Goal: Navigation & Orientation: Find specific page/section

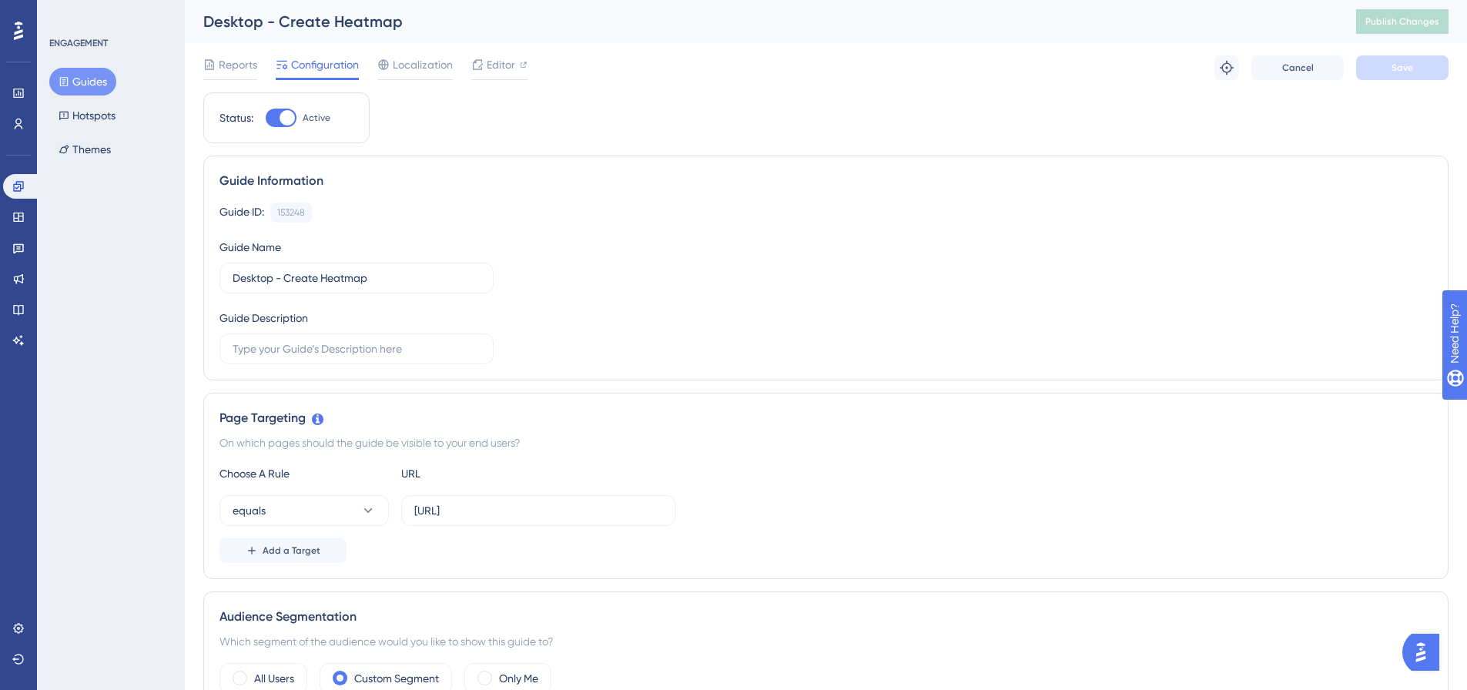
click at [1411, 659] on button "Open AI Assistant Launcher" at bounding box center [1420, 652] width 37 height 37
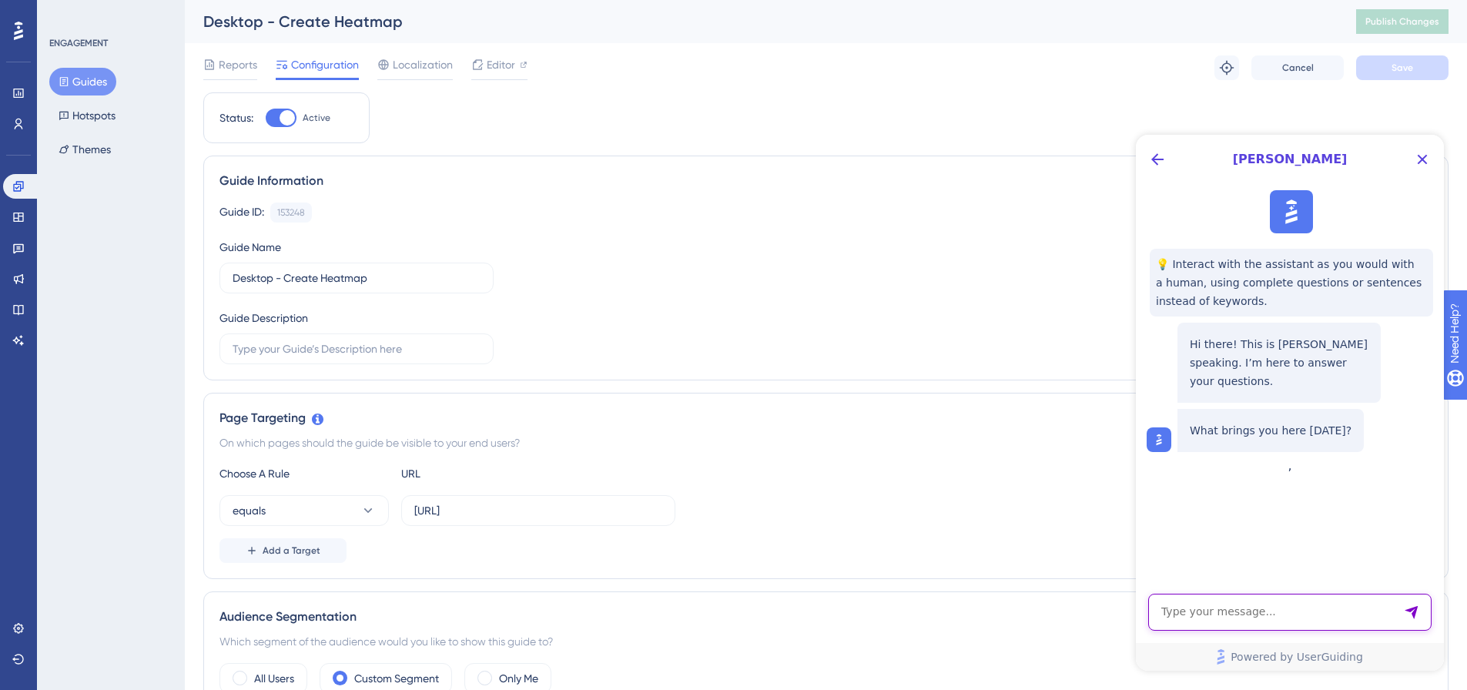
click at [1252, 608] on textarea "AI Assistant Text Input" at bounding box center [1289, 612] width 283 height 37
type textarea "I would like to speak to a technical advisor as I need some technical help"
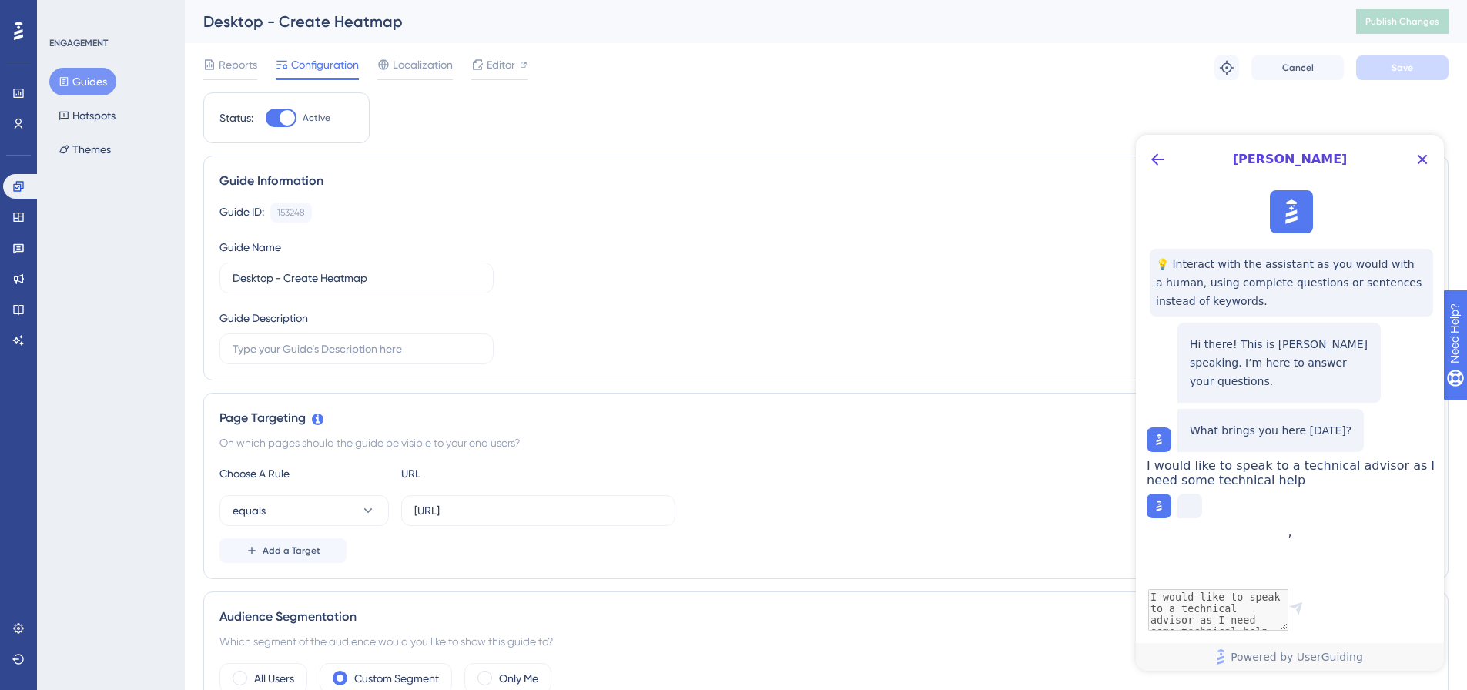
click at [92, 82] on button "Guides" at bounding box center [82, 82] width 67 height 28
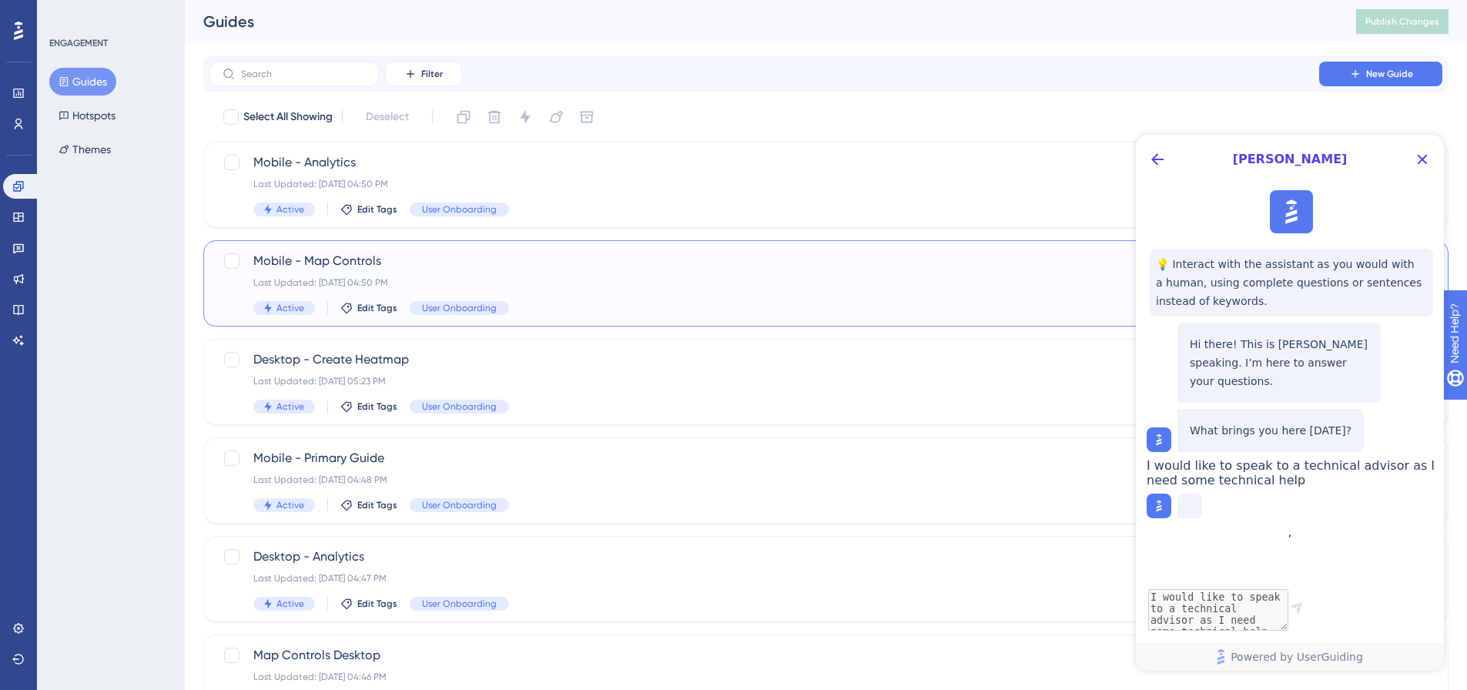
click at [433, 257] on span "Mobile - Map Controls" at bounding box center [764, 261] width 1022 height 18
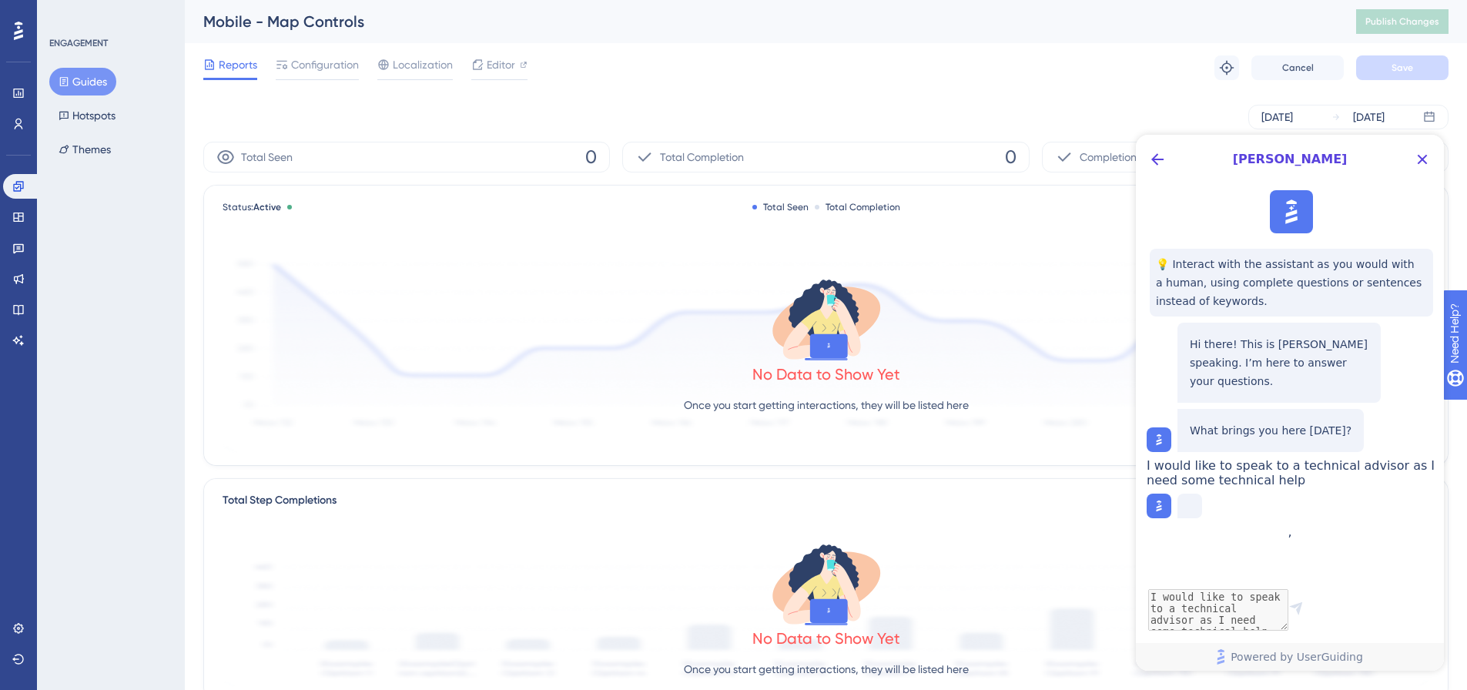
click at [1149, 107] on div "[DATE] [DATE]" at bounding box center [825, 117] width 1245 height 25
click at [309, 69] on span "Configuration" at bounding box center [325, 64] width 68 height 18
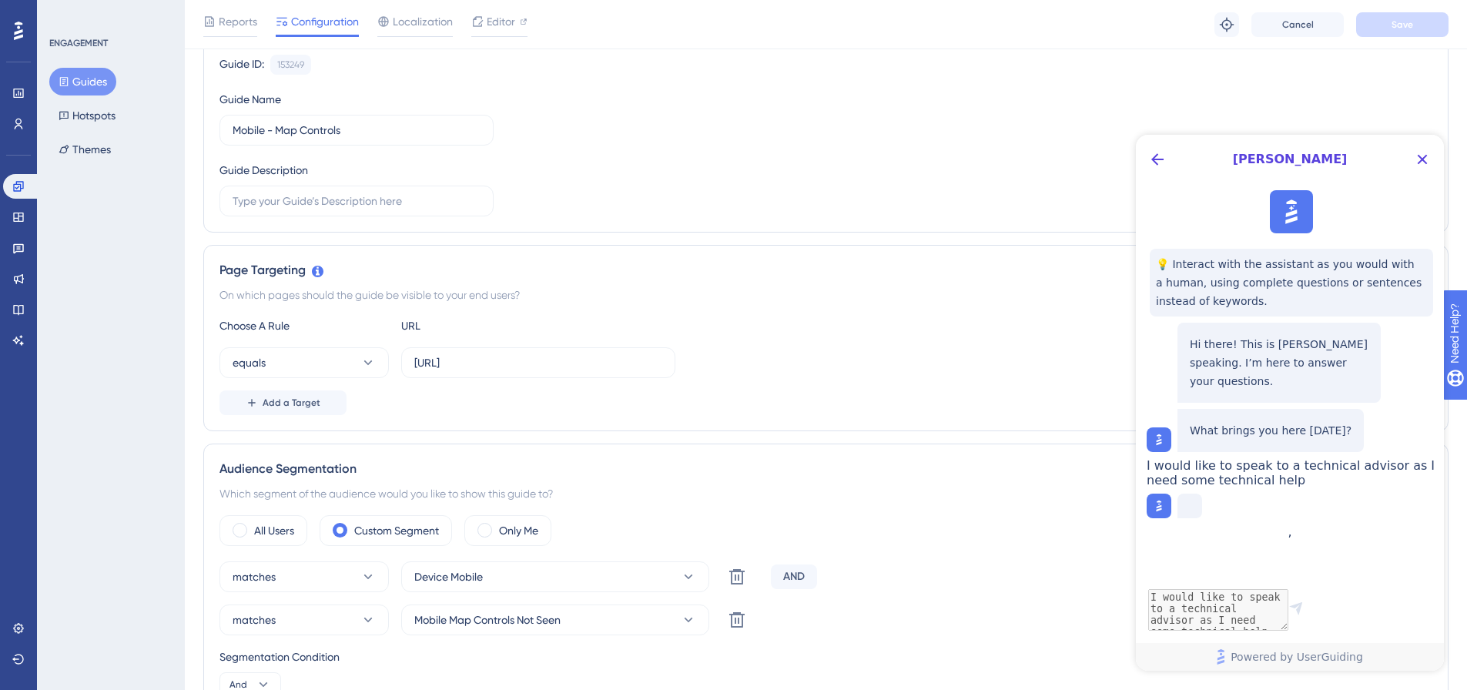
scroll to position [385, 0]
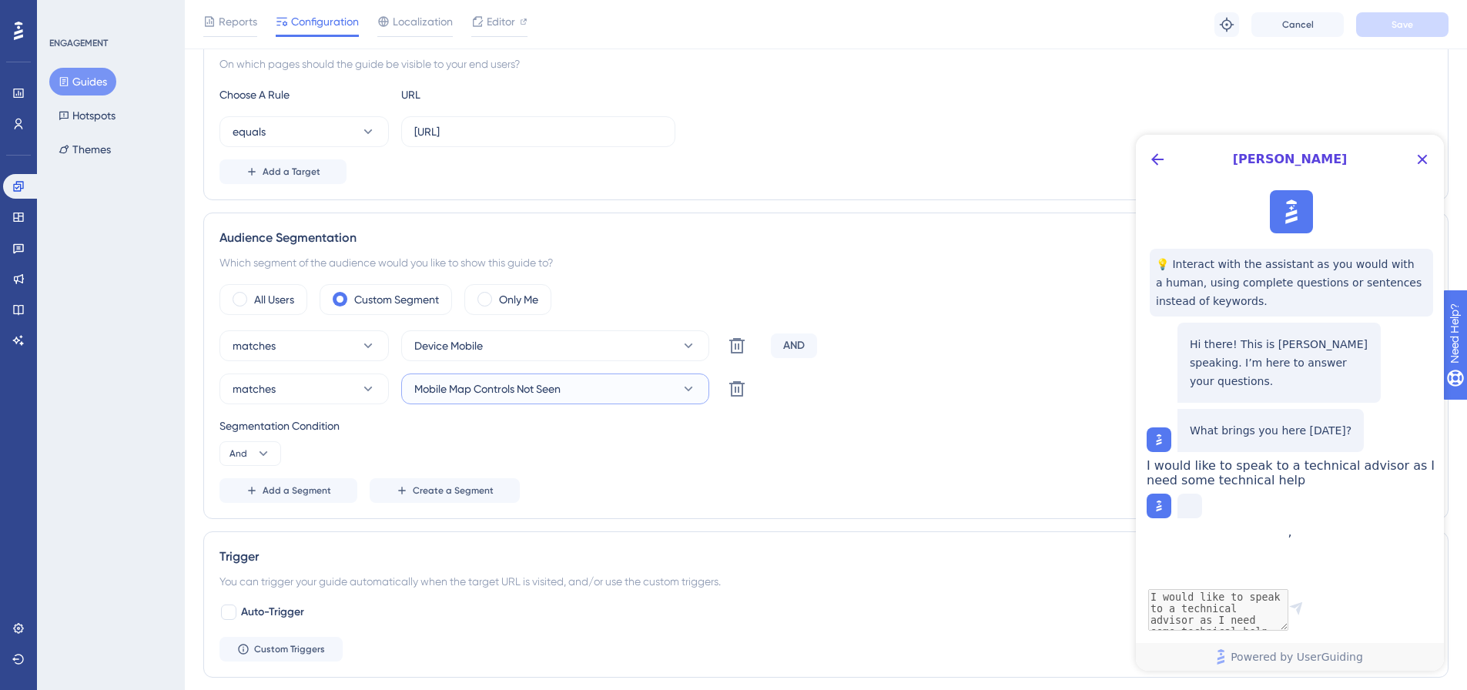
click at [503, 389] on span "Mobile Map Controls Not Seen" at bounding box center [487, 389] width 146 height 18
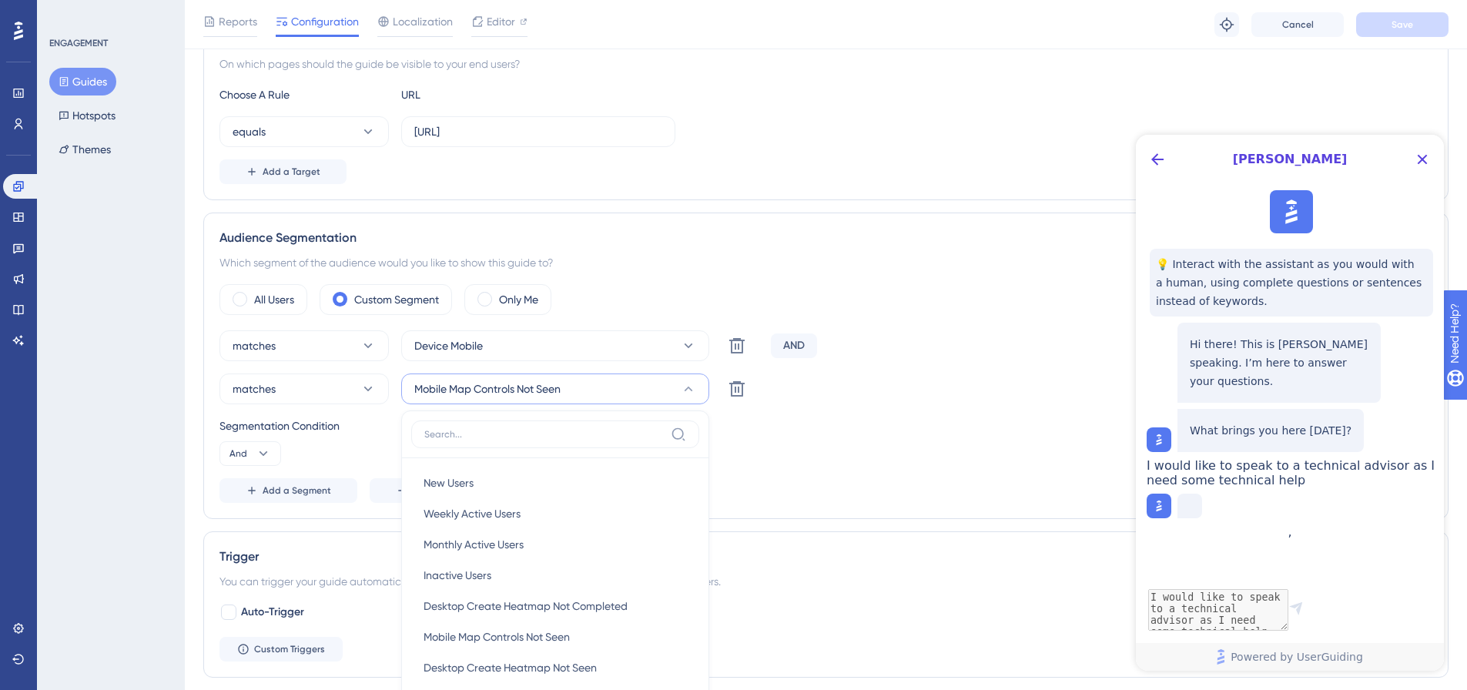
scroll to position [605, 0]
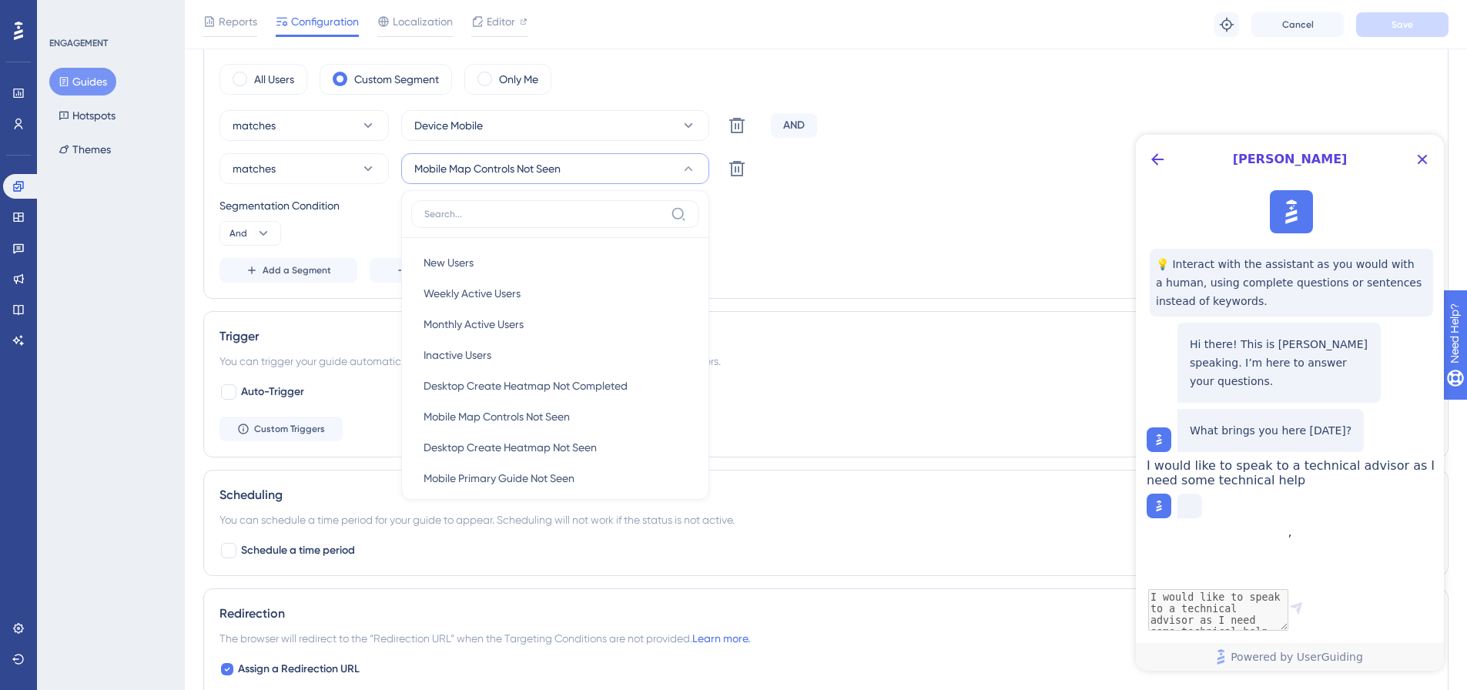
click at [839, 290] on div "Audience Segmentation Which segment of the audience would you like to show this…" at bounding box center [825, 145] width 1245 height 306
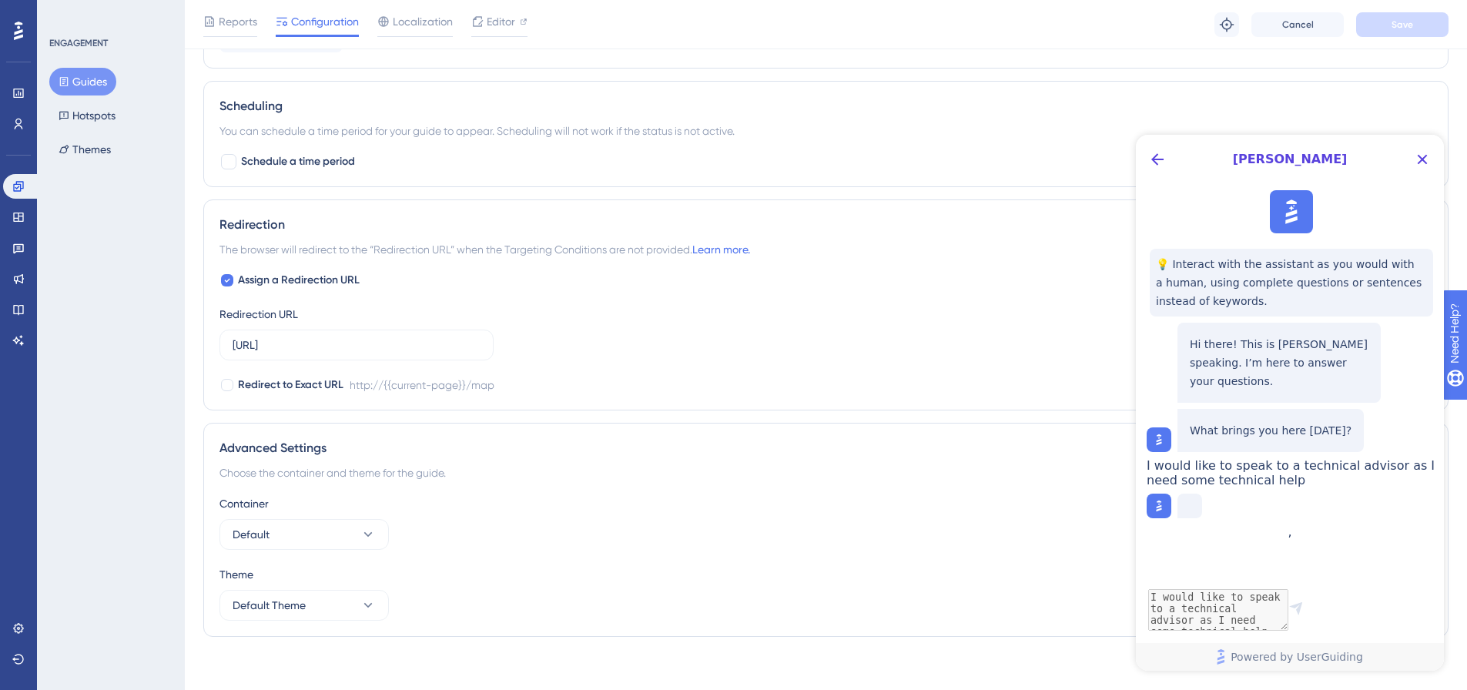
scroll to position [1002, 0]
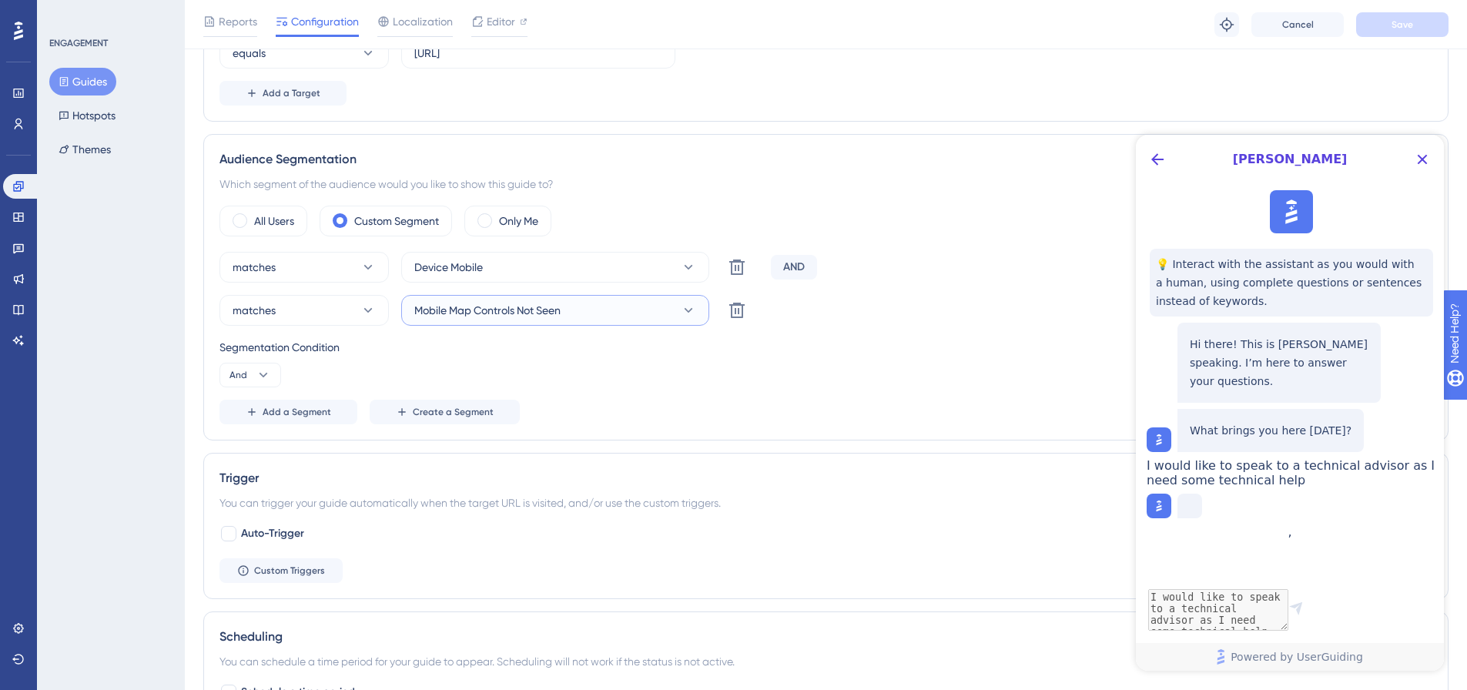
click at [590, 313] on button "Mobile Map Controls Not Seen" at bounding box center [555, 310] width 308 height 31
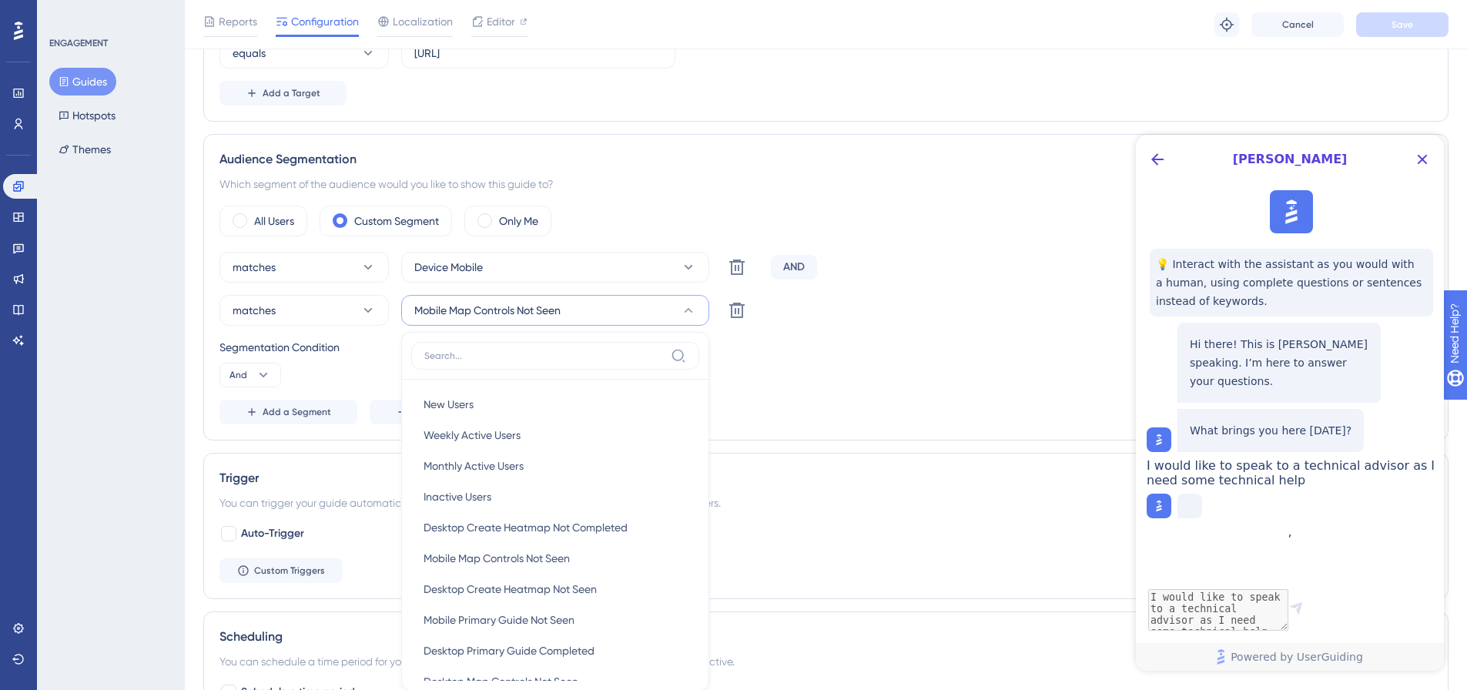
scroll to position [630, 0]
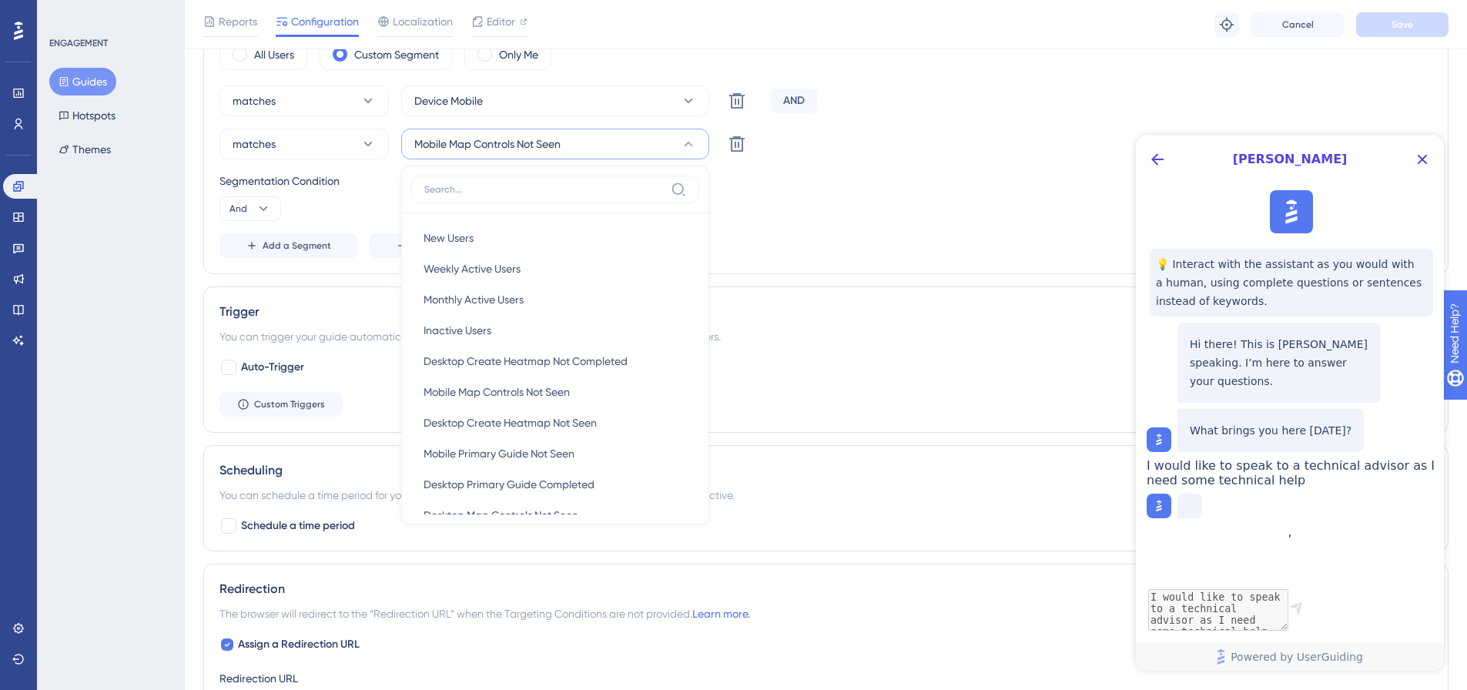
click at [901, 209] on div "Segmentation Condition And" at bounding box center [825, 196] width 1213 height 49
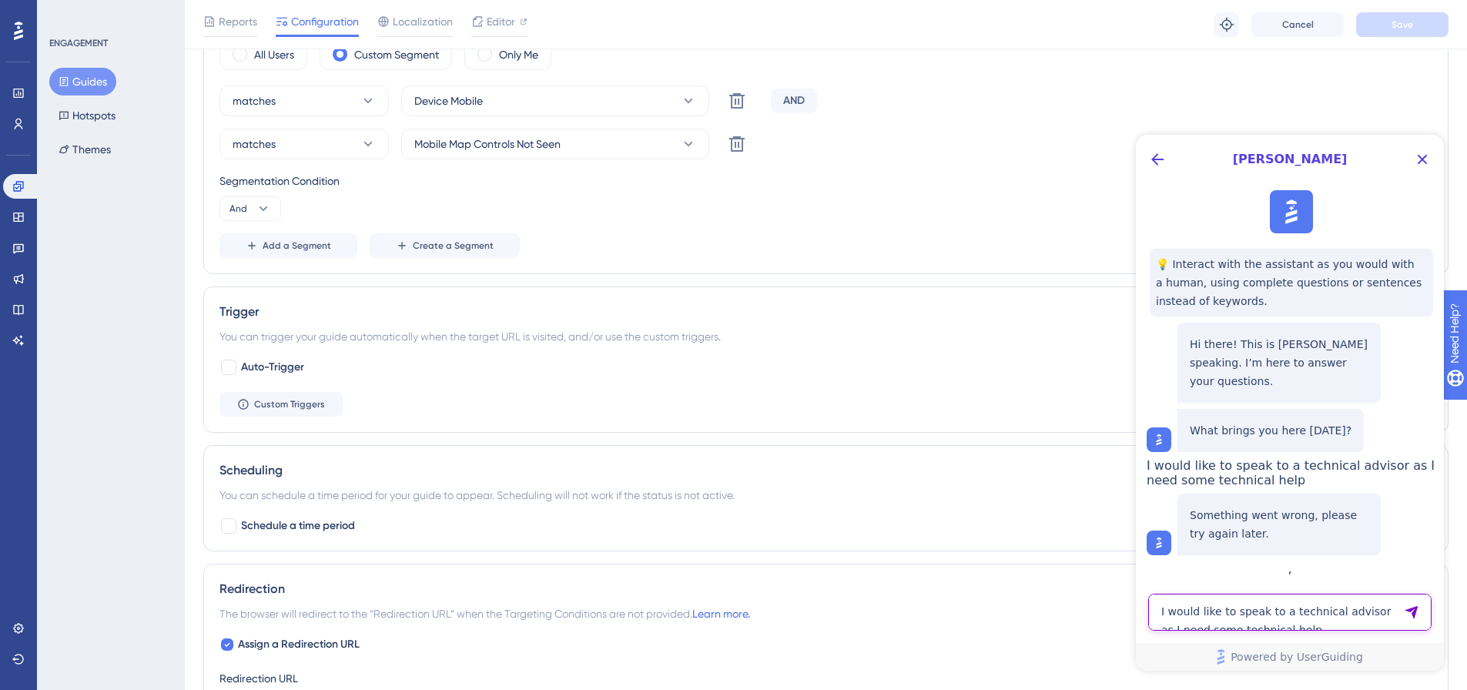
click at [1262, 610] on textarea "I would like to speak to a technical advisor as I need some technical help" at bounding box center [1289, 612] width 283 height 37
click at [1432, 162] on button "Close Button" at bounding box center [1422, 159] width 25 height 25
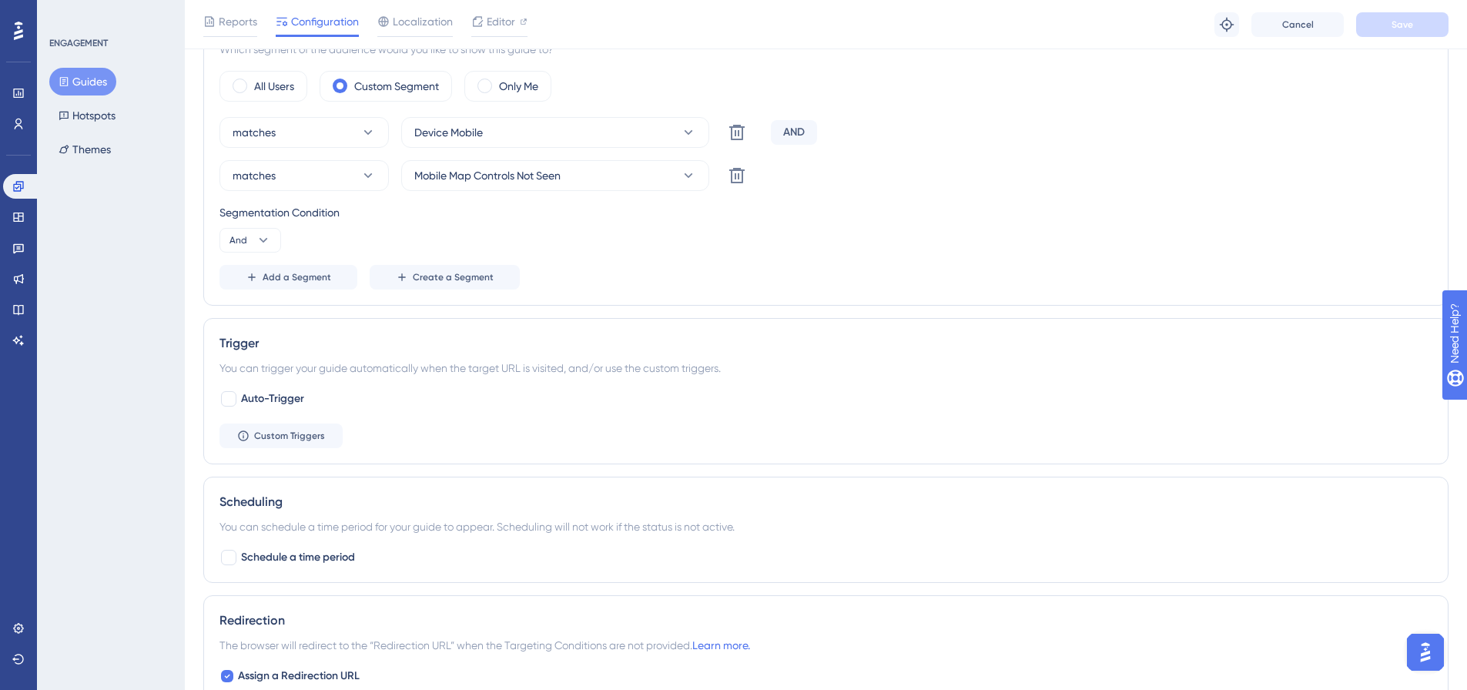
scroll to position [476, 0]
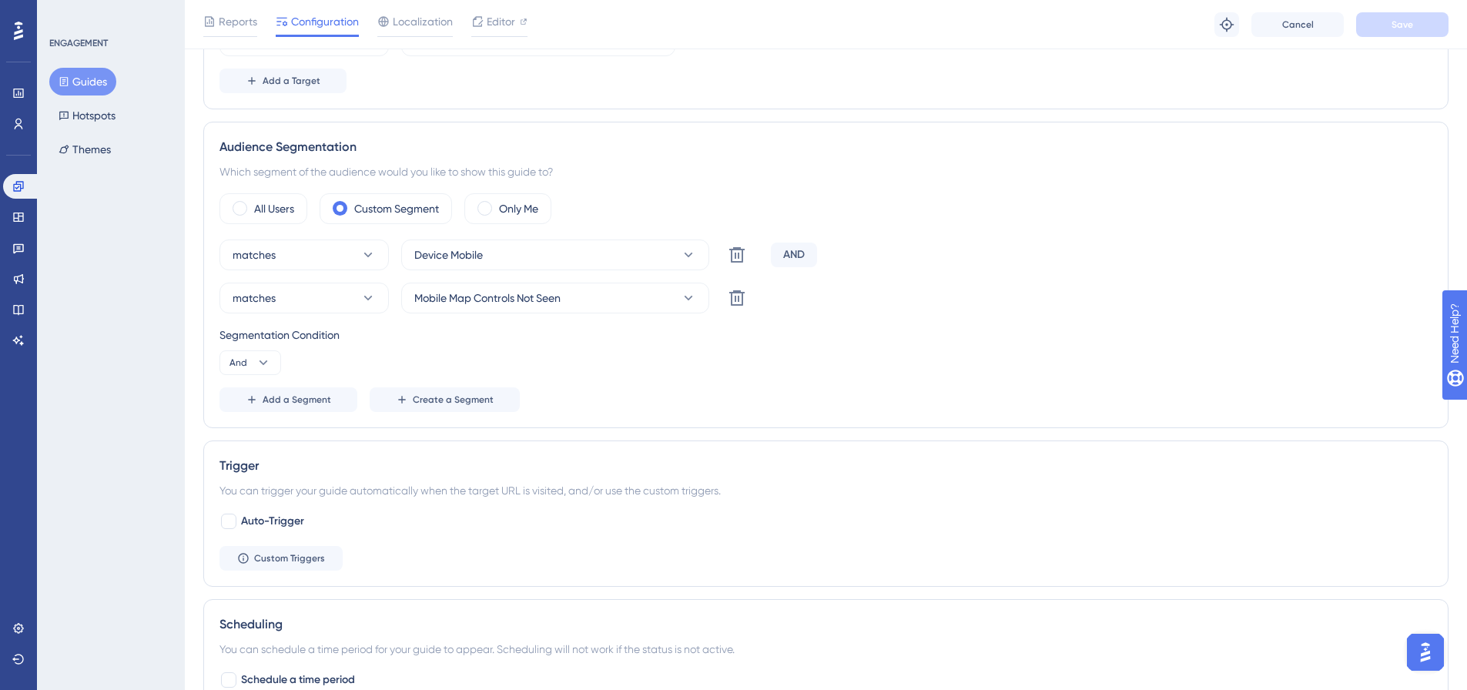
drag, startPoint x: 2850, startPoint y: 1279, endPoint x: 1442, endPoint y: 647, distance: 1543.4
click at [1440, 647] on button "Open AI Assistant Launcher" at bounding box center [1425, 652] width 37 height 37
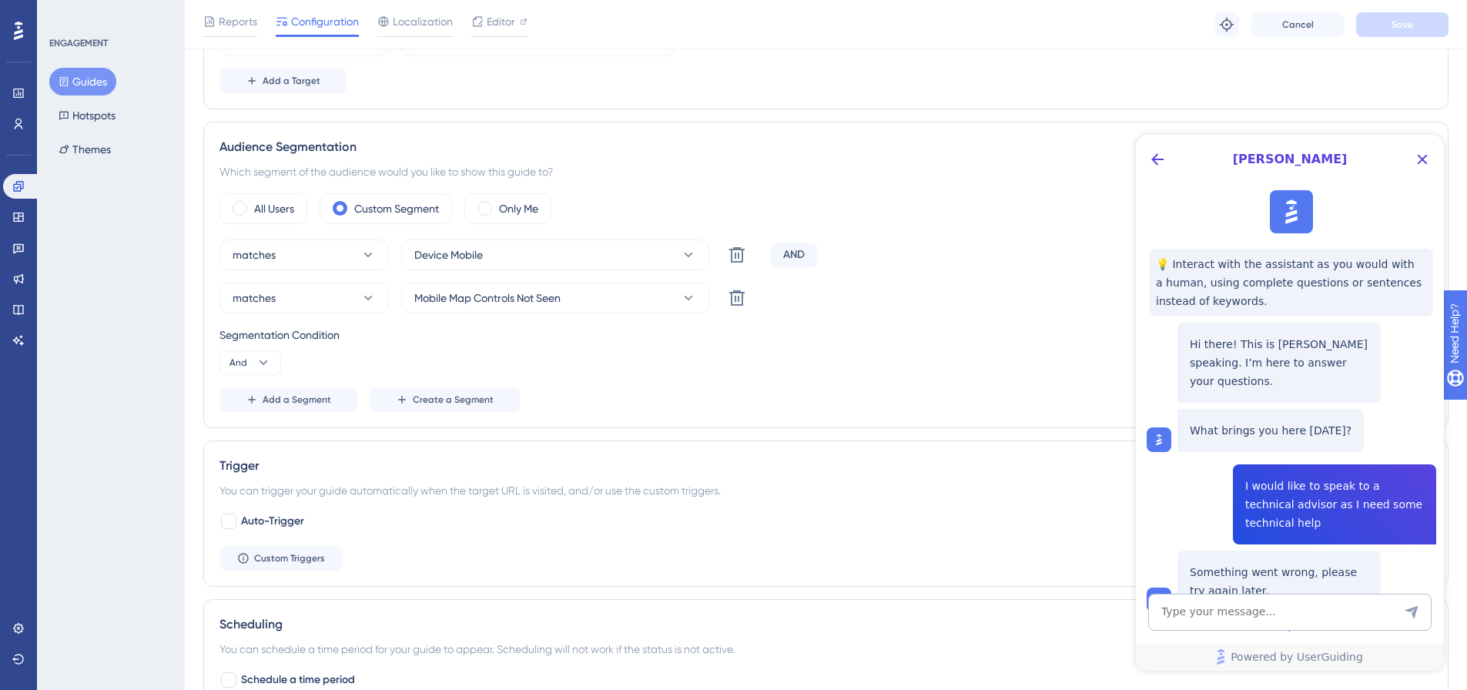
scroll to position [0, 0]
click at [1304, 618] on textarea "AI Assistant Text Input" at bounding box center [1289, 612] width 283 height 37
click at [1025, 152] on div "Audience Segmentation" at bounding box center [825, 147] width 1213 height 18
click at [4, 621] on div "Settings" at bounding box center [18, 628] width 31 height 25
click at [24, 621] on link at bounding box center [18, 628] width 31 height 25
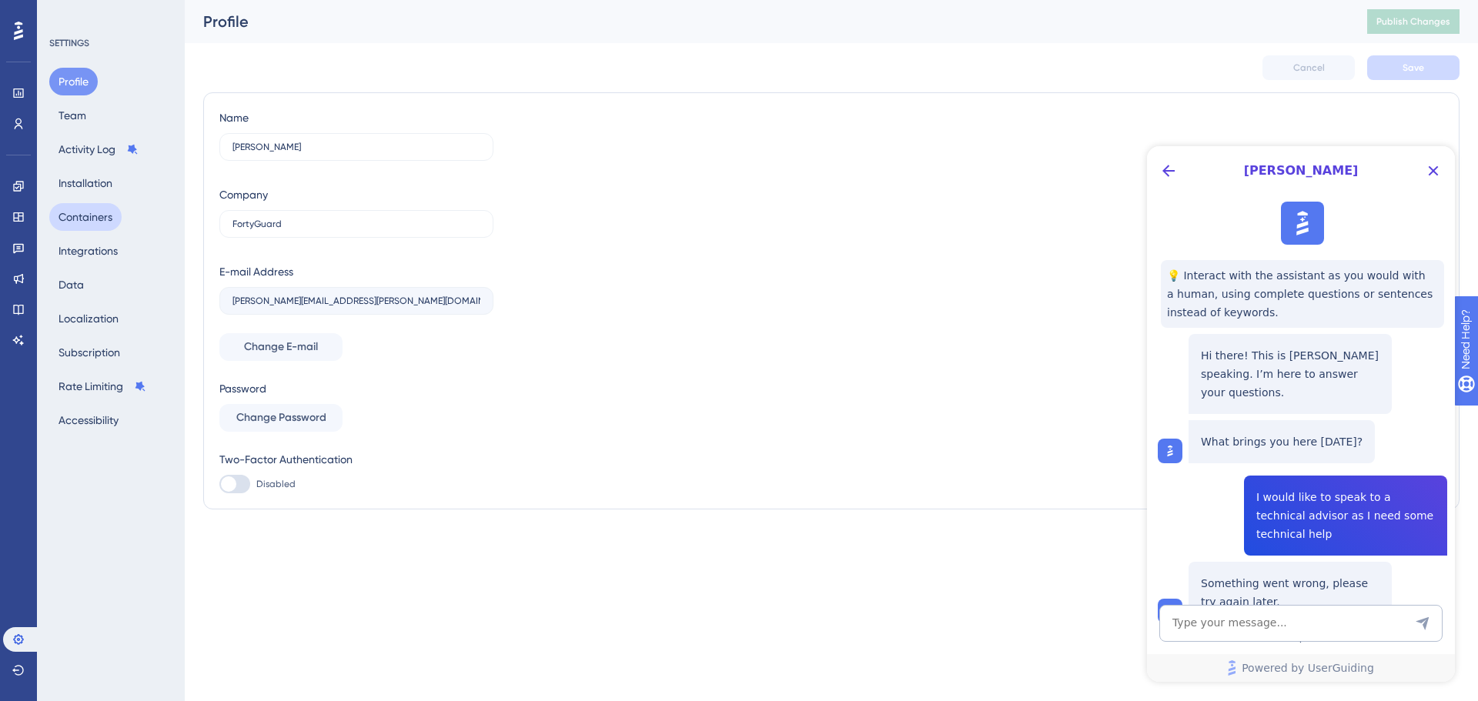
click at [105, 216] on button "Containers" at bounding box center [85, 217] width 72 height 28
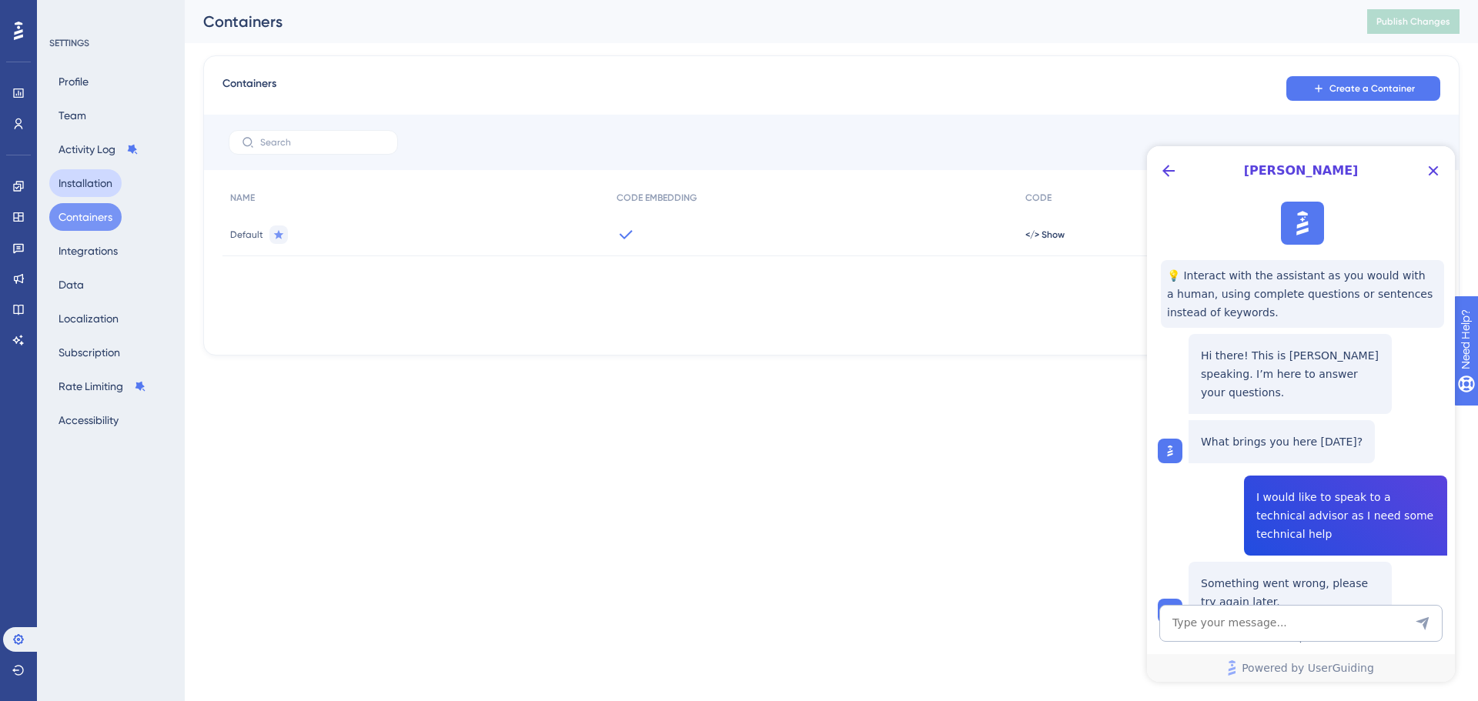
click at [108, 192] on button "Installation" at bounding box center [85, 183] width 72 height 28
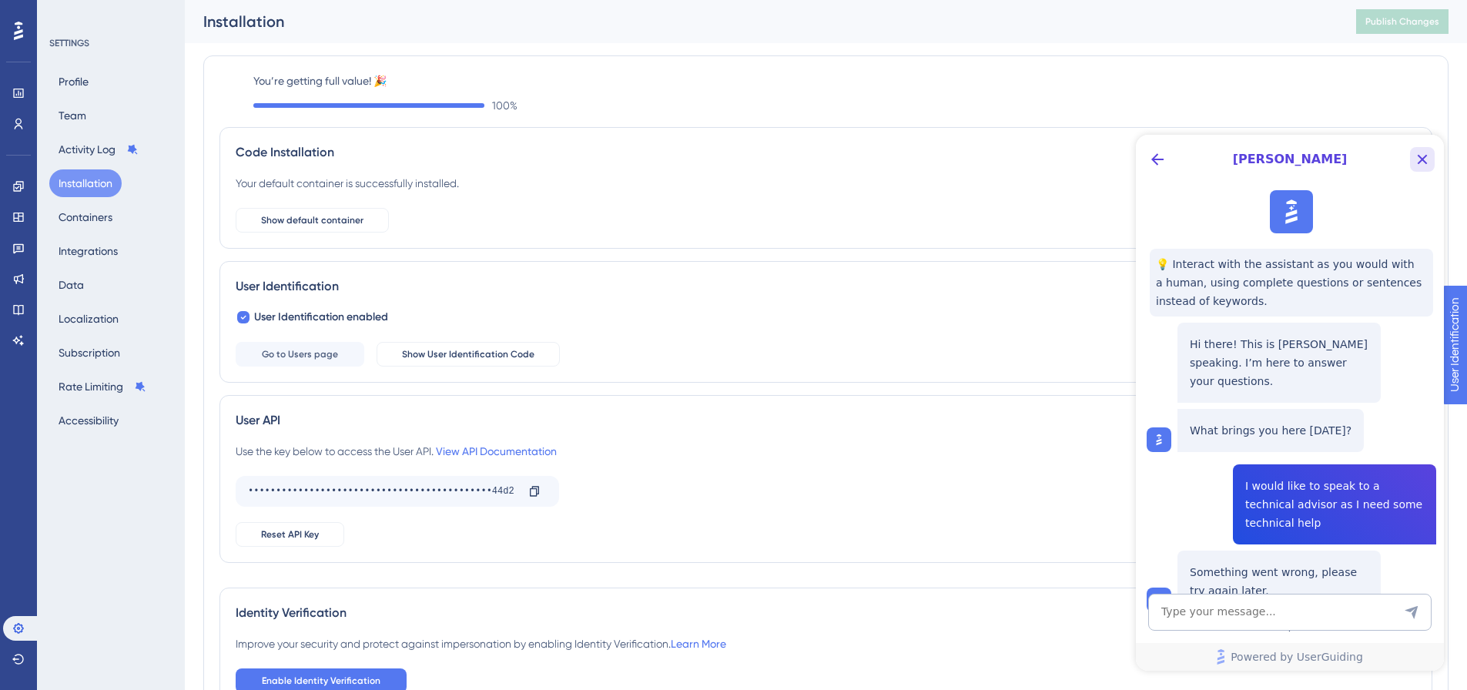
click at [1425, 159] on icon "Close Button" at bounding box center [1422, 159] width 18 height 18
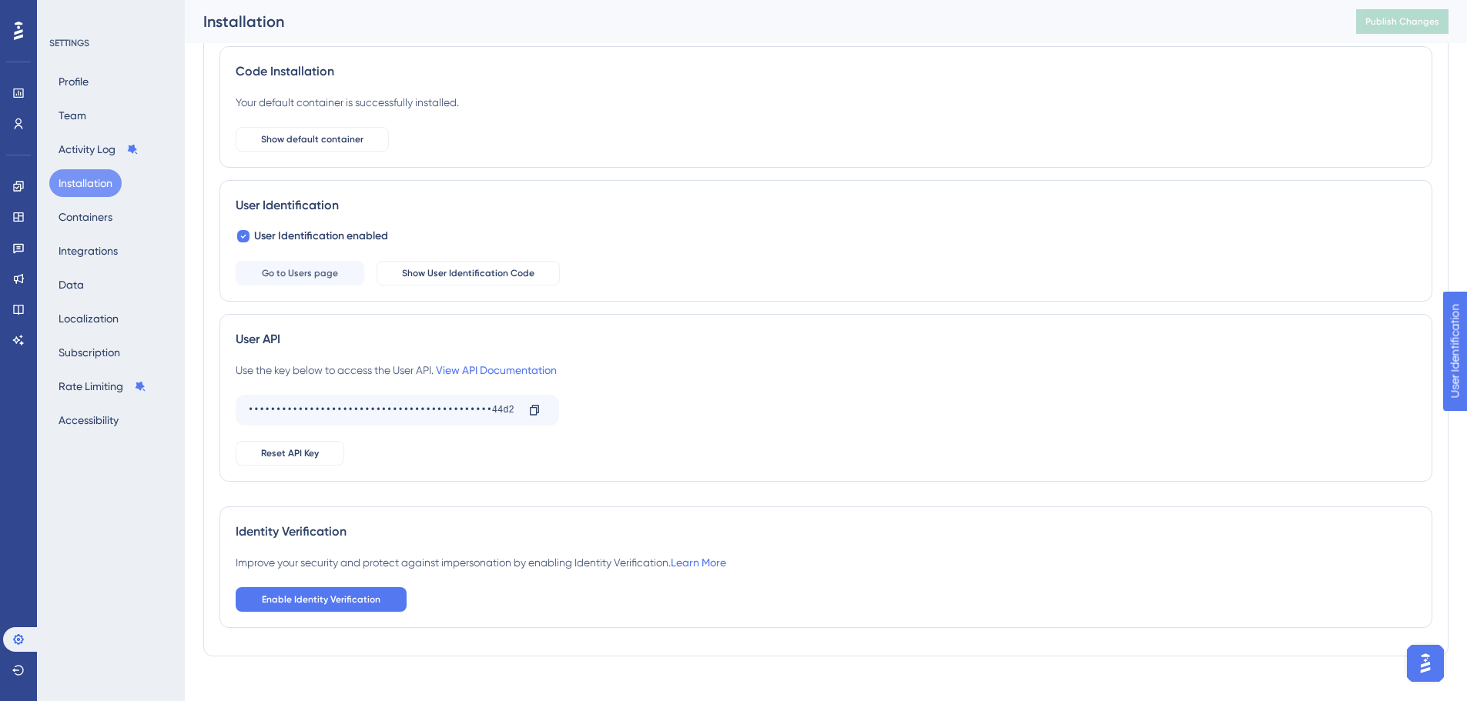
scroll to position [110, 0]
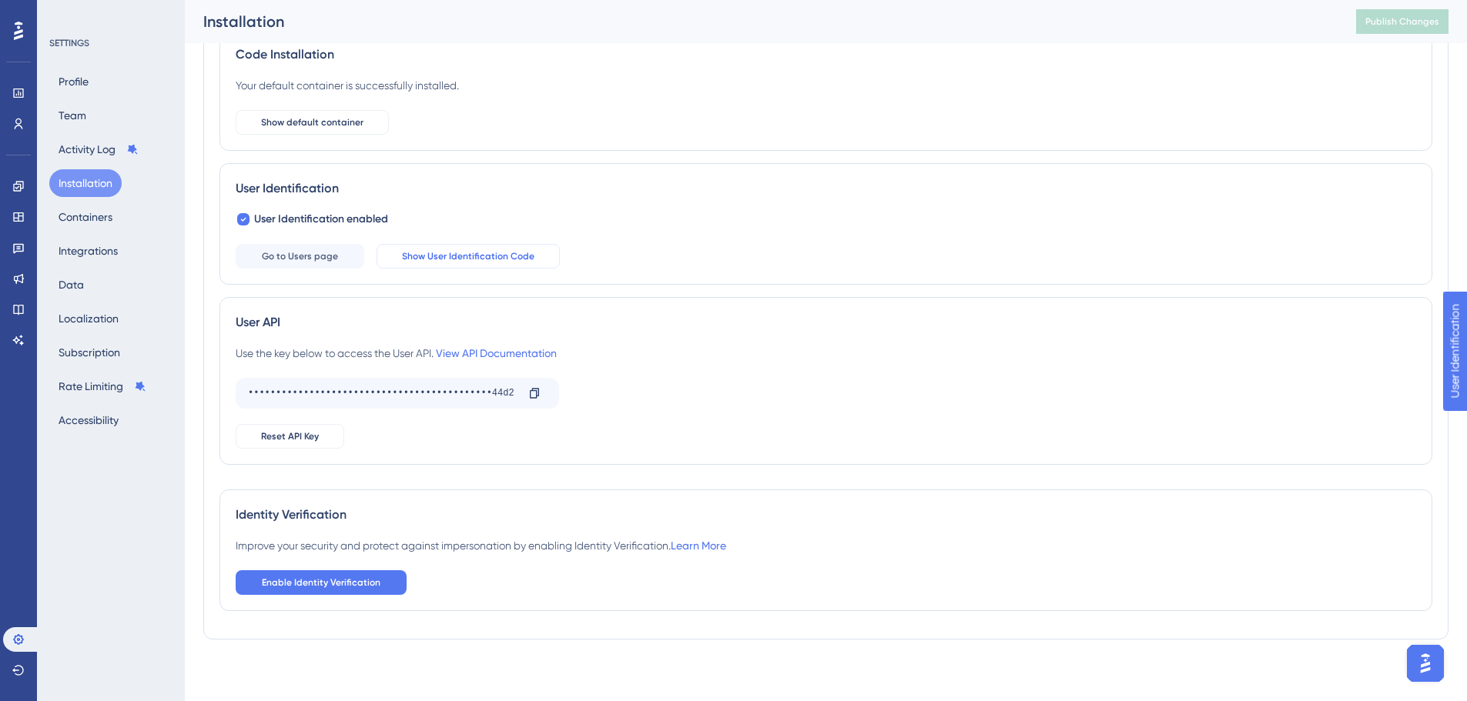
click at [468, 256] on span "Show User Identification Code" at bounding box center [468, 256] width 132 height 12
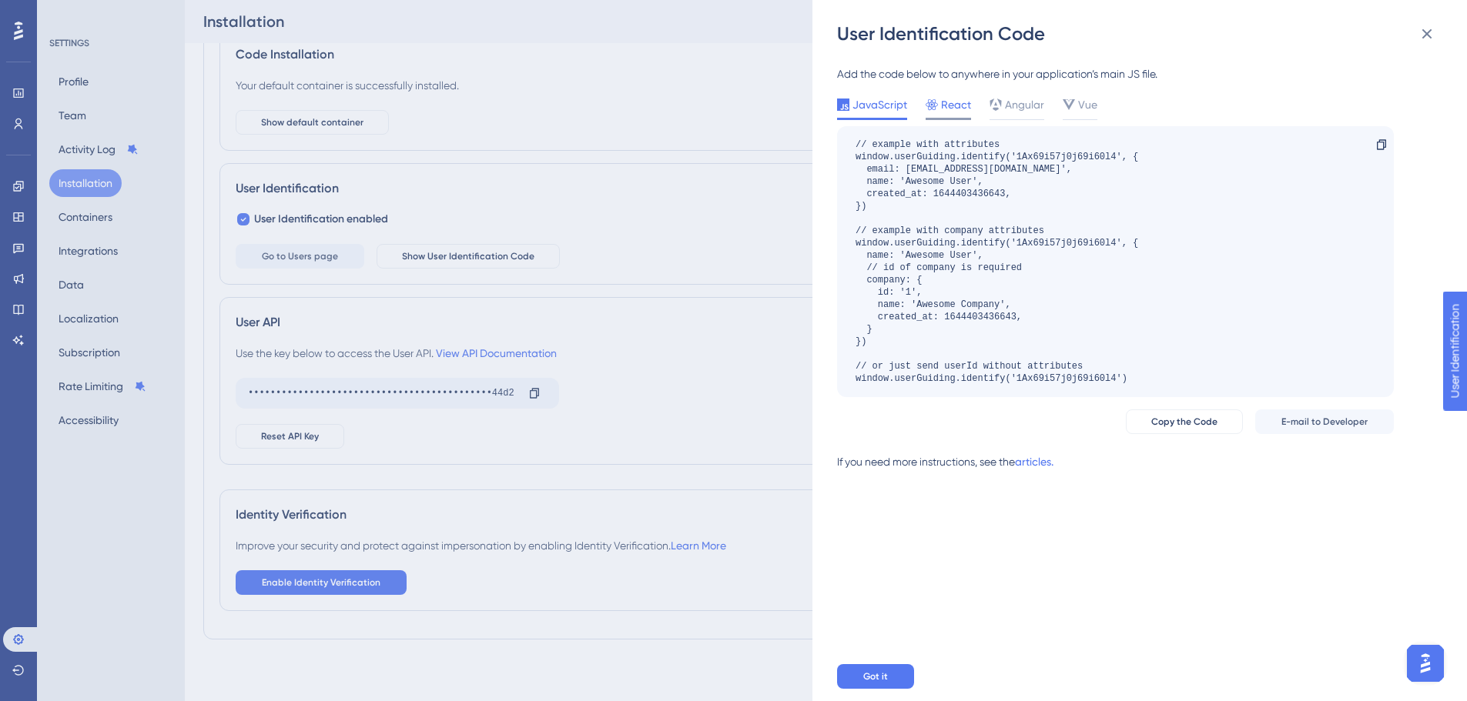
click at [955, 112] on span "React" at bounding box center [956, 104] width 30 height 18
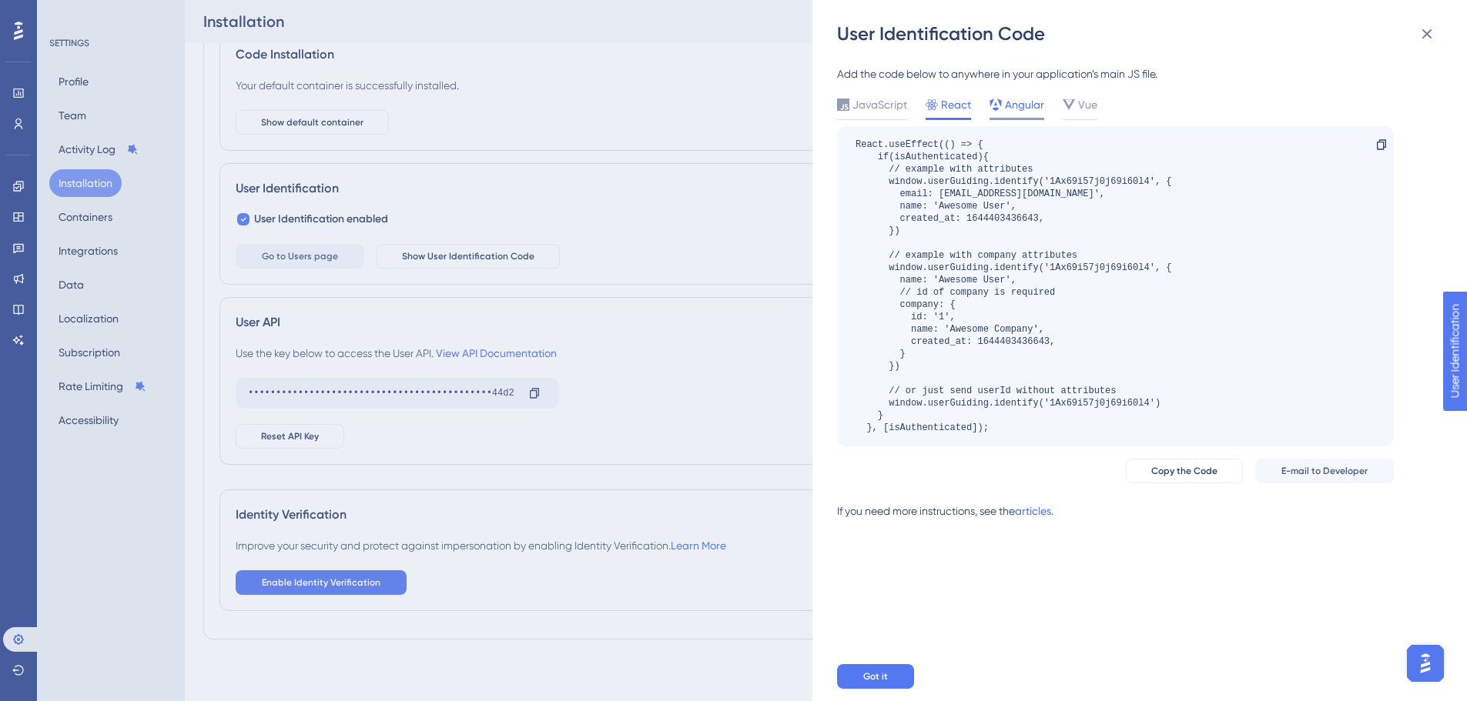
click at [1014, 105] on span "Angular" at bounding box center [1024, 104] width 39 height 18
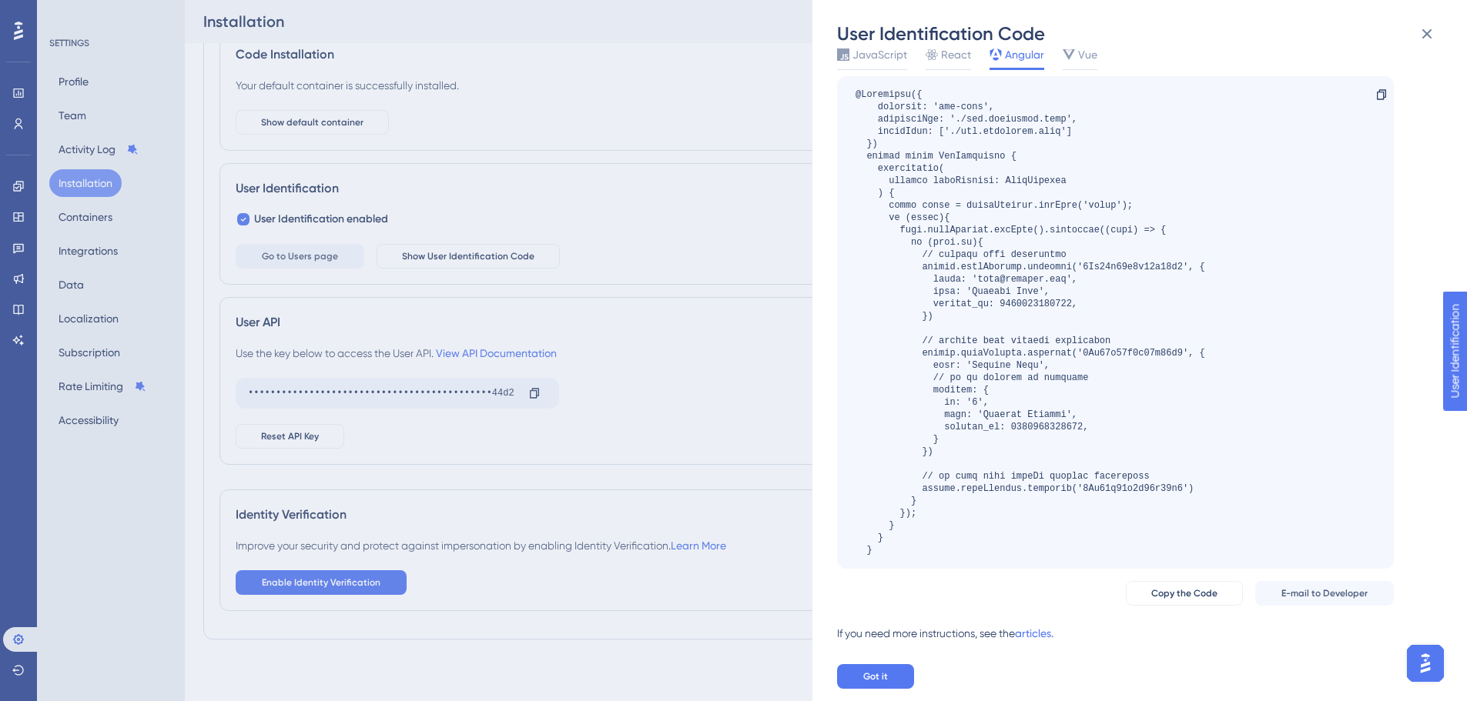
scroll to position [53, 0]
drag, startPoint x: 901, startPoint y: 226, endPoint x: 1064, endPoint y: 223, distance: 163.2
click at [1064, 223] on div at bounding box center [1030, 319] width 350 height 468
click at [1433, 31] on icon at bounding box center [1426, 34] width 18 height 18
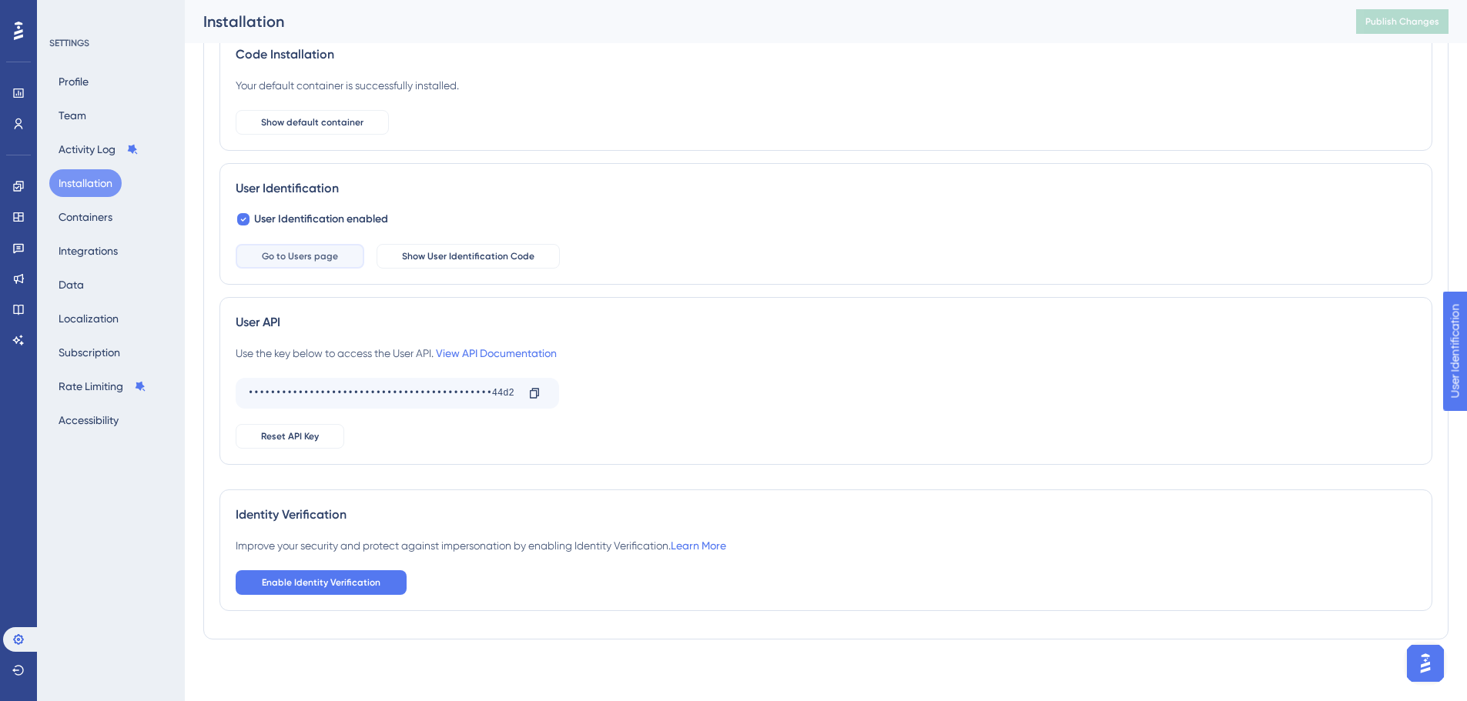
click at [340, 253] on button "Go to Users page" at bounding box center [300, 256] width 129 height 25
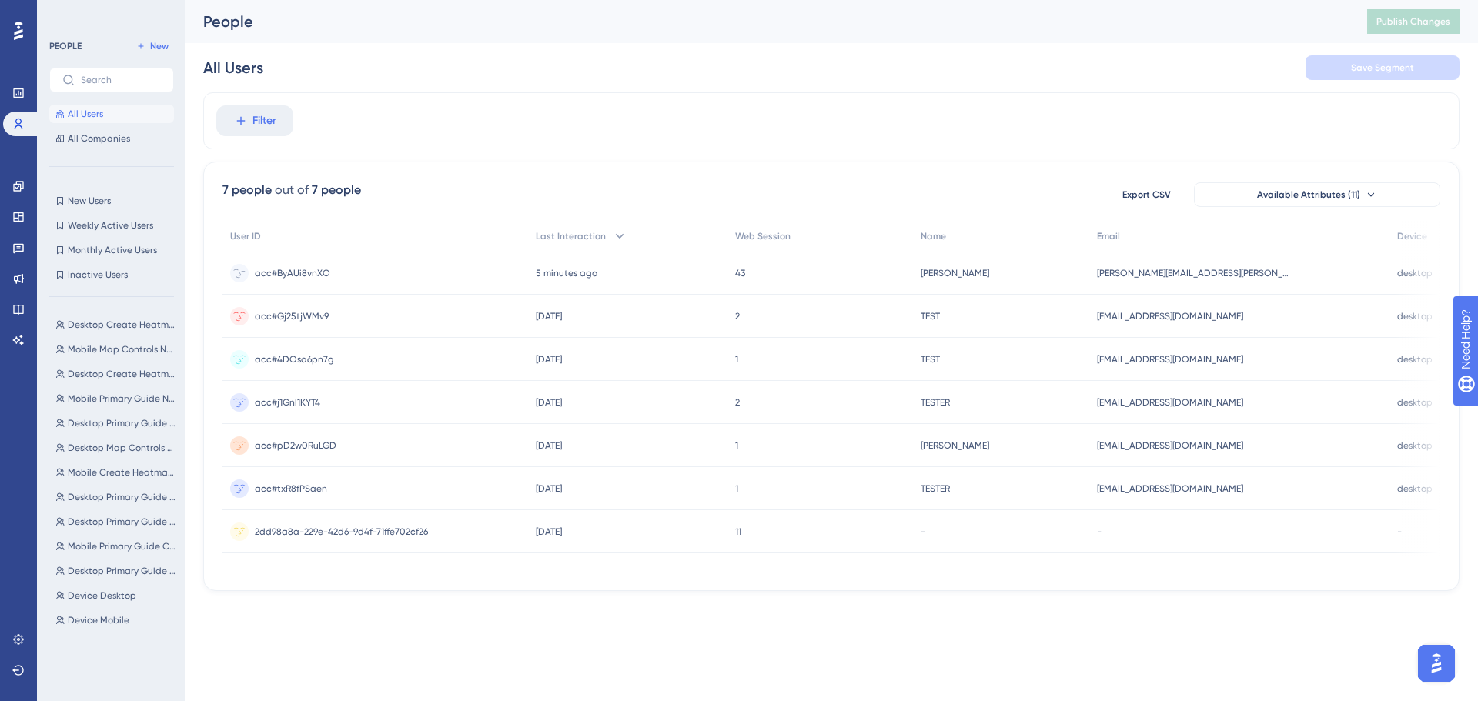
click at [310, 273] on span "acc#ByAUi8vnXO" at bounding box center [292, 273] width 75 height 12
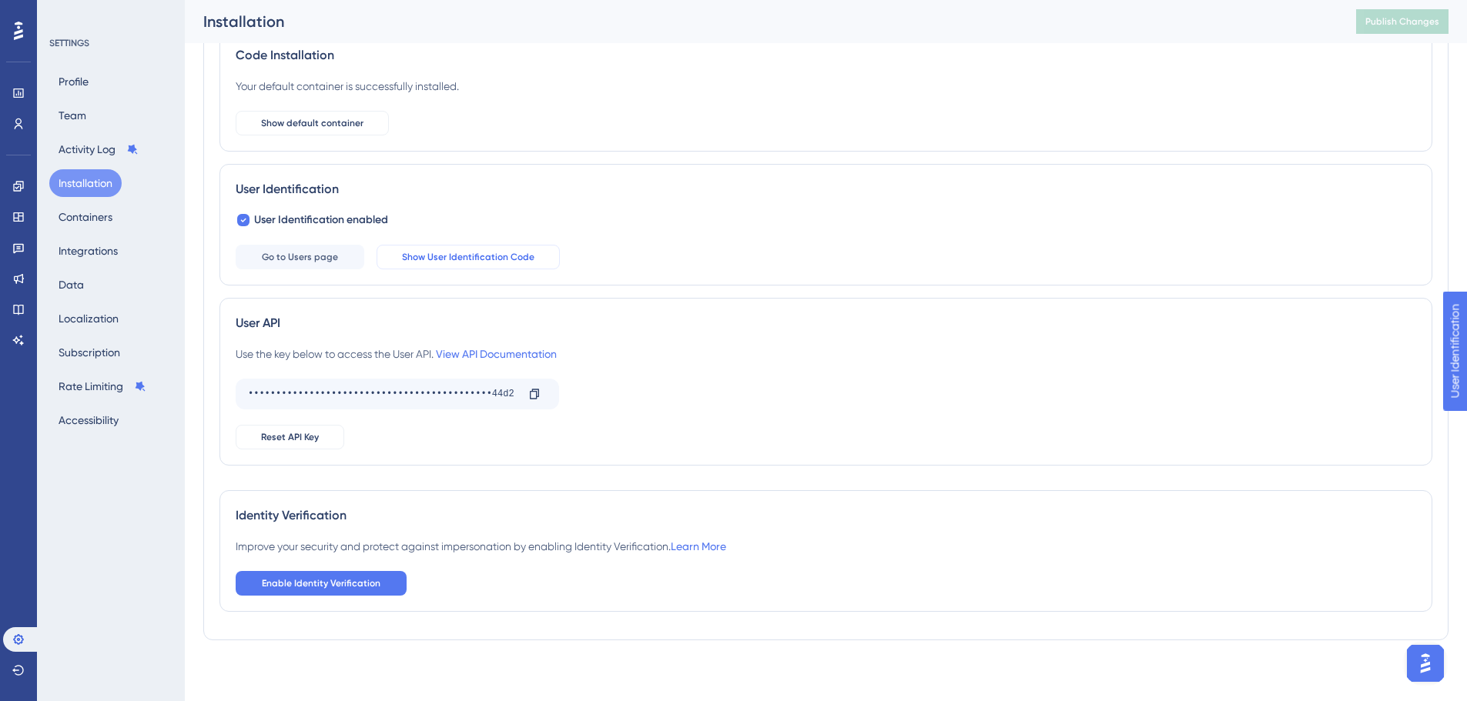
click at [450, 253] on span "Show User Identification Code" at bounding box center [468, 257] width 132 height 12
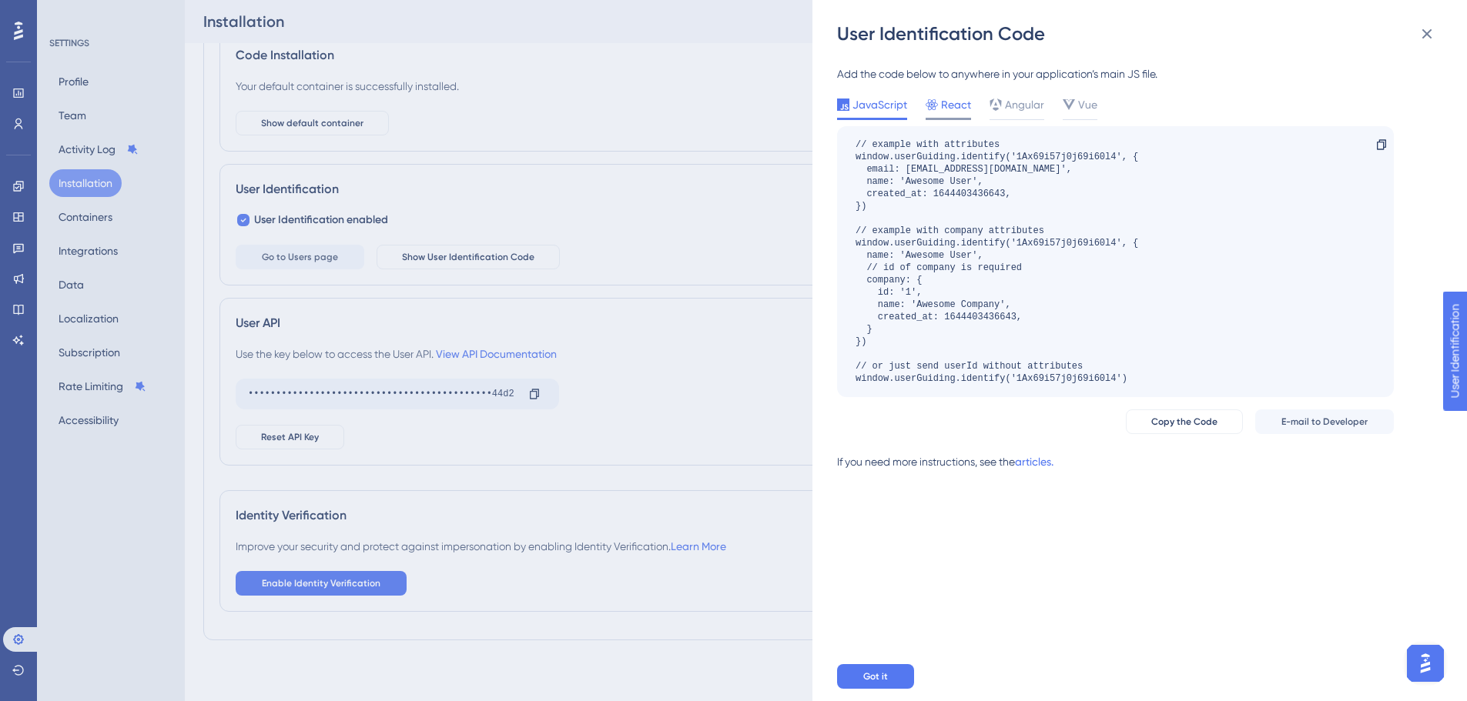
click at [945, 100] on span "React" at bounding box center [956, 104] width 30 height 18
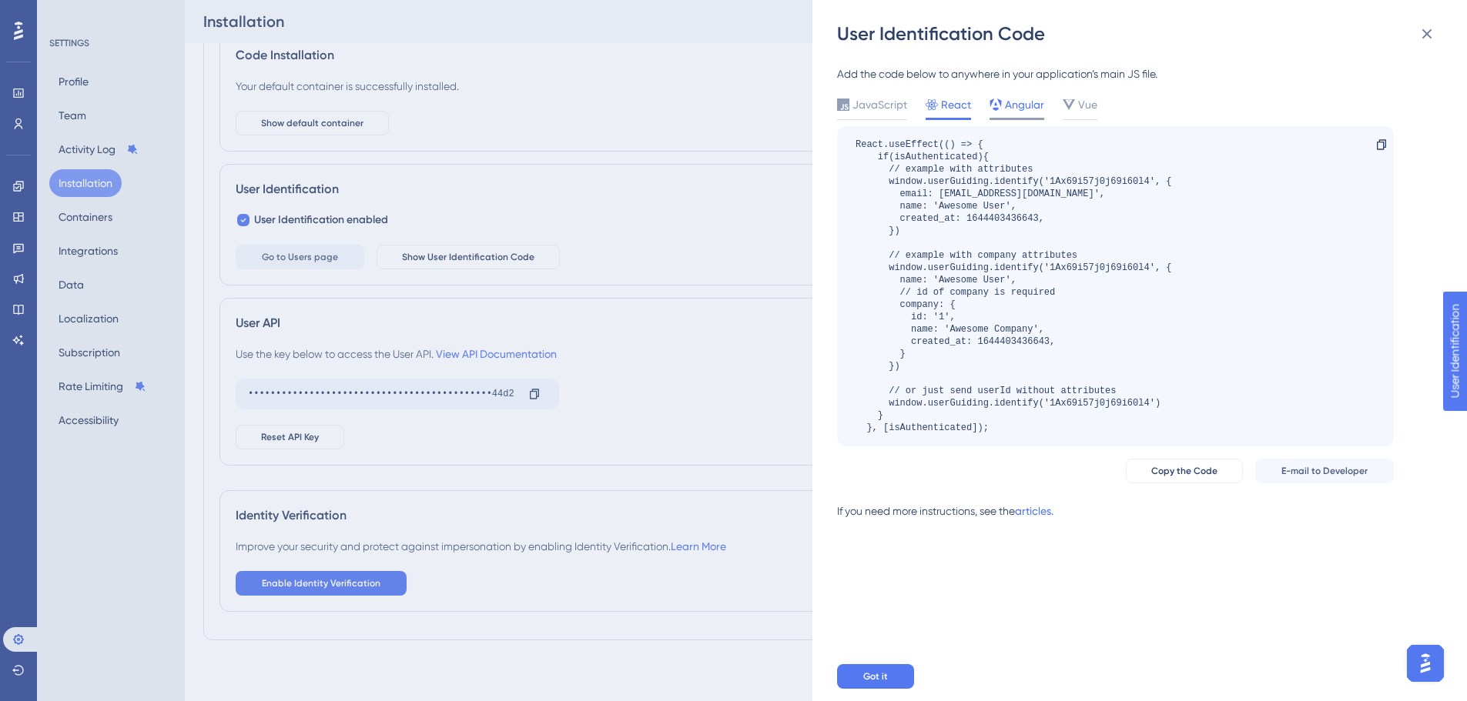
click at [998, 106] on icon at bounding box center [995, 105] width 12 height 12
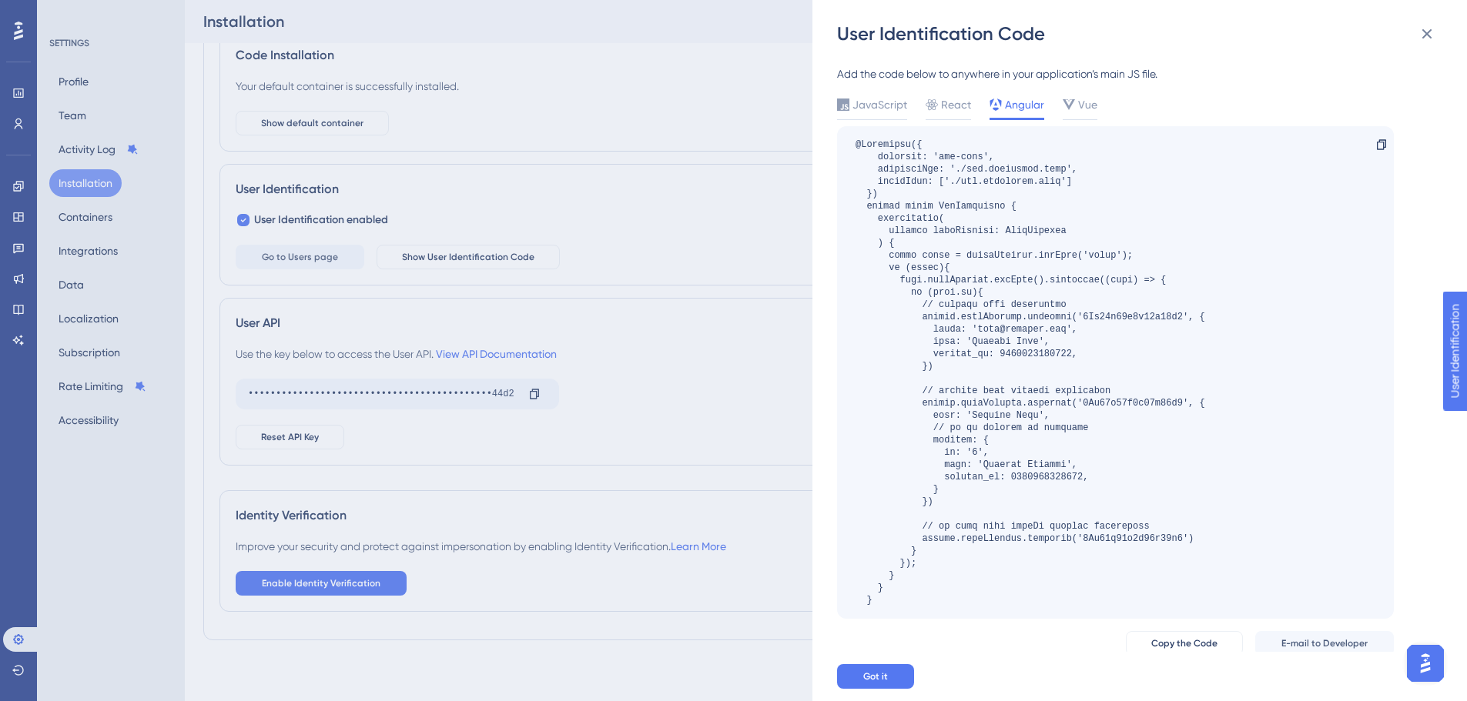
click at [1115, 281] on div at bounding box center [1030, 373] width 350 height 468
click at [1112, 286] on div at bounding box center [1030, 373] width 350 height 468
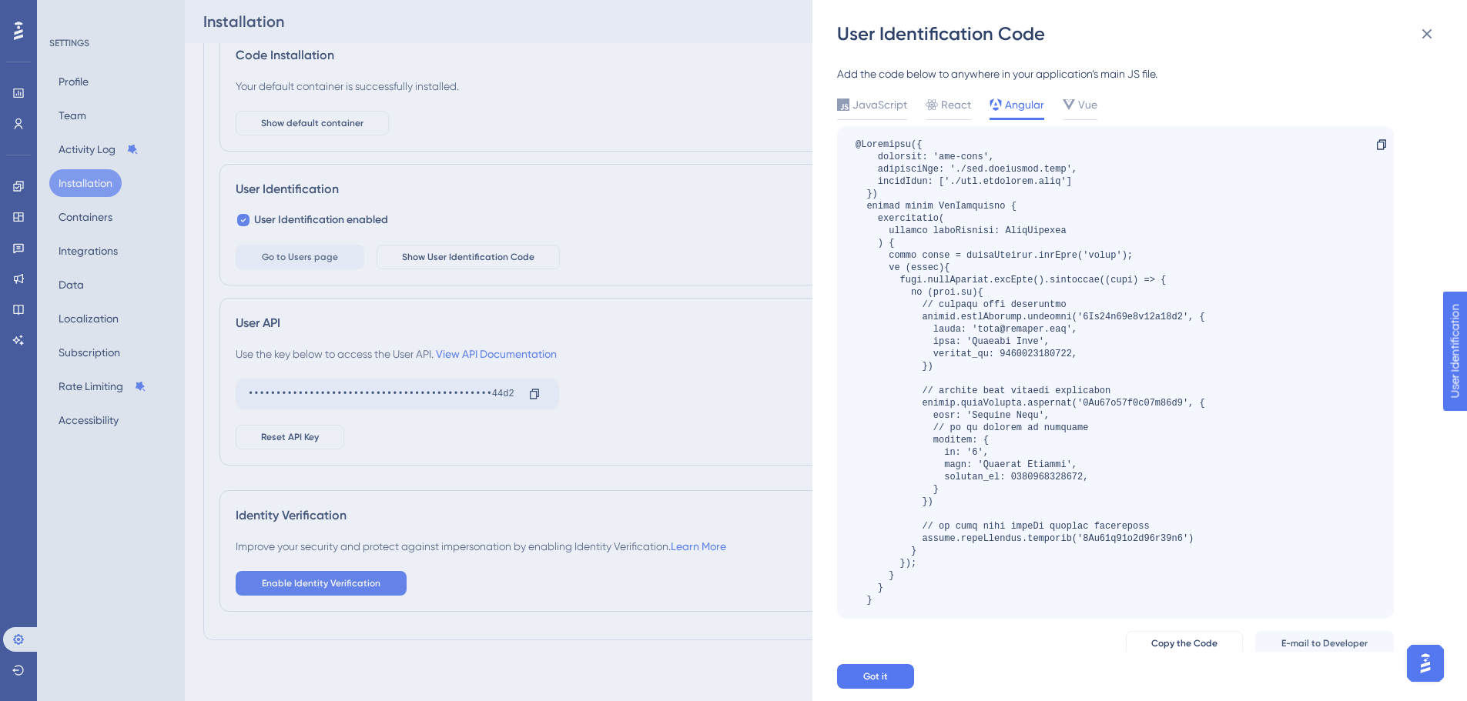
click at [658, 300] on div "User Identification Code Add the code below to anywhere in your application’s m…" at bounding box center [733, 350] width 1467 height 701
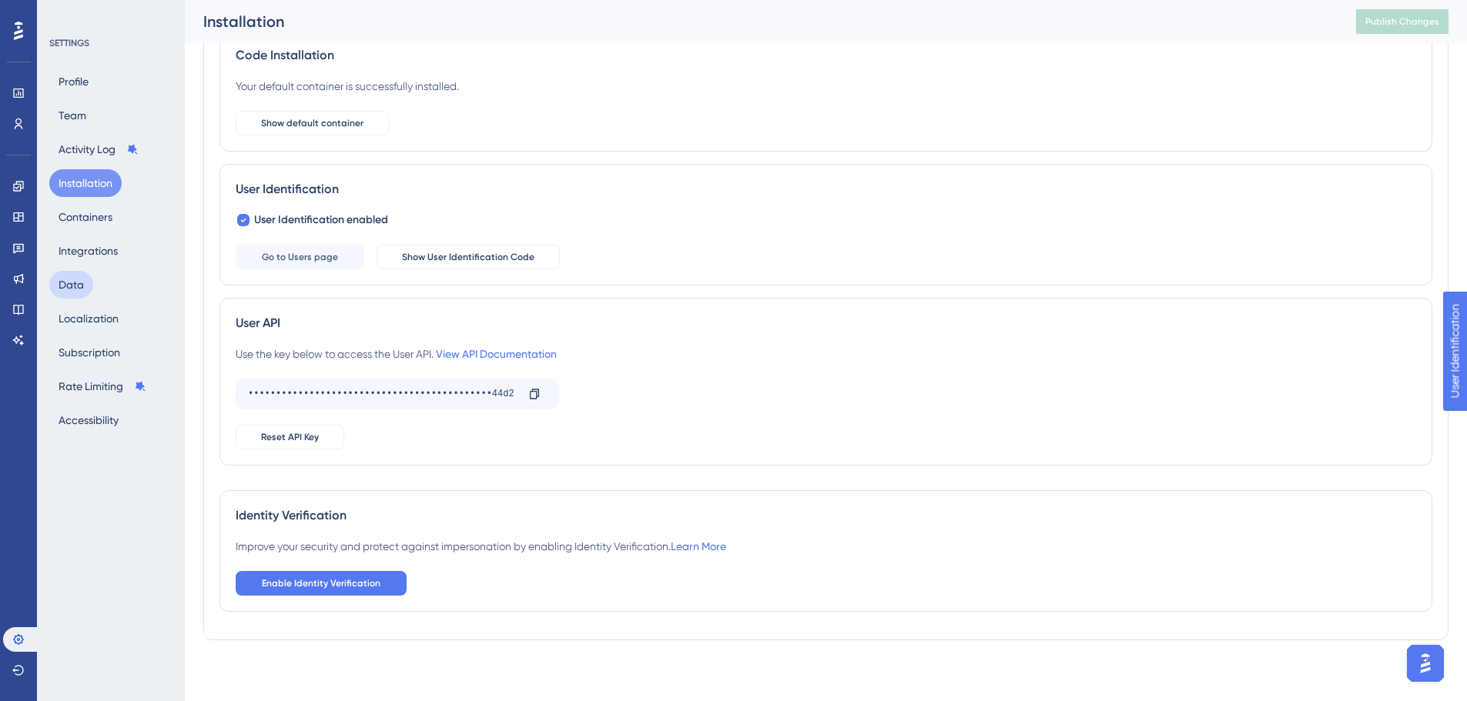
click at [89, 289] on button "Data" at bounding box center [71, 285] width 44 height 28
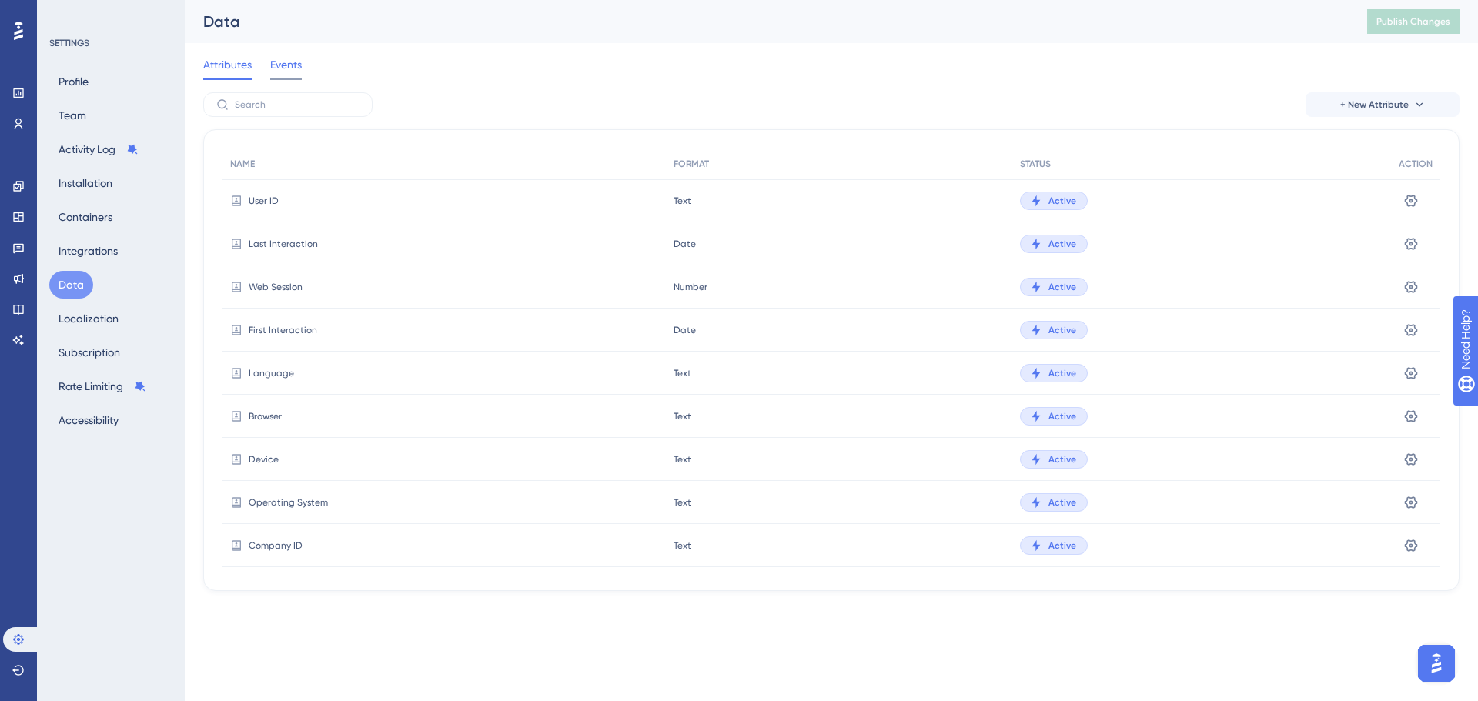
click at [287, 75] on div "Events" at bounding box center [286, 67] width 32 height 25
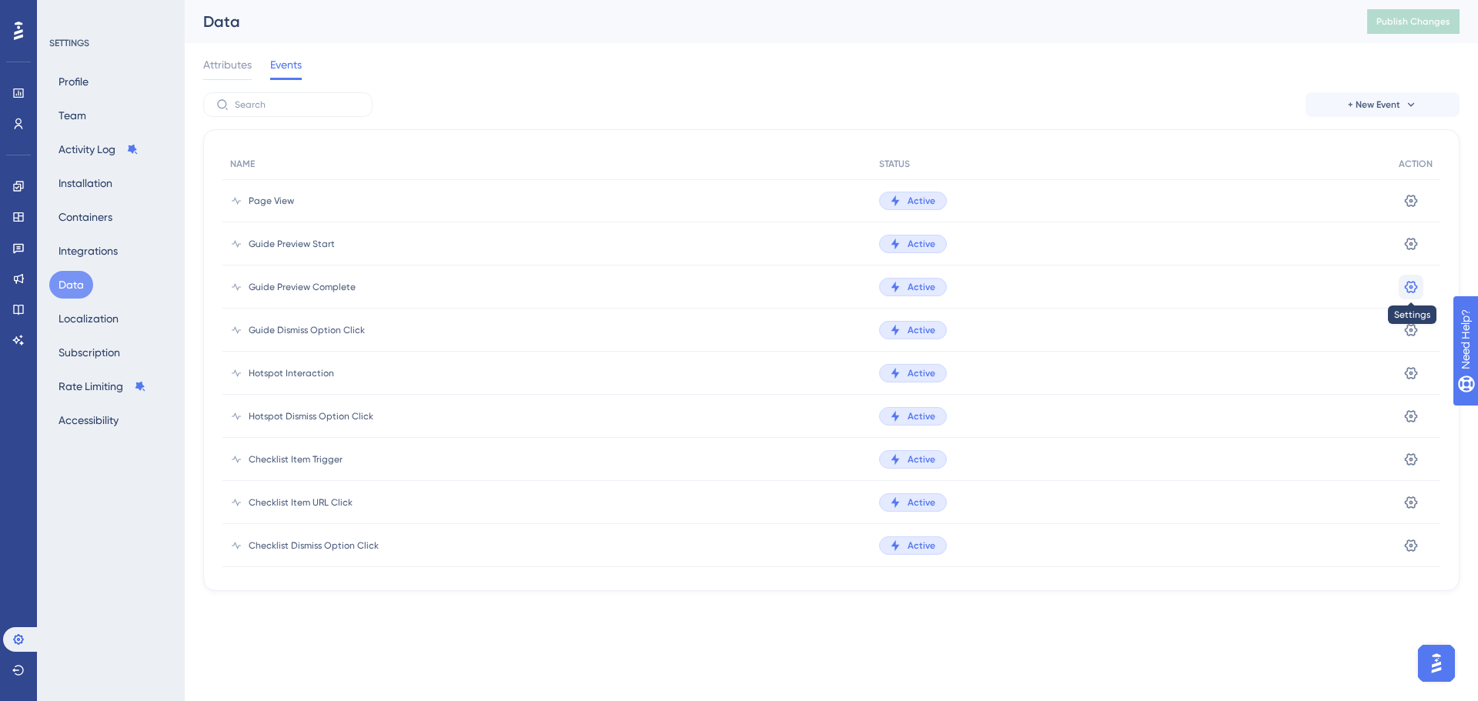
click at [1408, 289] on icon at bounding box center [1410, 286] width 15 height 15
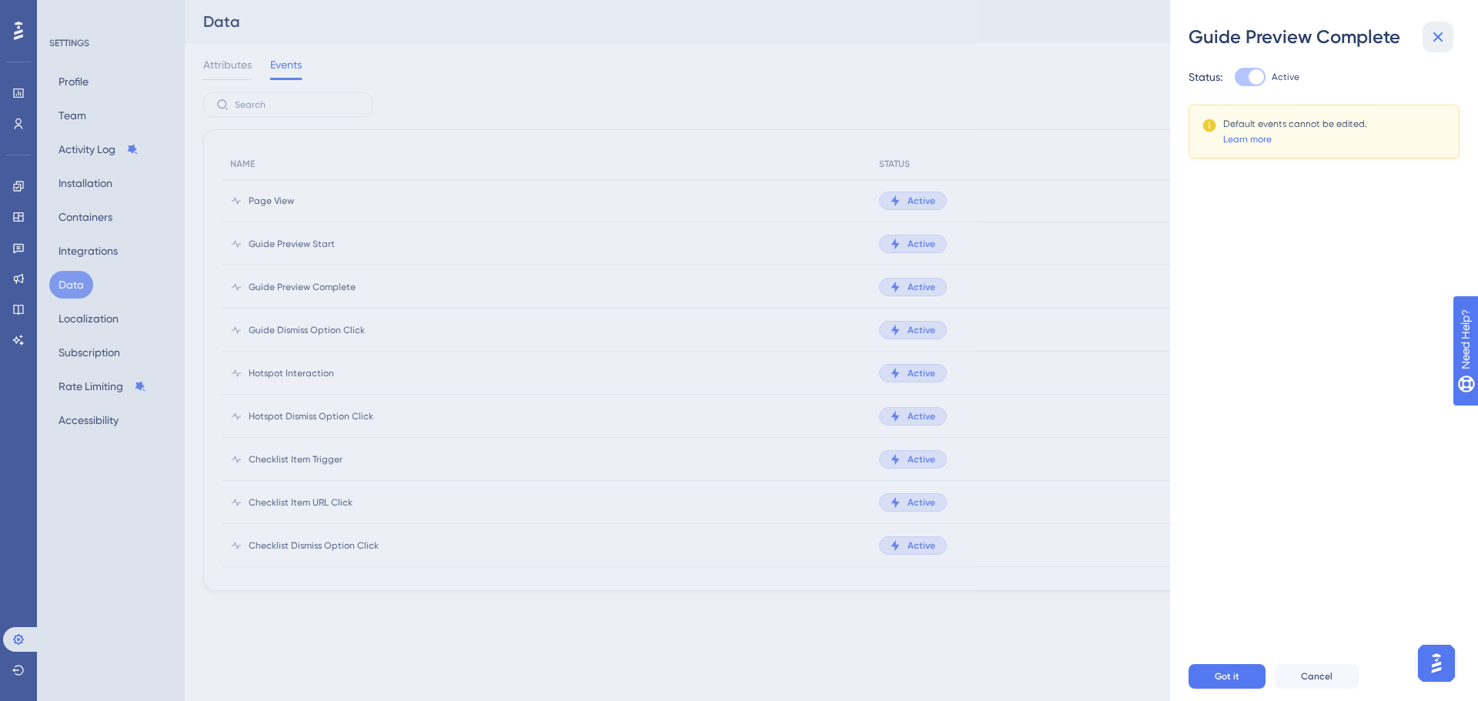
click at [1437, 48] on button at bounding box center [1438, 37] width 31 height 31
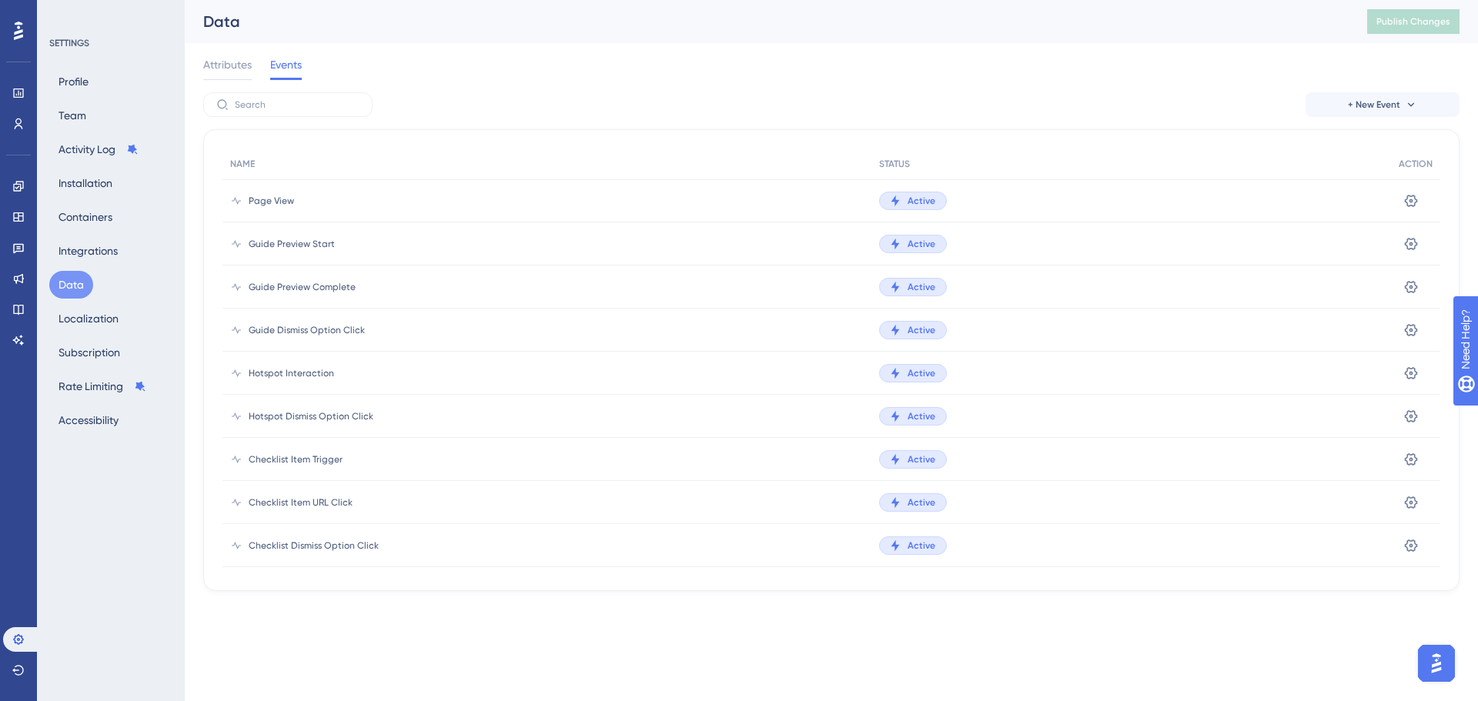
click at [347, 504] on span "Checklist Item URL Click" at bounding box center [301, 503] width 104 height 12
click at [908, 504] on span "Active" at bounding box center [922, 503] width 28 height 12
click at [248, 77] on div "Attributes" at bounding box center [227, 67] width 49 height 25
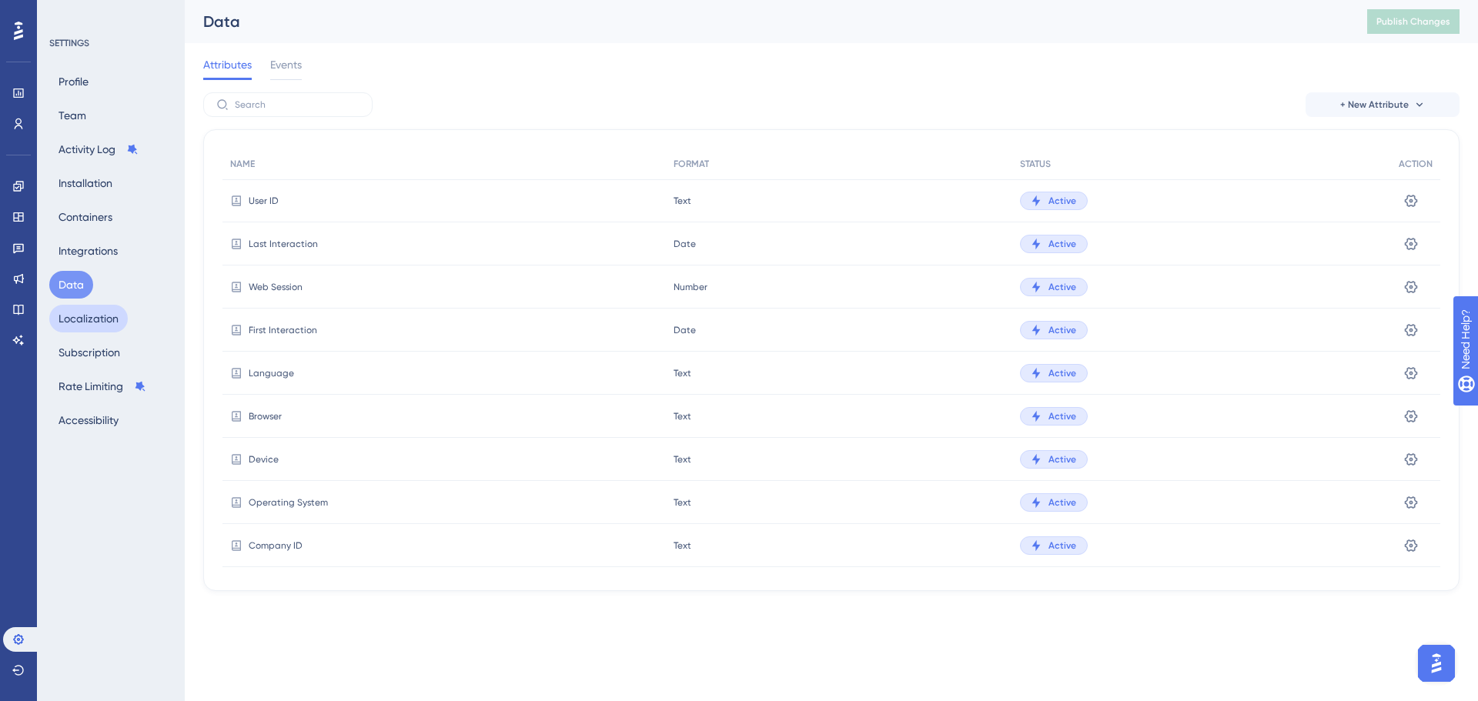
click at [97, 309] on button "Localization" at bounding box center [88, 319] width 79 height 28
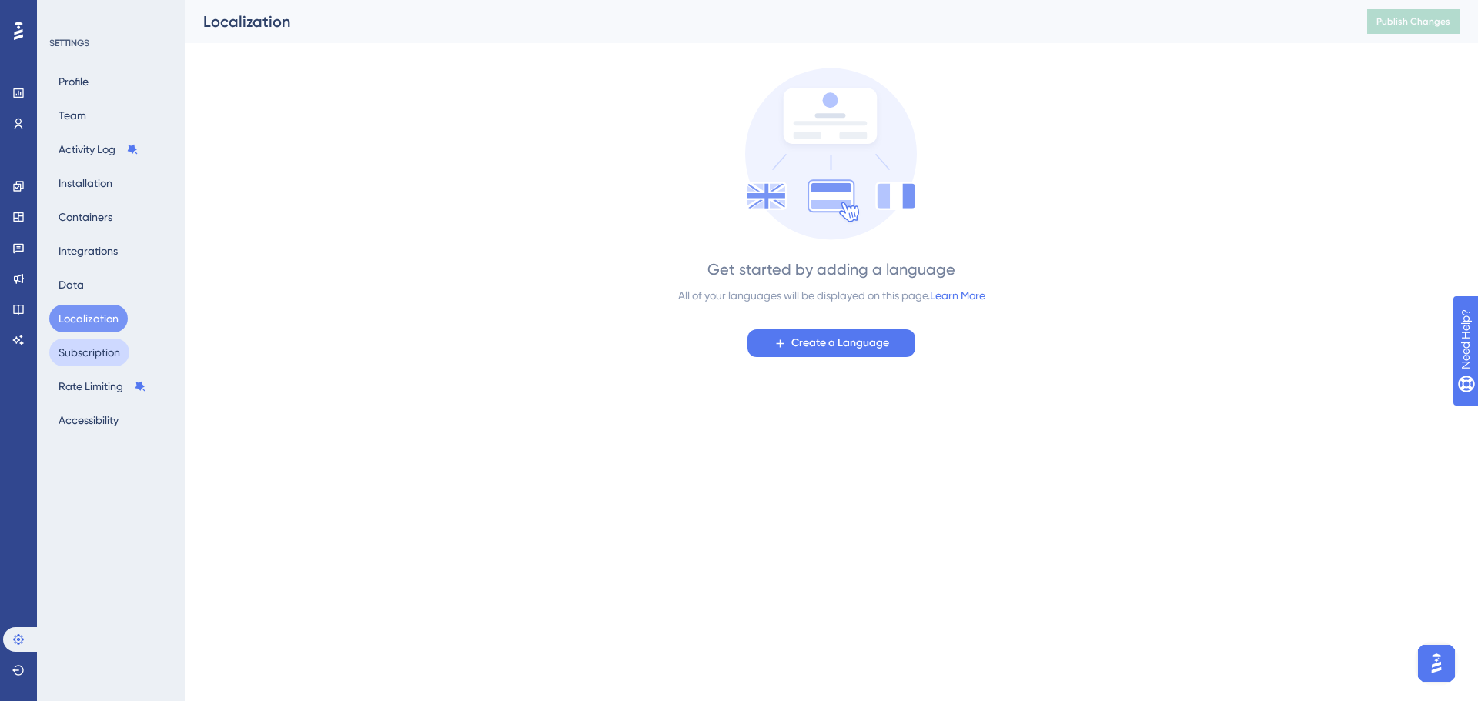
click at [91, 361] on button "Subscription" at bounding box center [89, 353] width 80 height 28
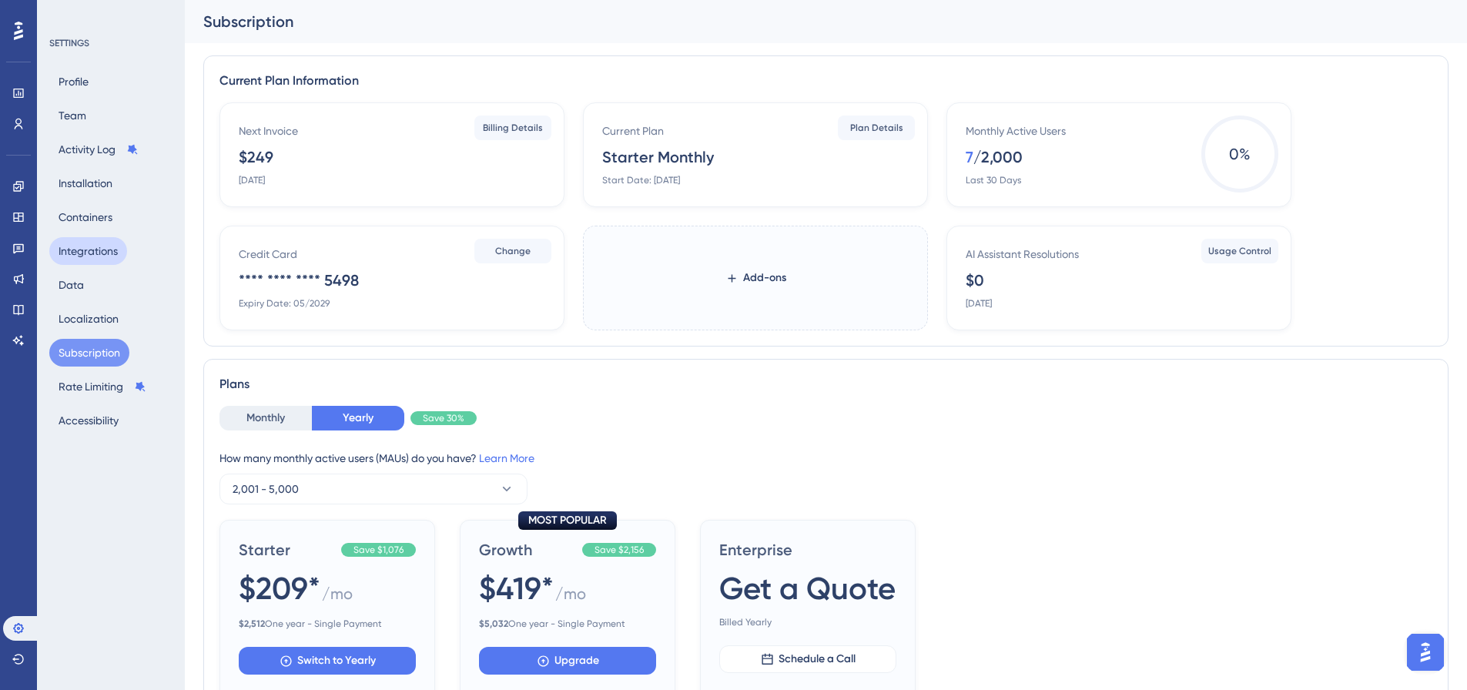
click at [92, 260] on button "Integrations" at bounding box center [88, 251] width 78 height 28
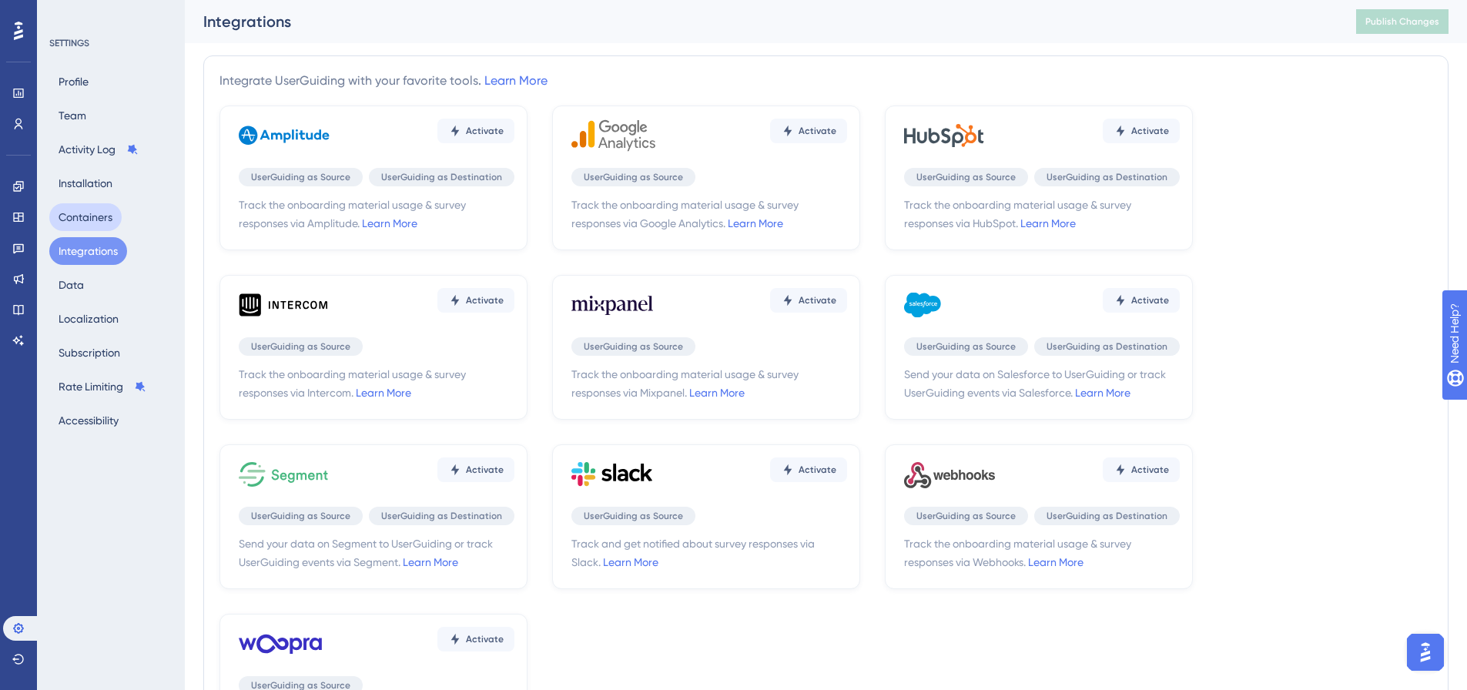
click at [89, 210] on button "Containers" at bounding box center [85, 217] width 72 height 28
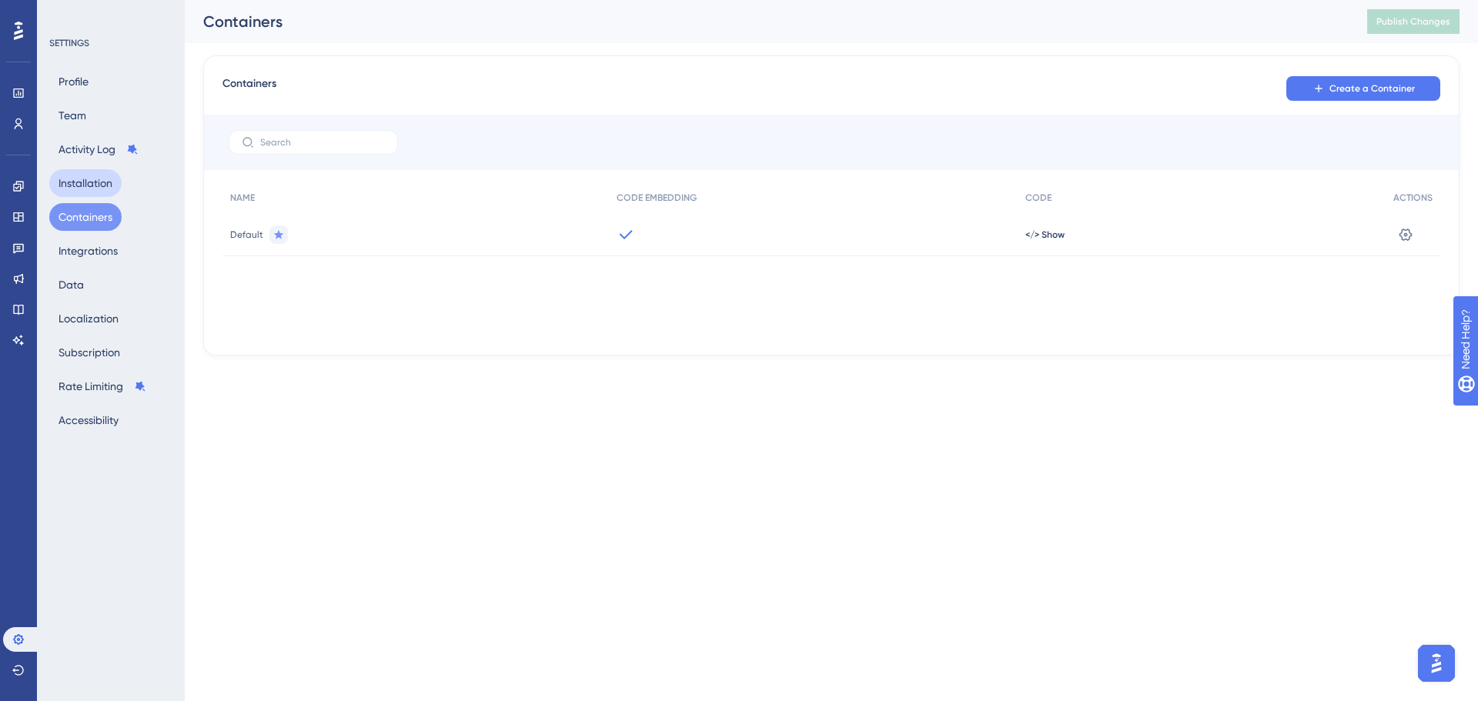
click at [95, 193] on button "Installation" at bounding box center [85, 183] width 72 height 28
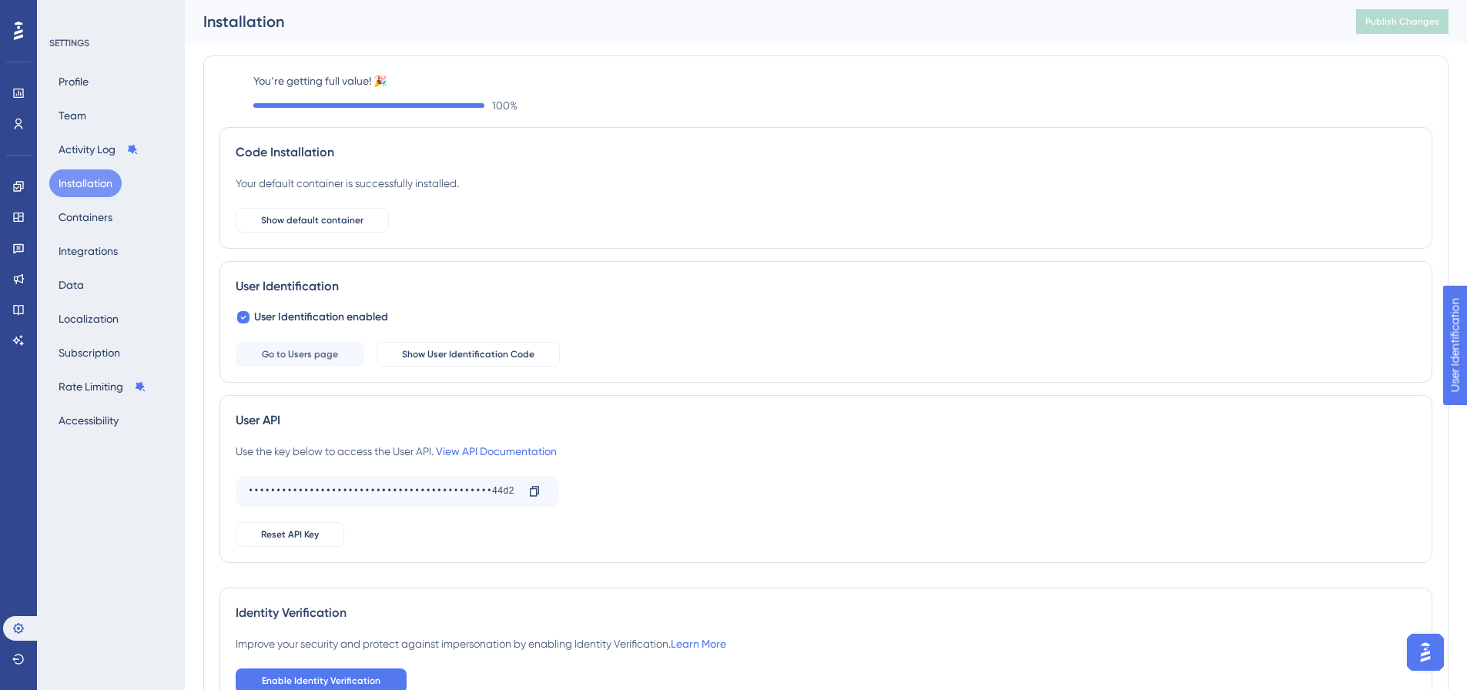
click at [95, 131] on div "Profile Team Activity Log Installation Containers Integrations Data Localizatio…" at bounding box center [111, 251] width 125 height 366
click at [96, 122] on div "Profile Team Activity Log Installation Containers Integrations Data Localizatio…" at bounding box center [111, 251] width 125 height 366
click at [96, 121] on div "Profile Team Activity Log Installation Containers Integrations Data Localizatio…" at bounding box center [111, 251] width 125 height 366
click at [88, 115] on button "Team" at bounding box center [72, 116] width 46 height 28
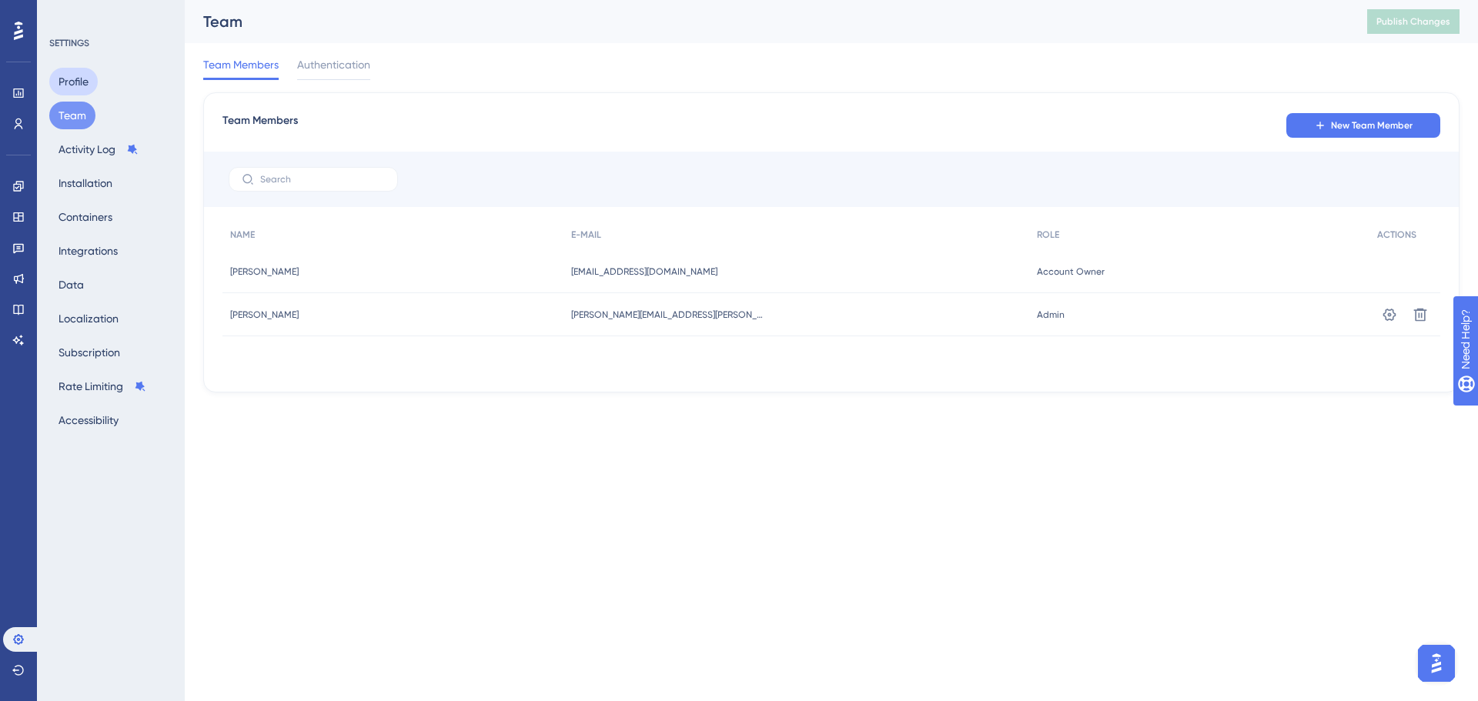
click at [92, 90] on button "Profile" at bounding box center [73, 82] width 49 height 28
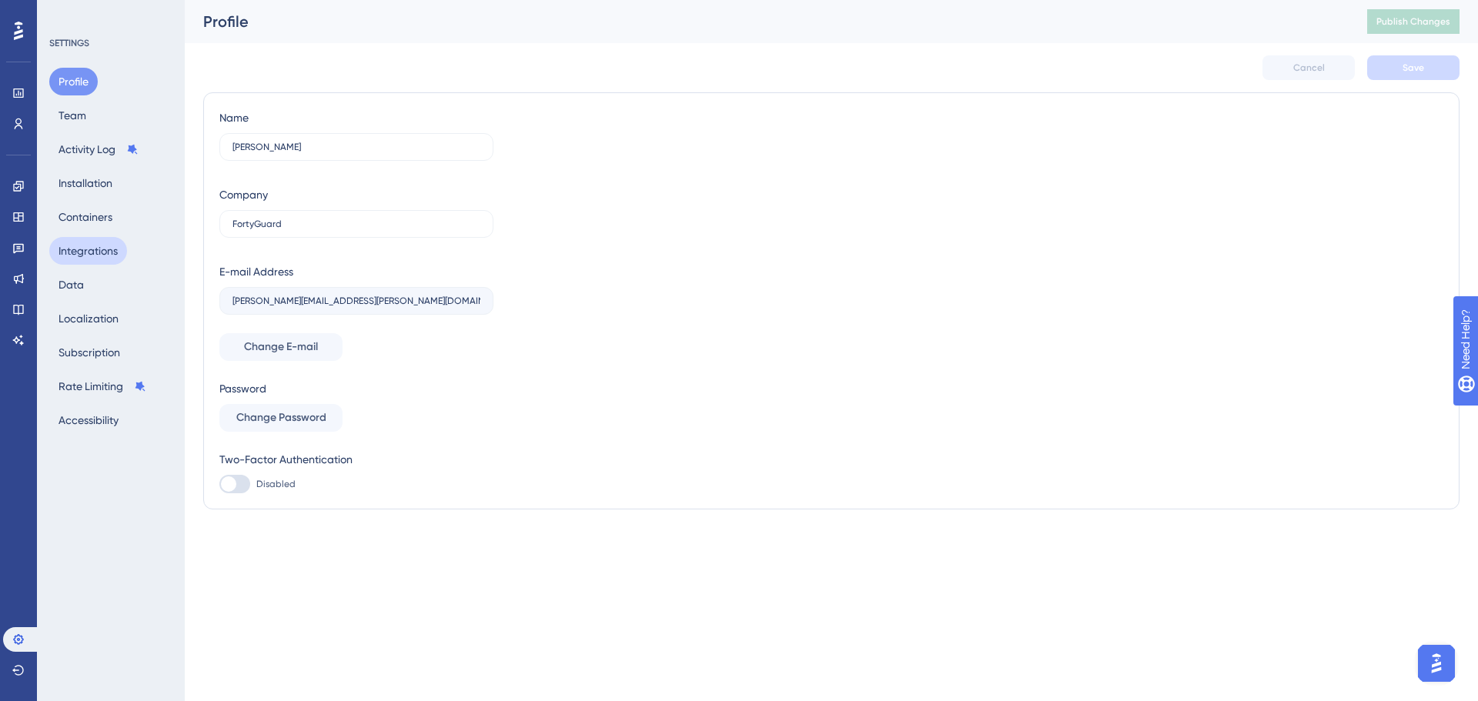
click at [96, 250] on button "Integrations" at bounding box center [88, 251] width 78 height 28
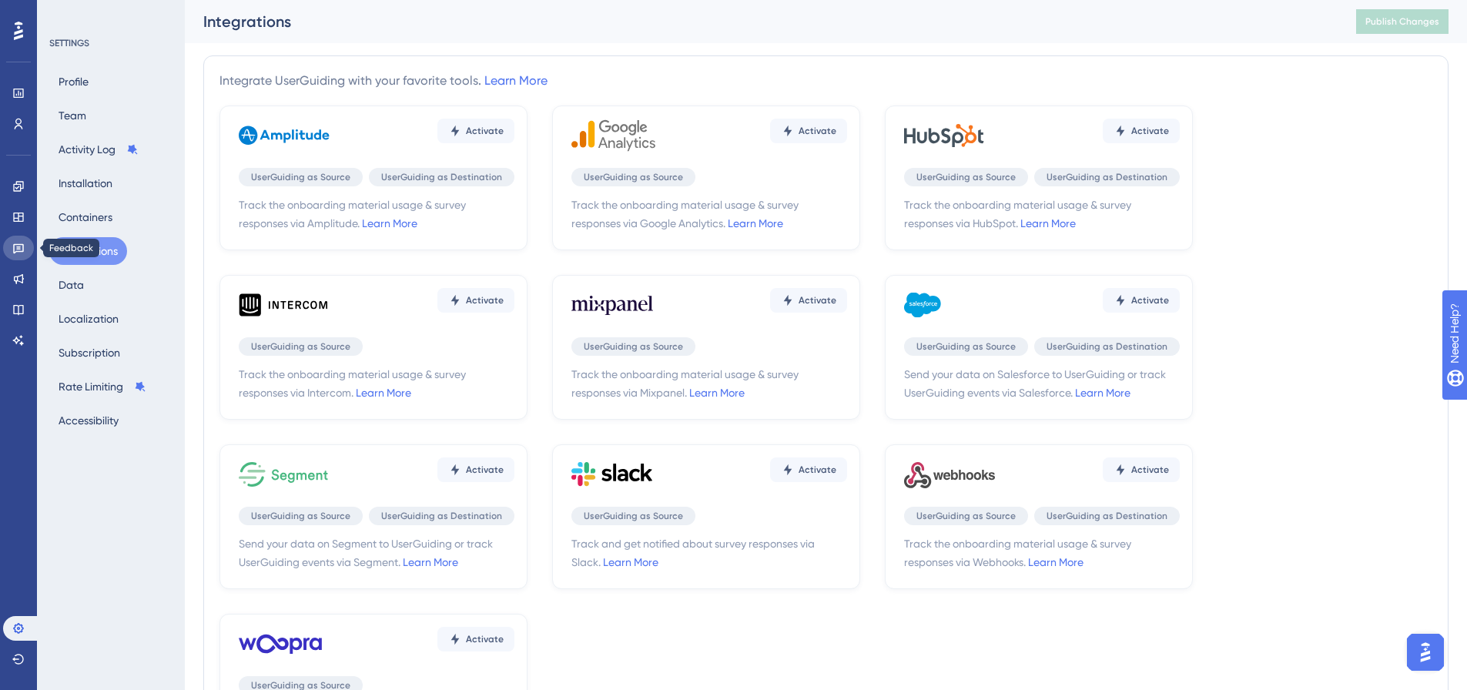
click at [22, 247] on icon at bounding box center [18, 248] width 12 height 12
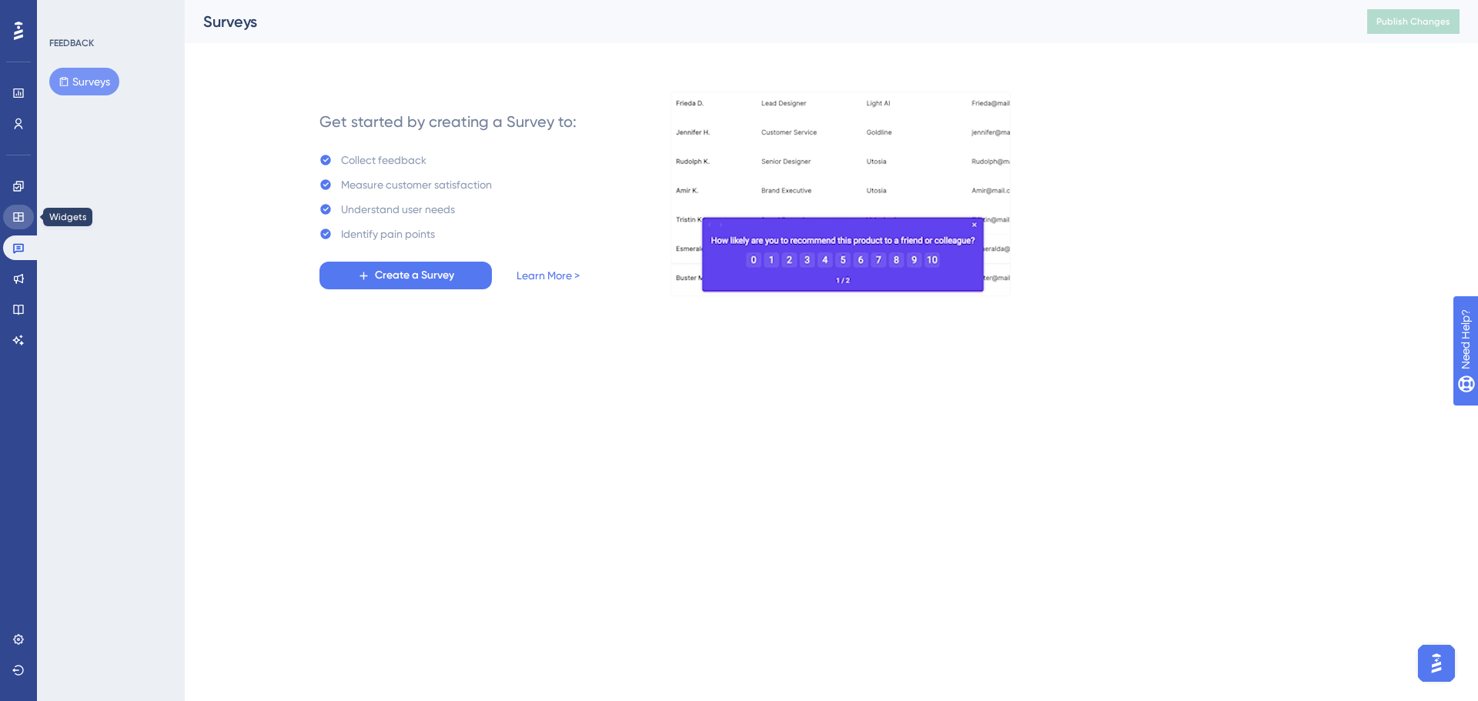
click at [17, 225] on link at bounding box center [18, 217] width 31 height 25
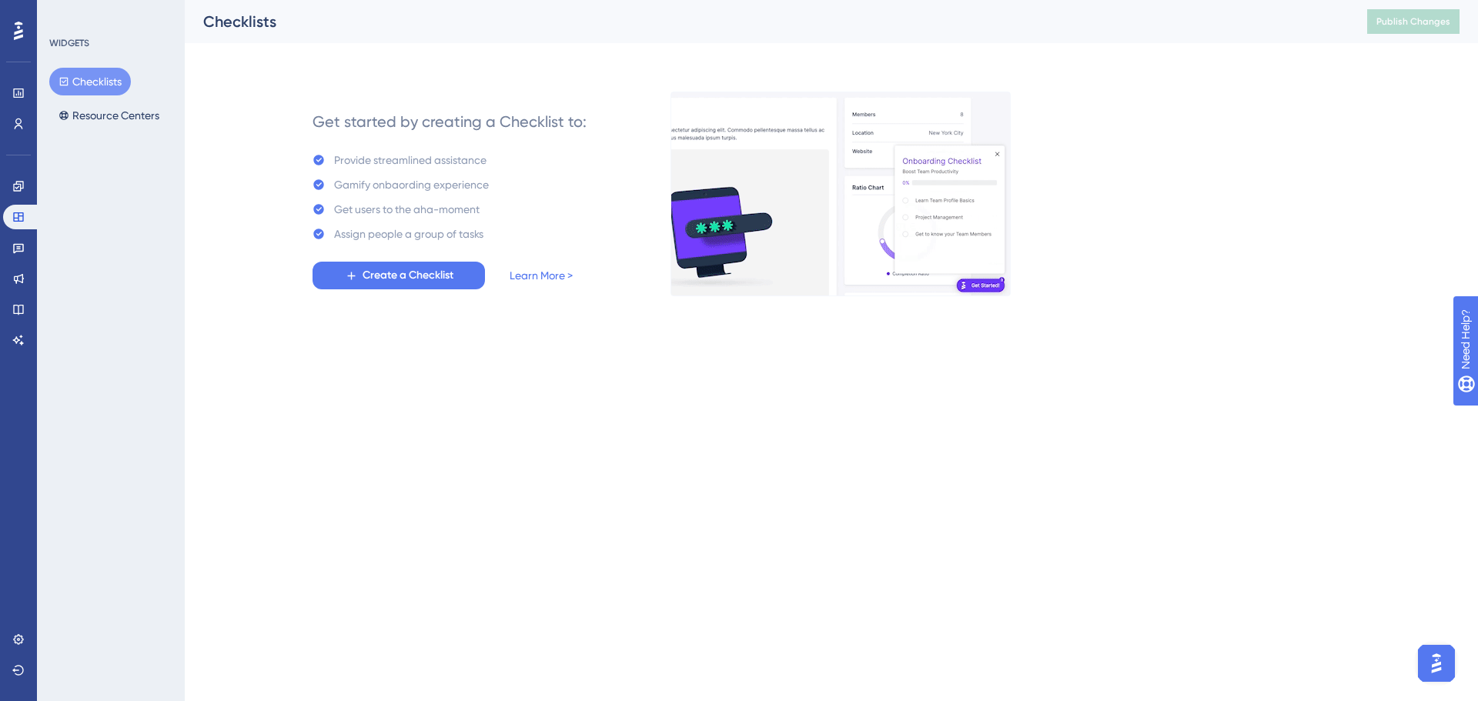
click at [22, 202] on div "Engagement Widgets Feedback Product Updates Knowledge Base AI Assistant" at bounding box center [18, 263] width 31 height 179
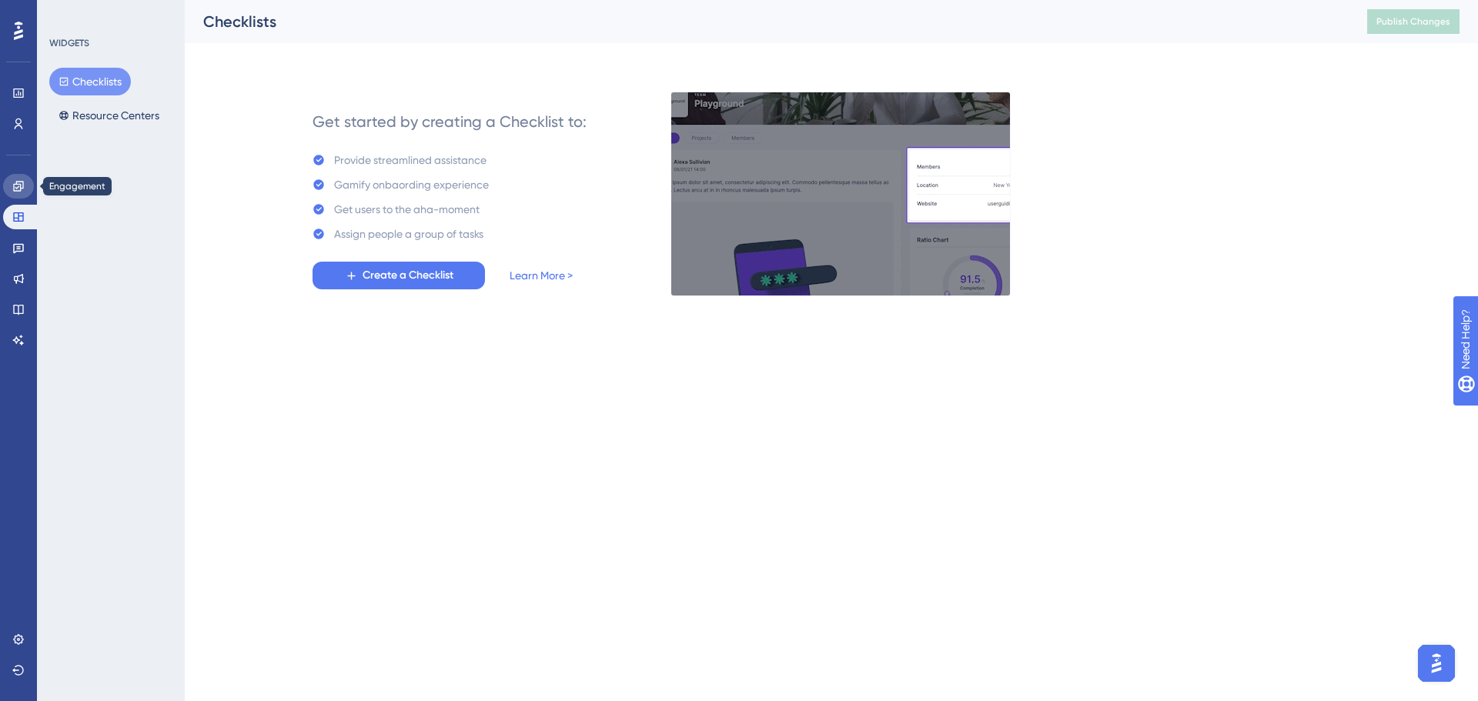
click at [24, 184] on icon at bounding box center [18, 186] width 12 height 12
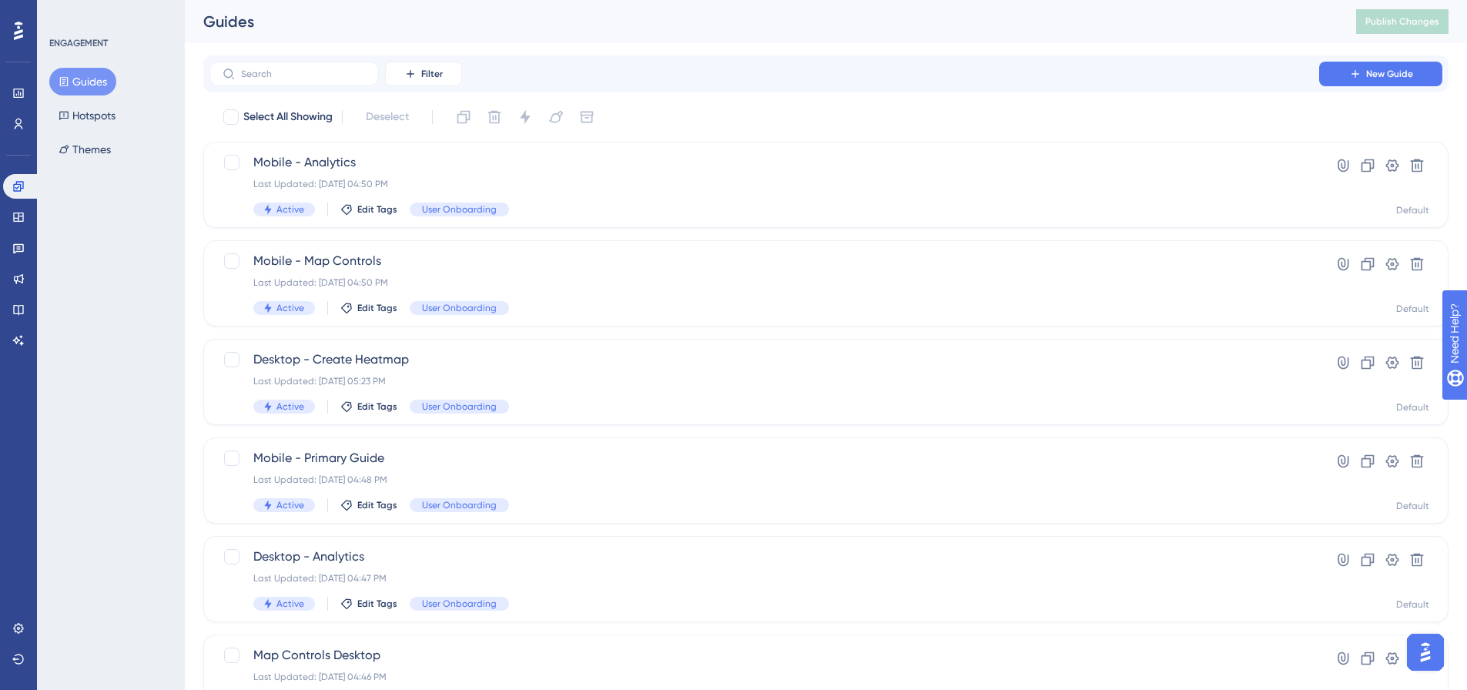
click at [86, 77] on button "Guides" at bounding box center [82, 82] width 67 height 28
click at [430, 358] on span "Desktop - Create Heatmap" at bounding box center [764, 359] width 1022 height 18
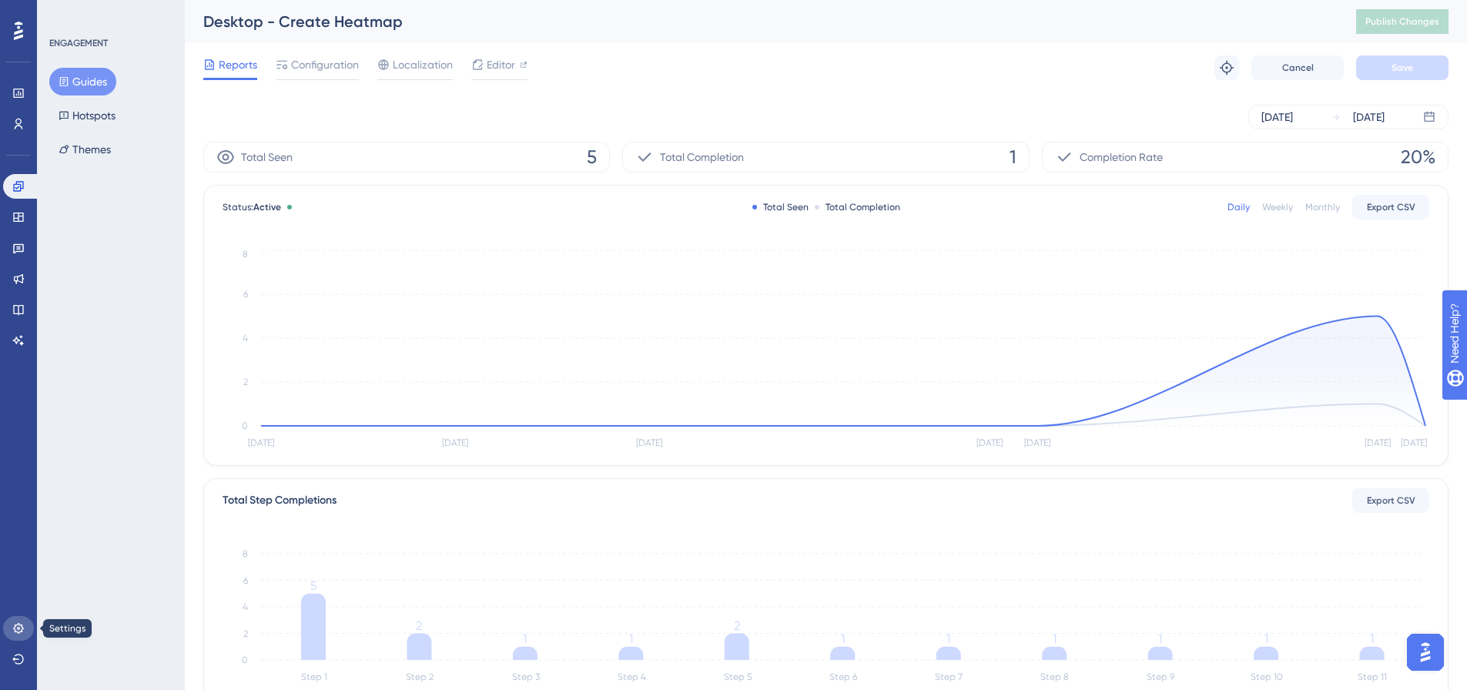
click at [15, 623] on icon at bounding box center [18, 628] width 12 height 12
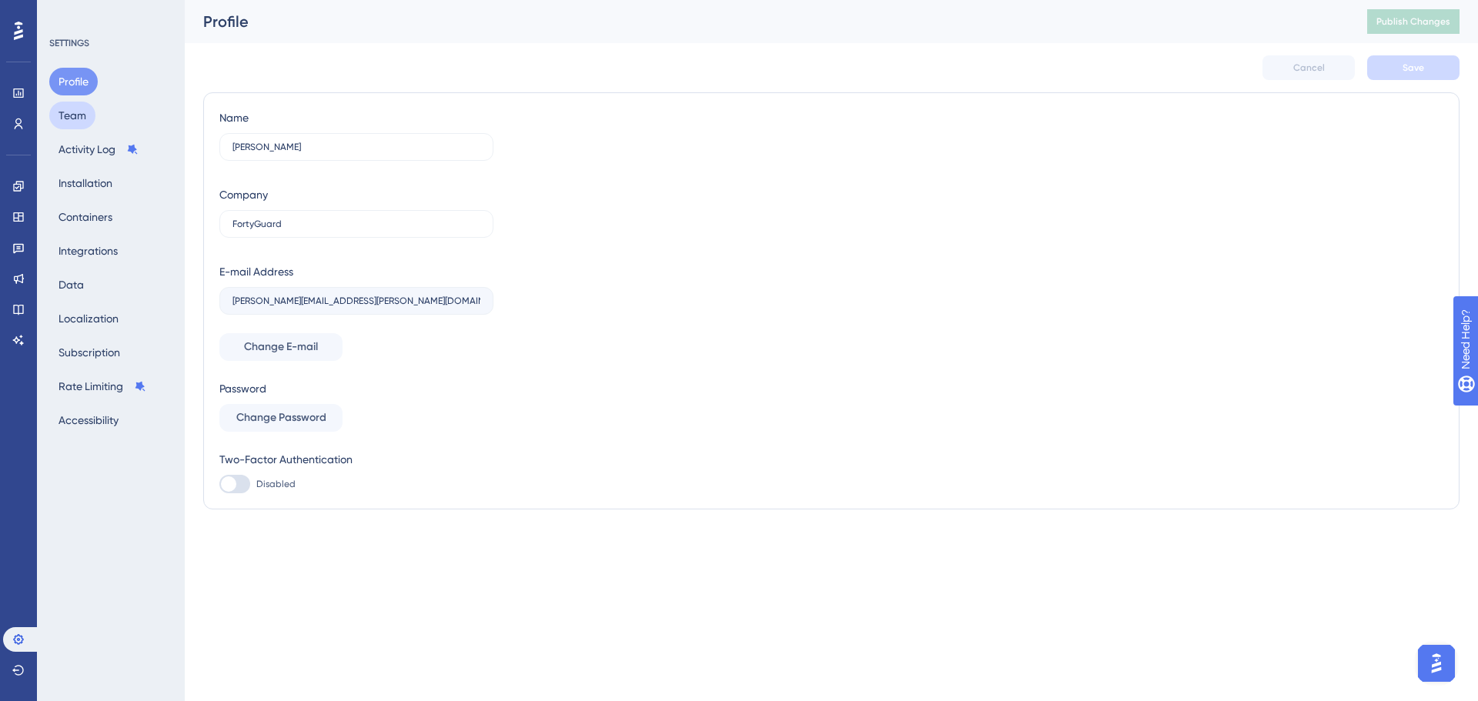
click at [89, 115] on button "Team" at bounding box center [72, 116] width 46 height 28
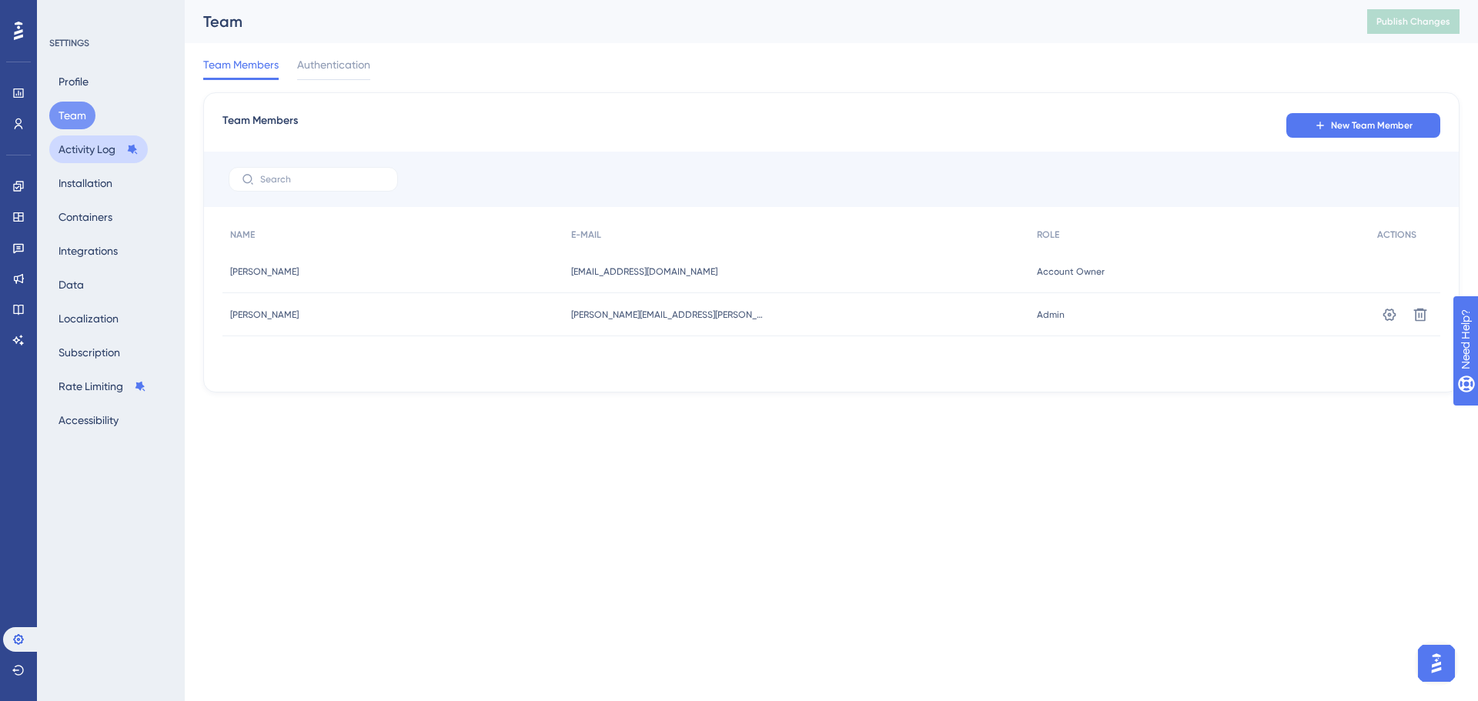
click at [89, 138] on button "Activity Log" at bounding box center [98, 149] width 99 height 28
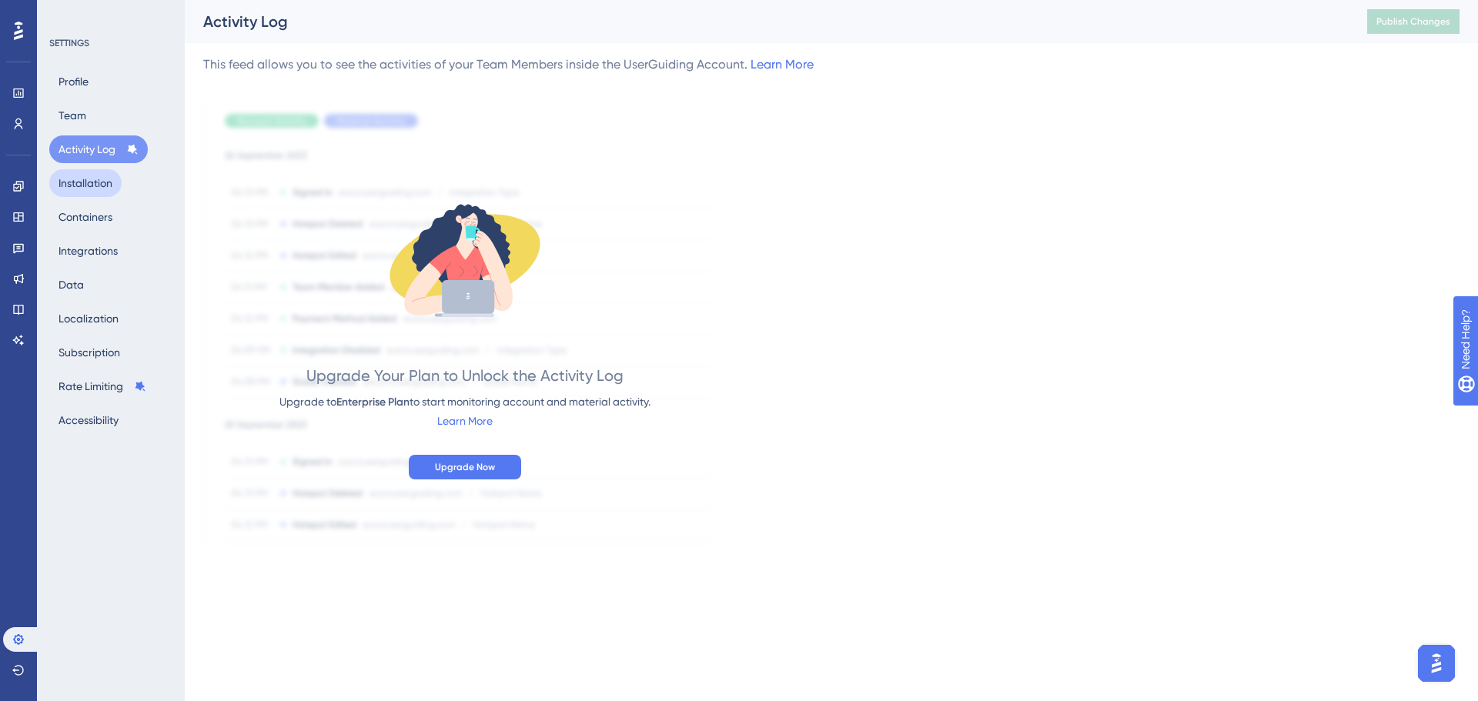
click at [92, 187] on button "Installation" at bounding box center [85, 183] width 72 height 28
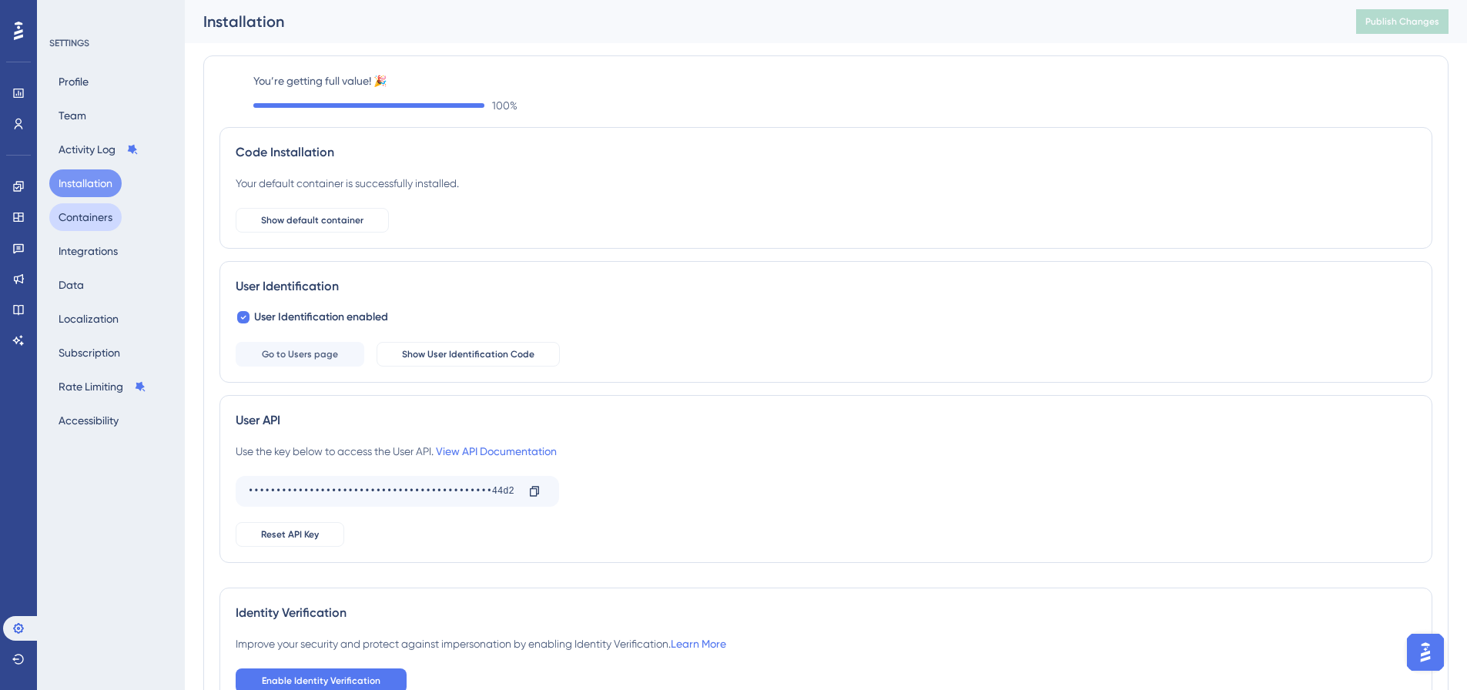
click at [85, 214] on button "Containers" at bounding box center [85, 217] width 72 height 28
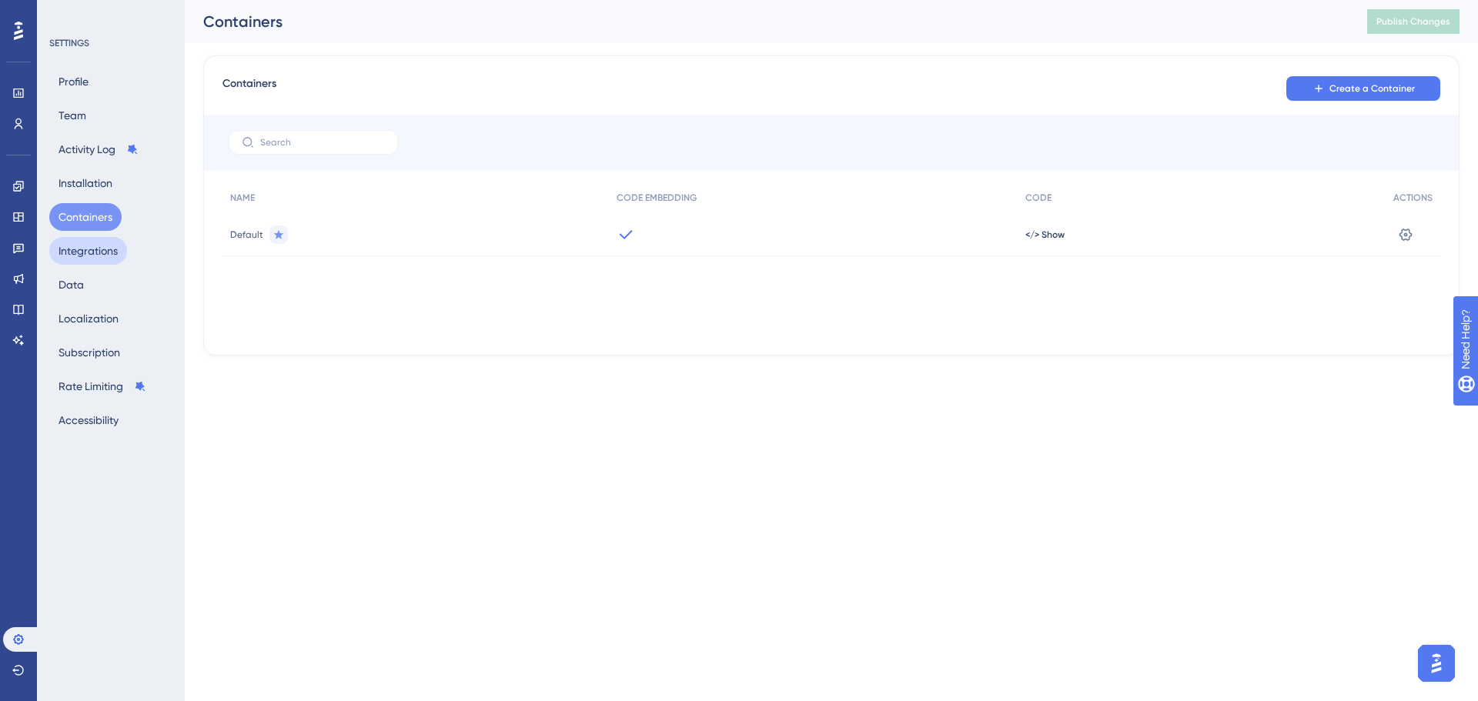
click at [85, 249] on button "Integrations" at bounding box center [88, 251] width 78 height 28
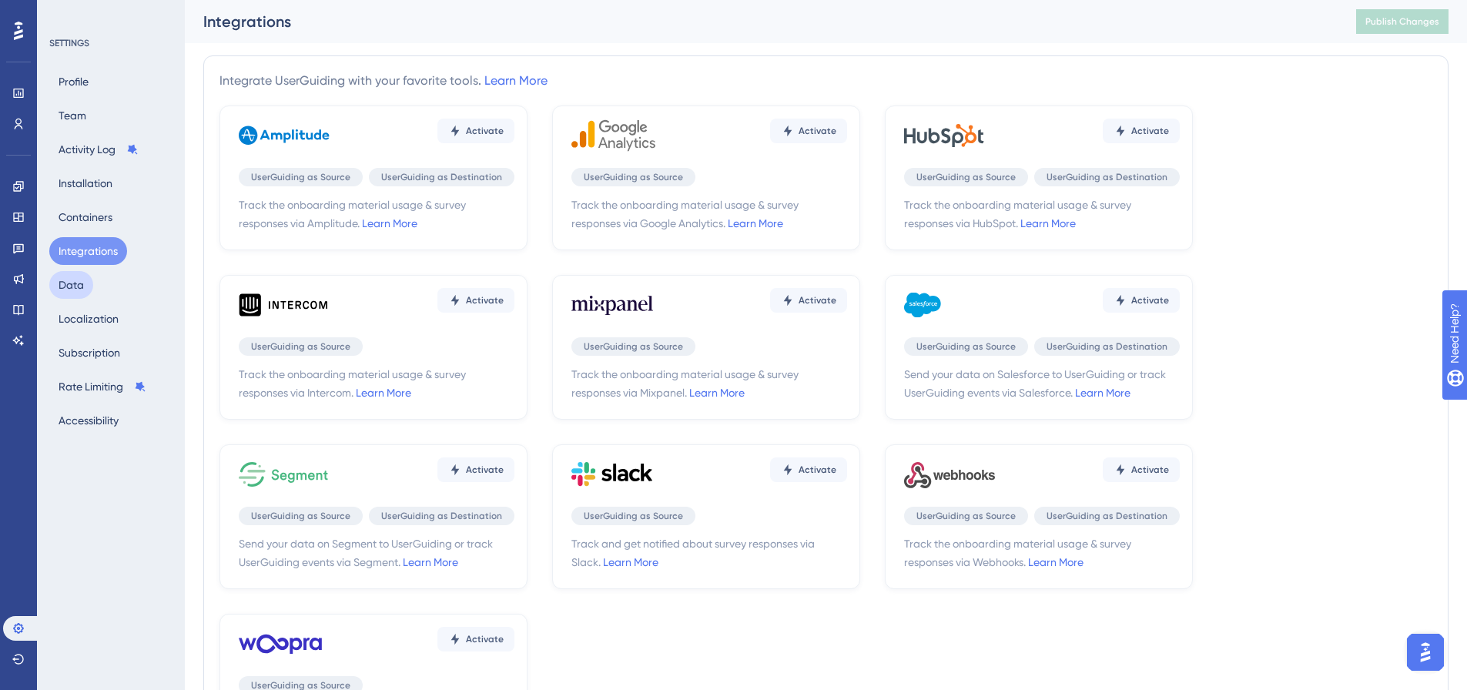
click at [71, 283] on button "Data" at bounding box center [71, 285] width 44 height 28
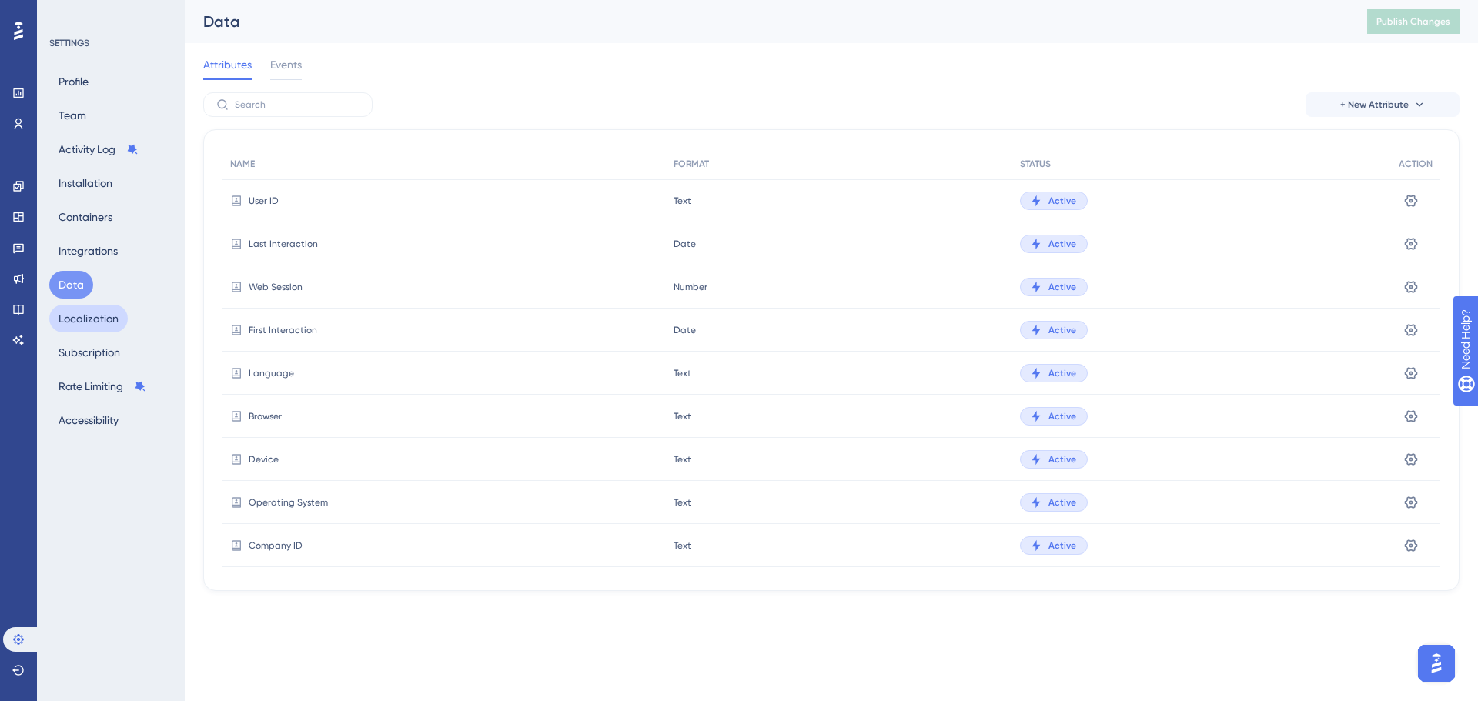
click at [75, 322] on button "Localization" at bounding box center [88, 319] width 79 height 28
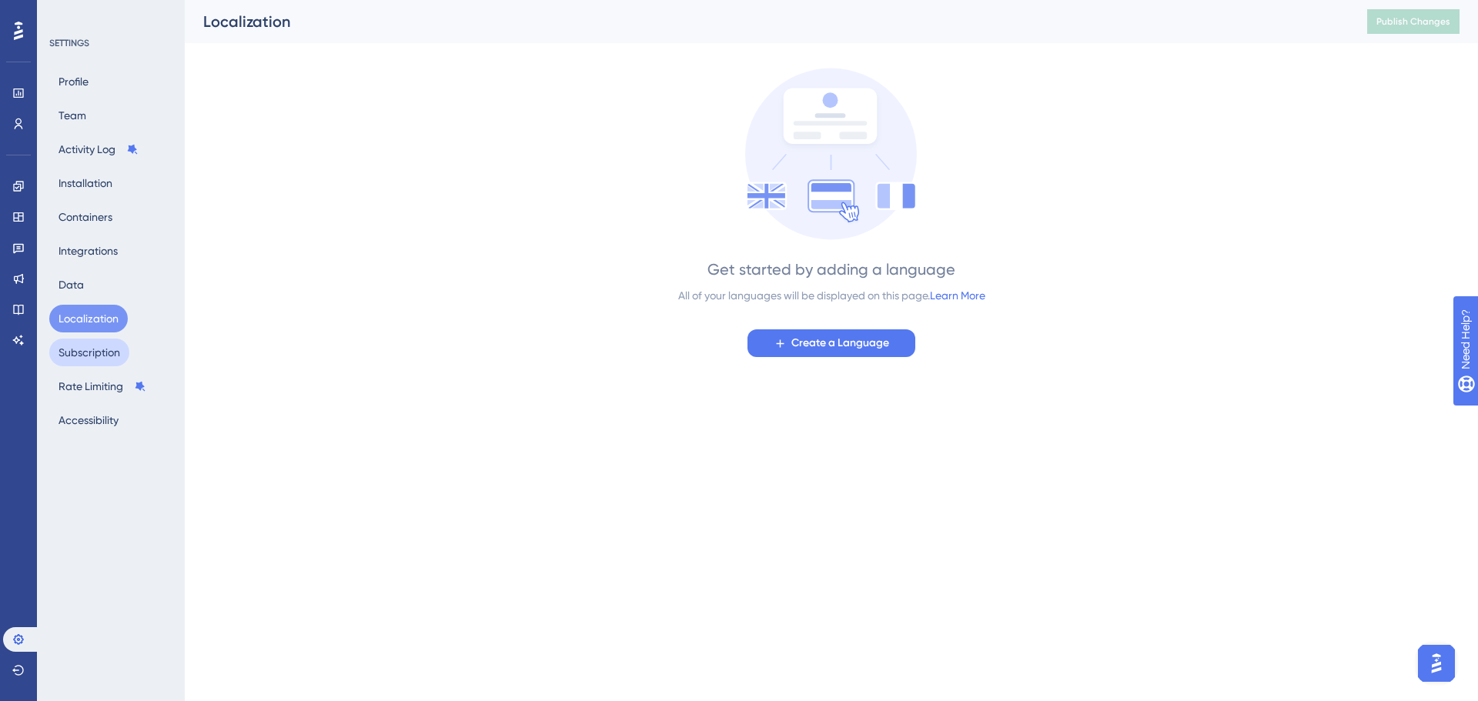
click at [87, 354] on button "Subscription" at bounding box center [89, 353] width 80 height 28
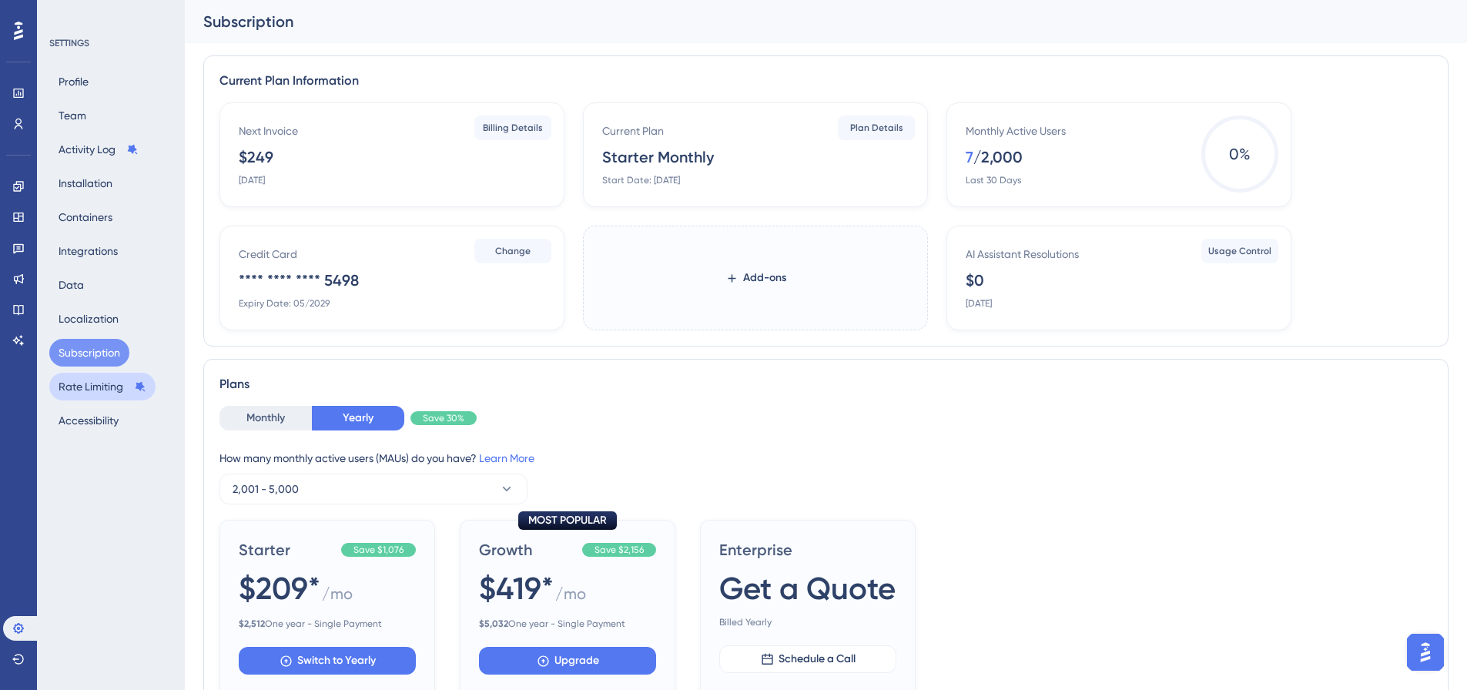
click at [88, 385] on button "Rate Limiting" at bounding box center [102, 387] width 106 height 28
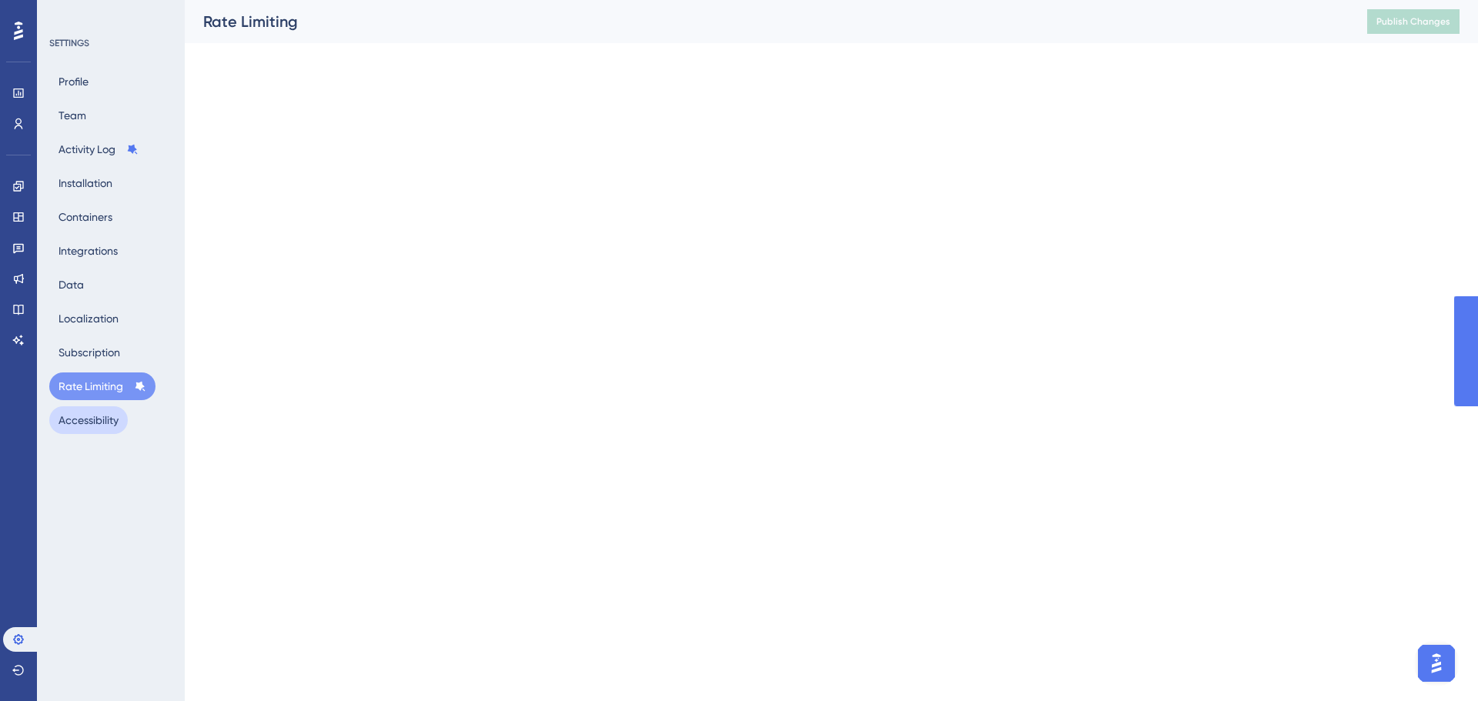
click at [85, 410] on button "Accessibility" at bounding box center [88, 420] width 79 height 28
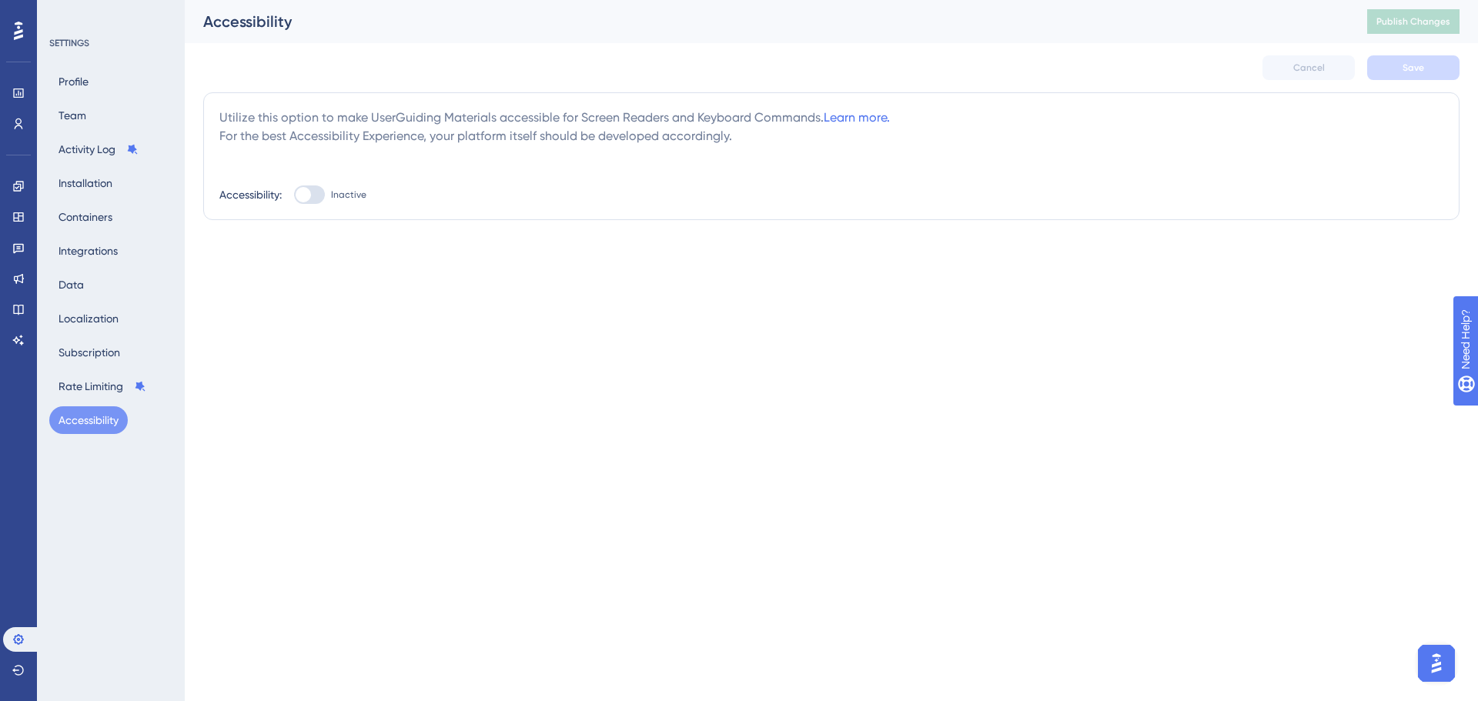
click at [86, 431] on button "Accessibility" at bounding box center [88, 420] width 79 height 28
click at [17, 128] on icon at bounding box center [18, 124] width 12 height 12
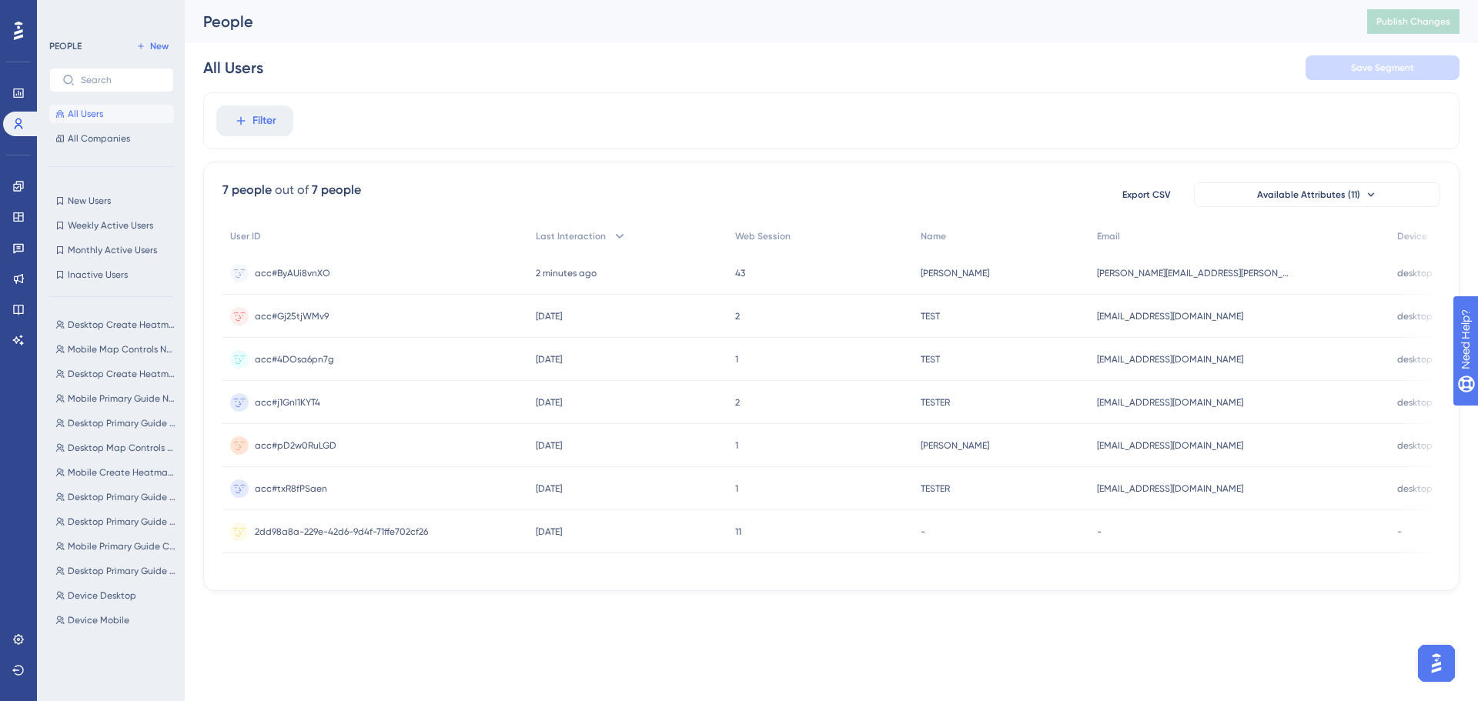
click at [1, 171] on div "Performance Users Engagement Widgets Feedback Product Updates Knowledge Base AI…" at bounding box center [18, 350] width 37 height 701
click at [12, 182] on icon at bounding box center [18, 186] width 12 height 12
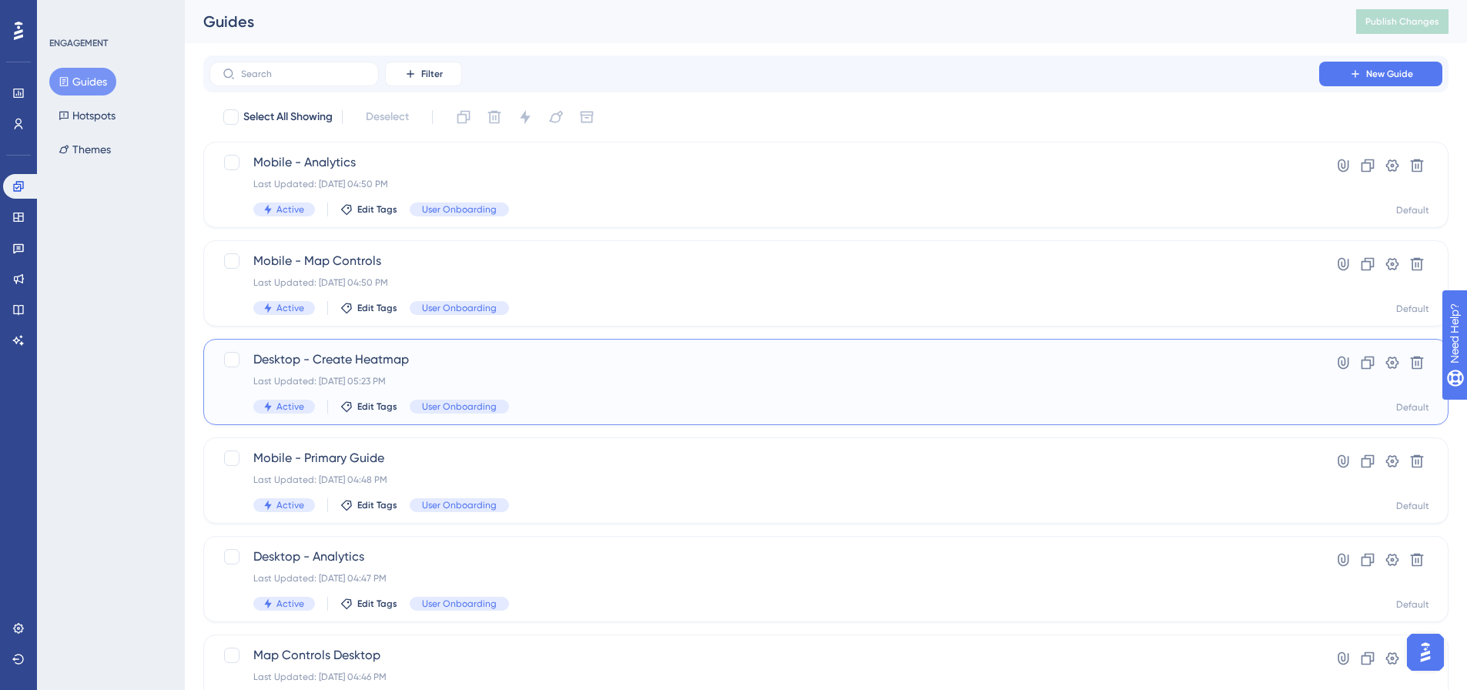
click at [544, 360] on span "Desktop - Create Heatmap" at bounding box center [764, 359] width 1022 height 18
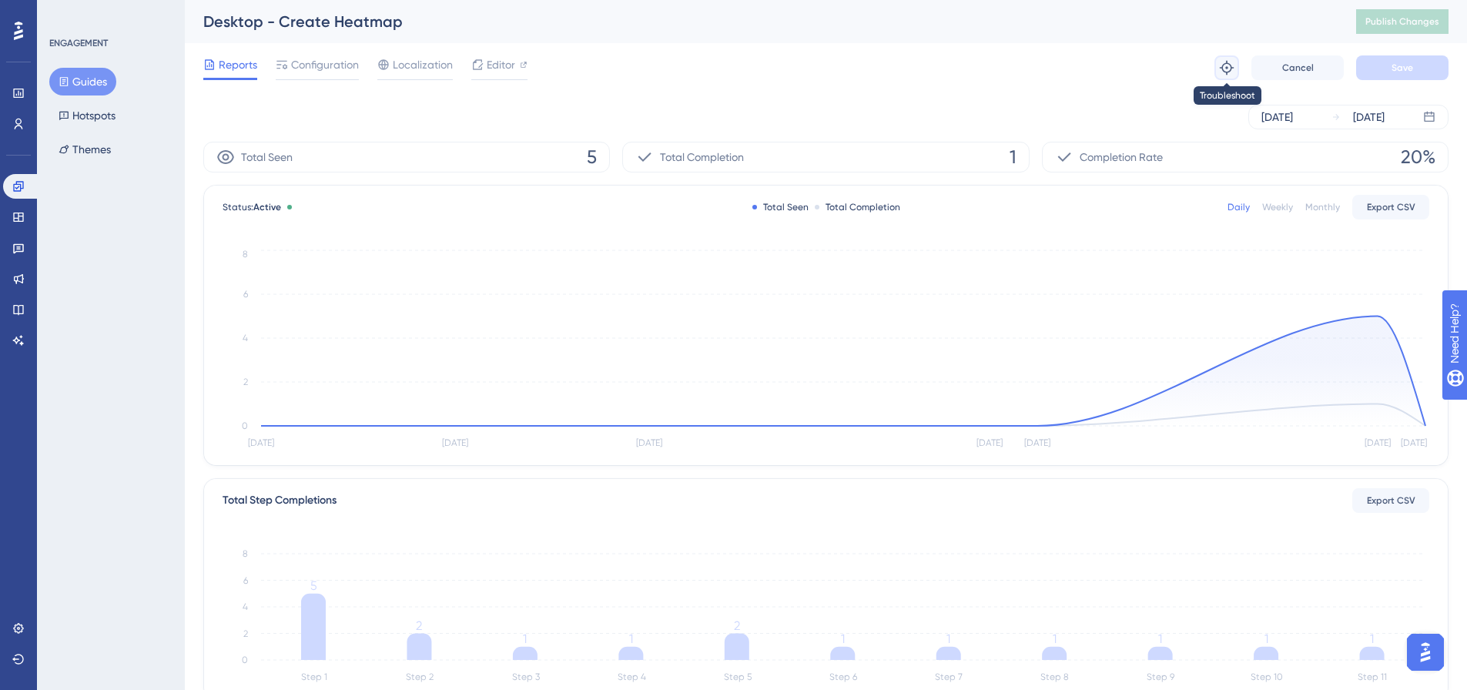
click at [1228, 68] on icon at bounding box center [1226, 67] width 15 height 15
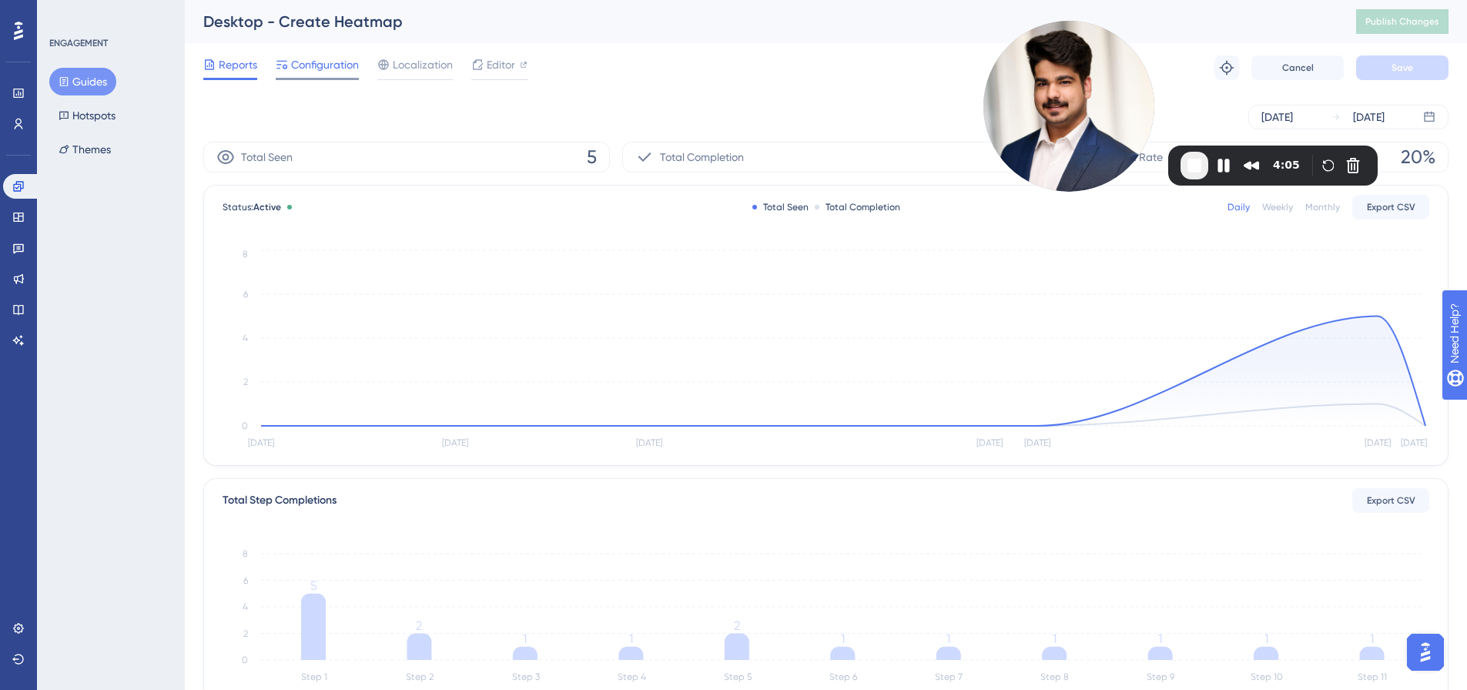
click at [329, 64] on span "Configuration" at bounding box center [325, 64] width 68 height 18
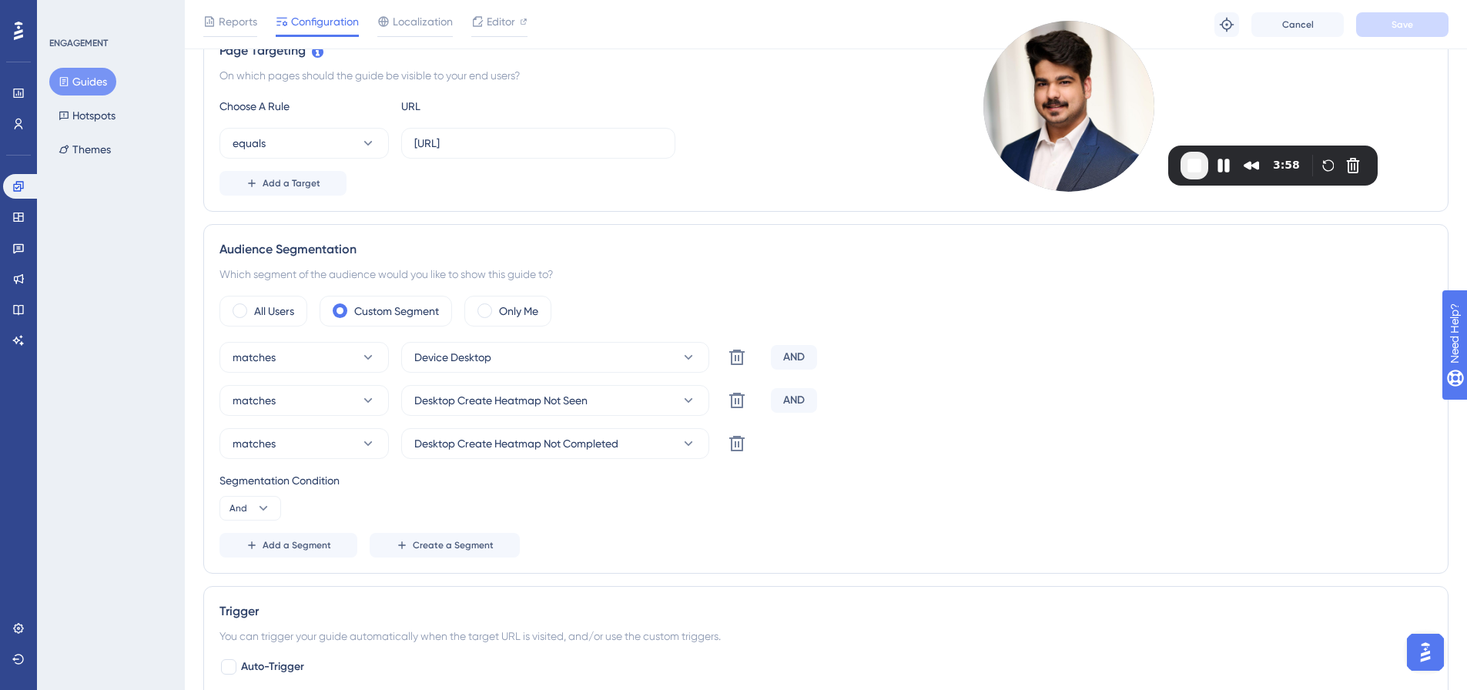
scroll to position [385, 0]
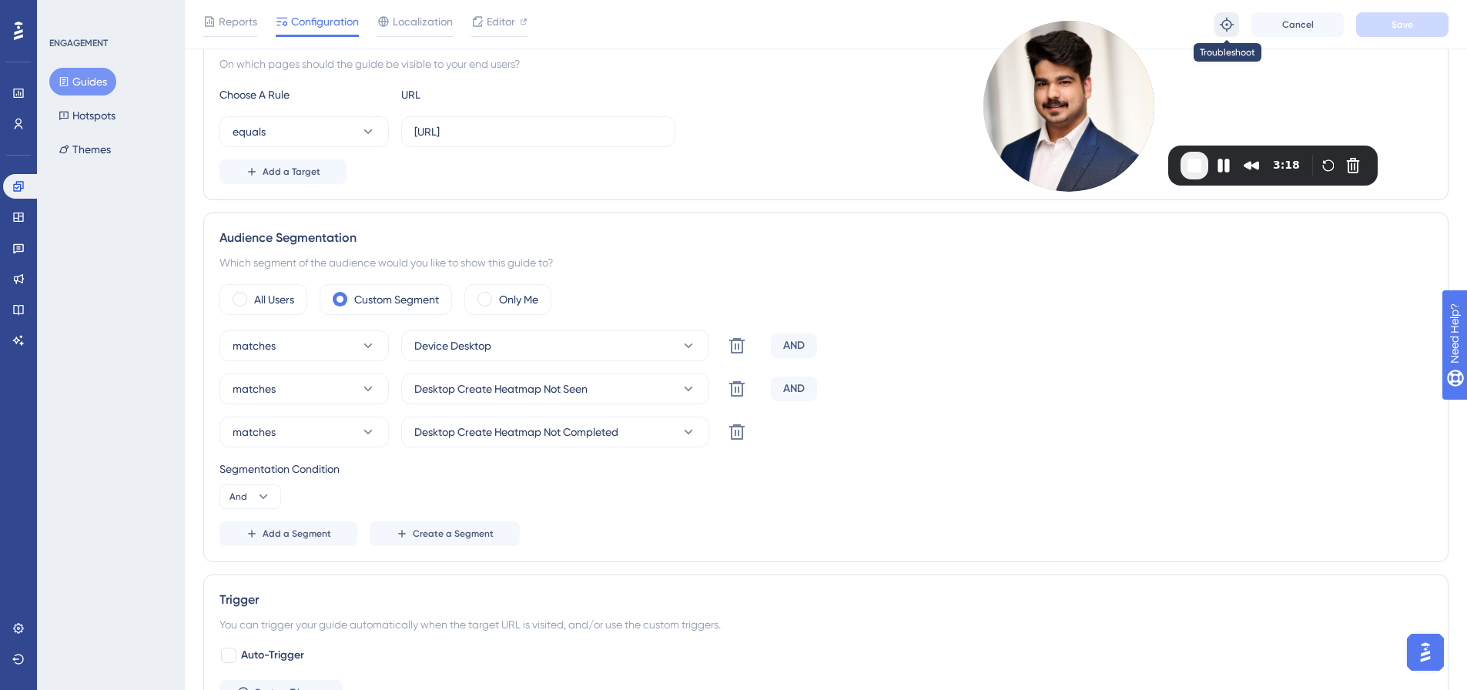
click at [1215, 25] on button at bounding box center [1226, 24] width 25 height 25
click at [1196, 163] on span "End Recording" at bounding box center [1194, 165] width 18 height 18
